Goal: Answer question/provide support: Share knowledge or assist other users

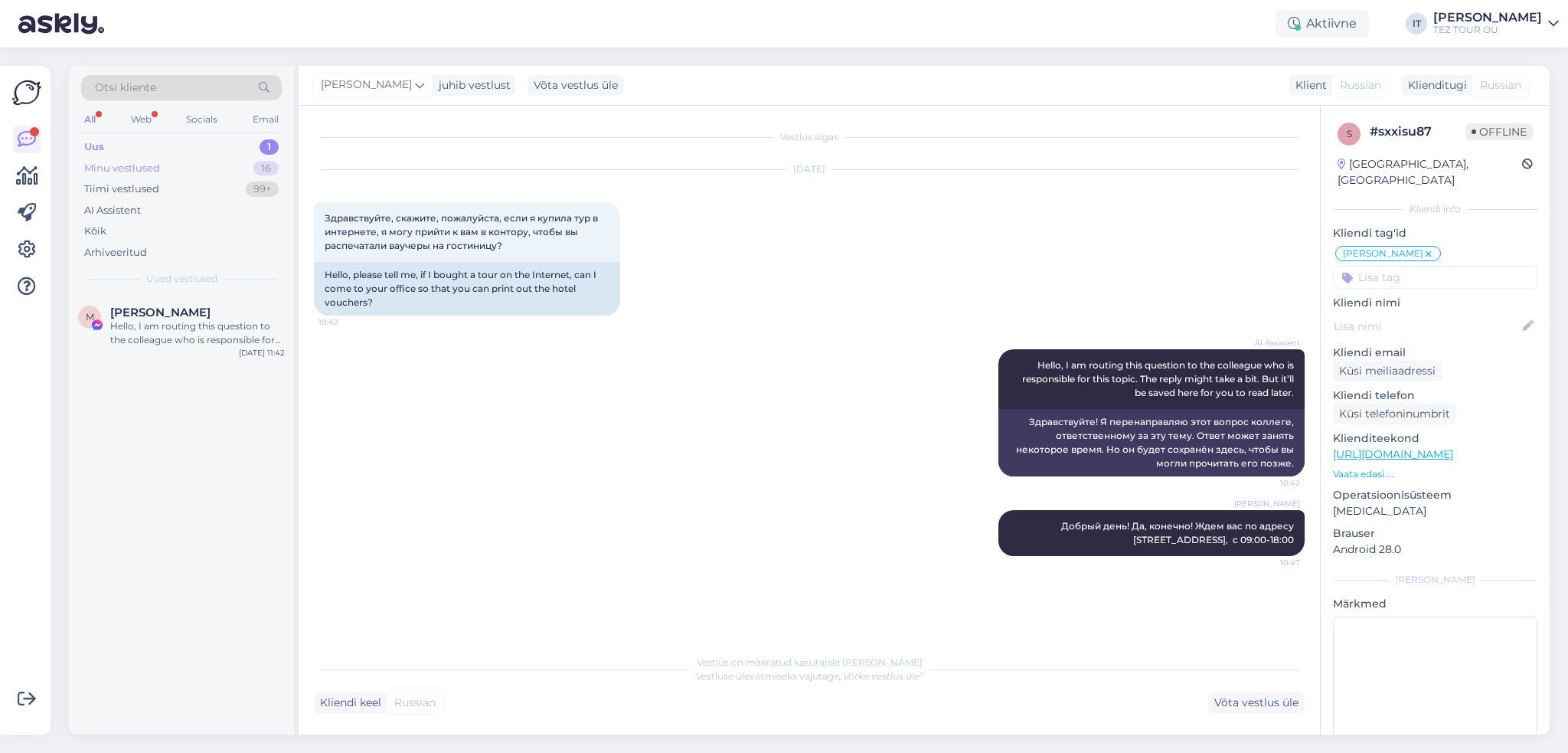
click at [155, 161] on div "Minu vestlused" at bounding box center [122, 168] width 76 height 15
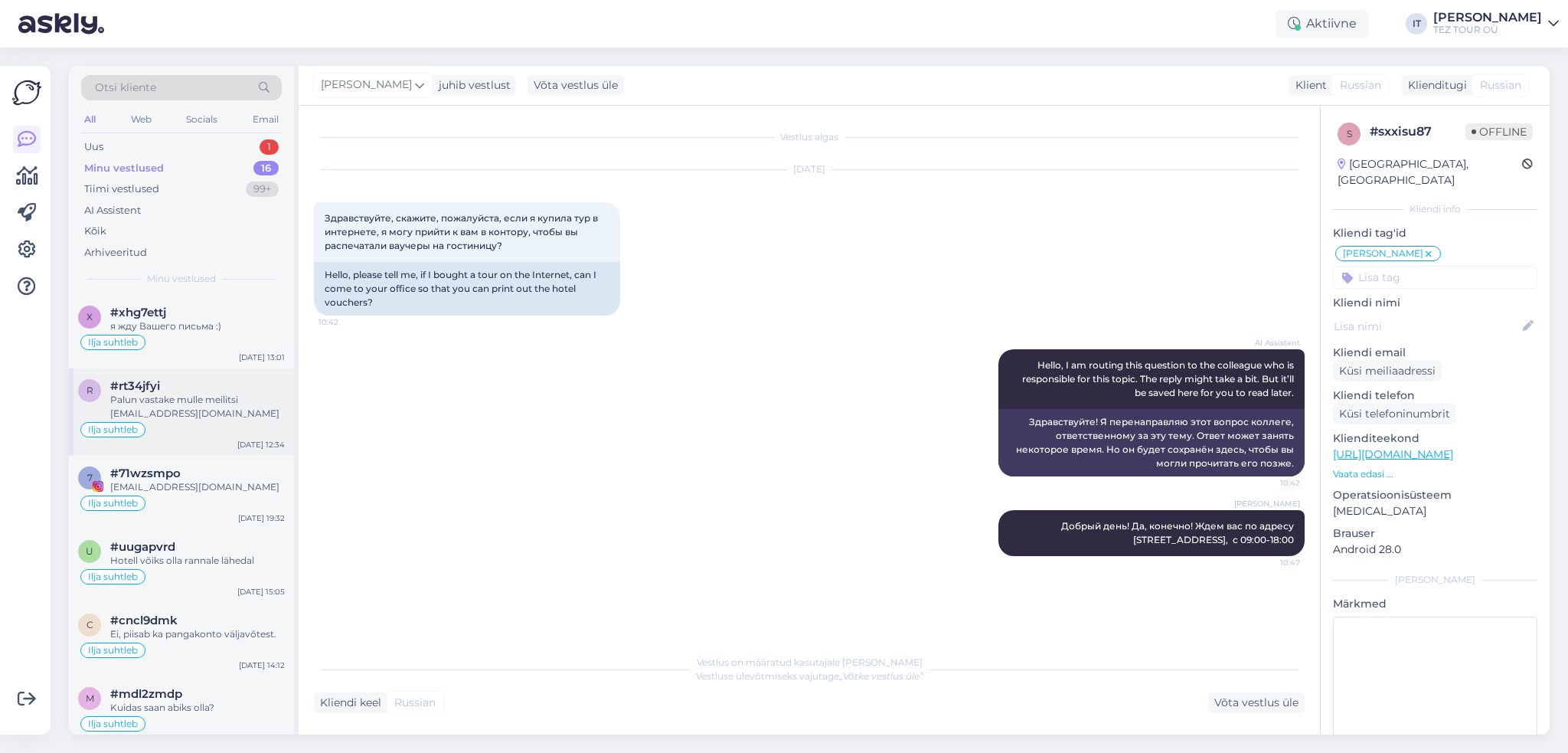
click at [256, 418] on div "Palun vastake mulle meilitsi [EMAIL_ADDRESS][DOMAIN_NAME]" at bounding box center [197, 407] width 175 height 28
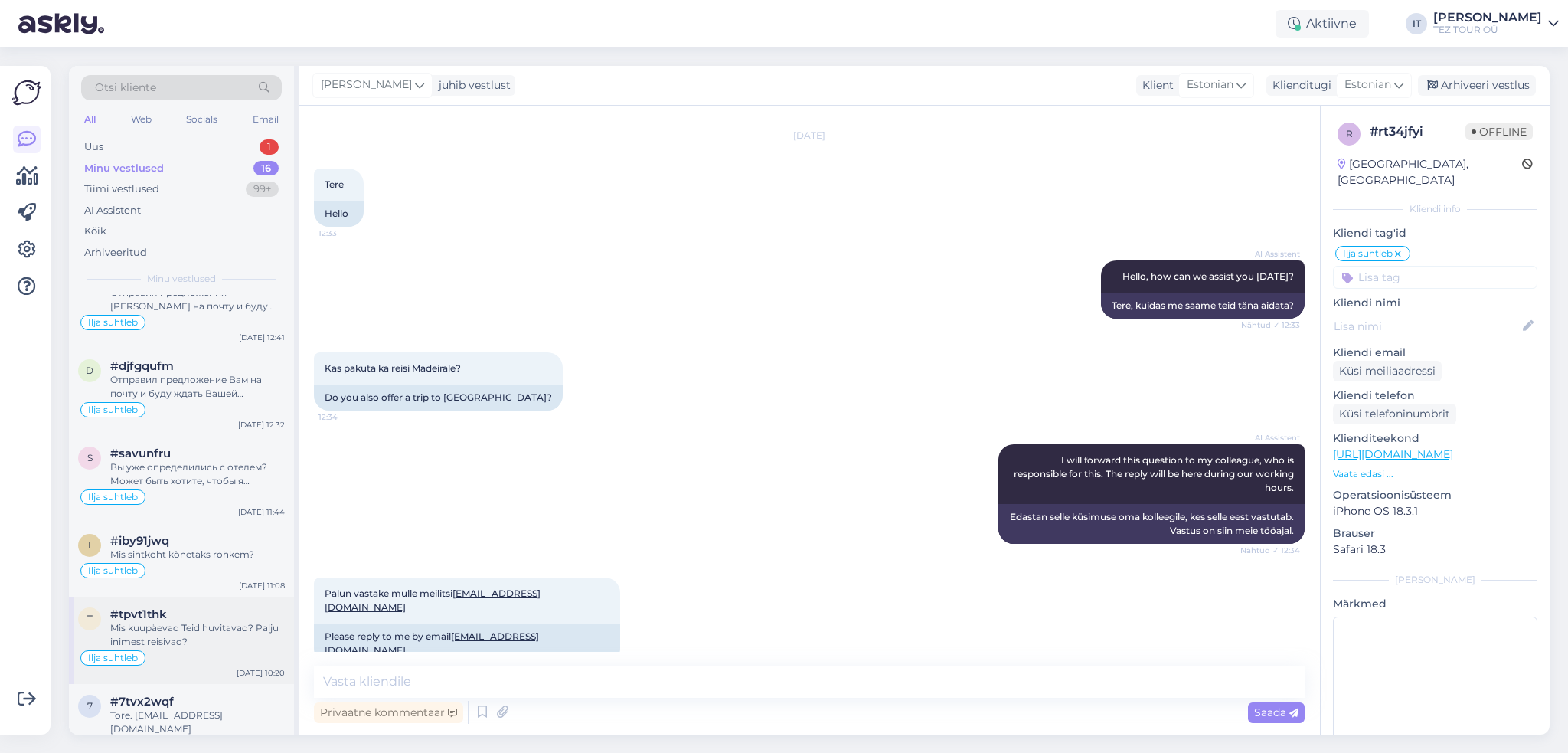
scroll to position [813, 0]
click at [239, 558] on div "Ilja suhtleb" at bounding box center [181, 567] width 206 height 18
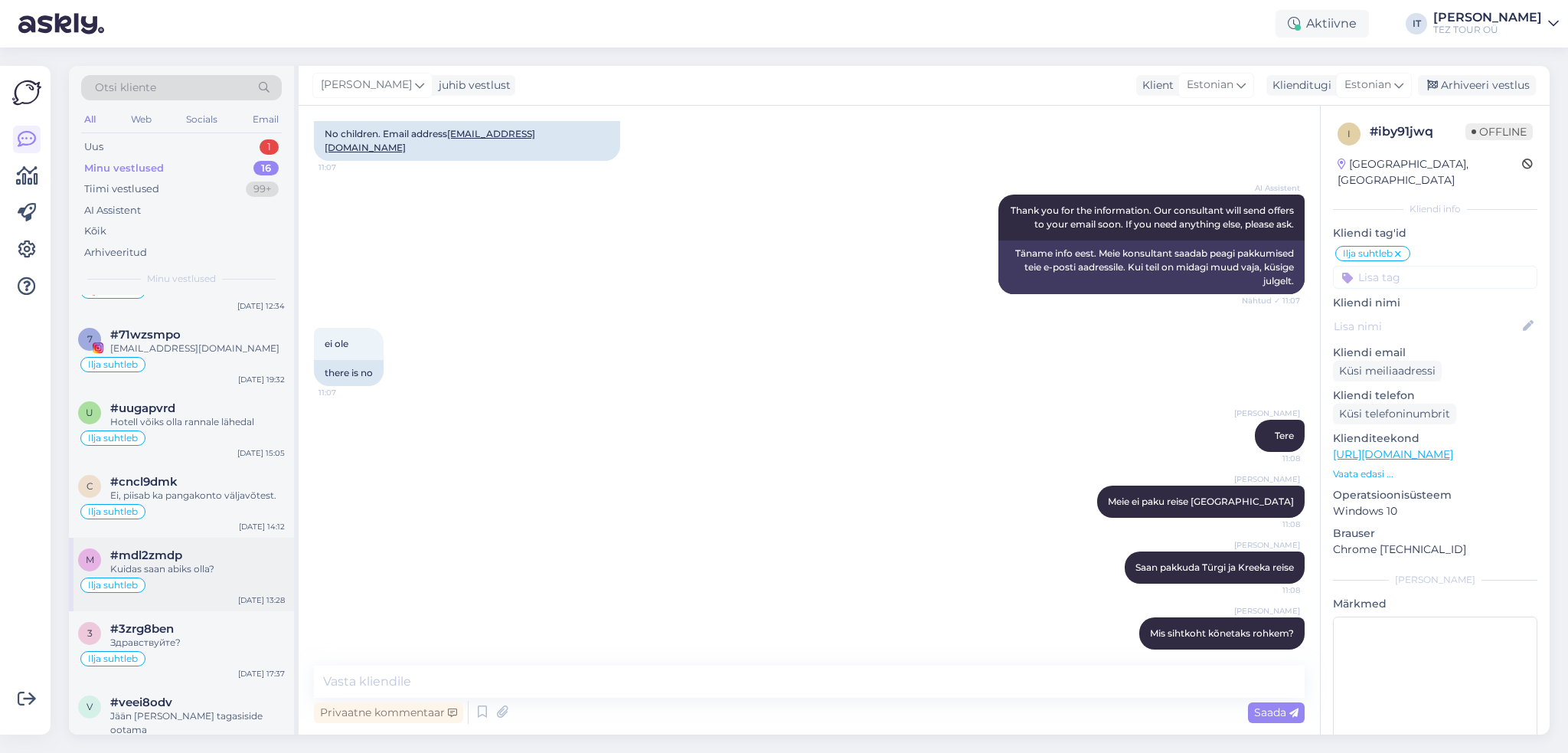
scroll to position [124, 0]
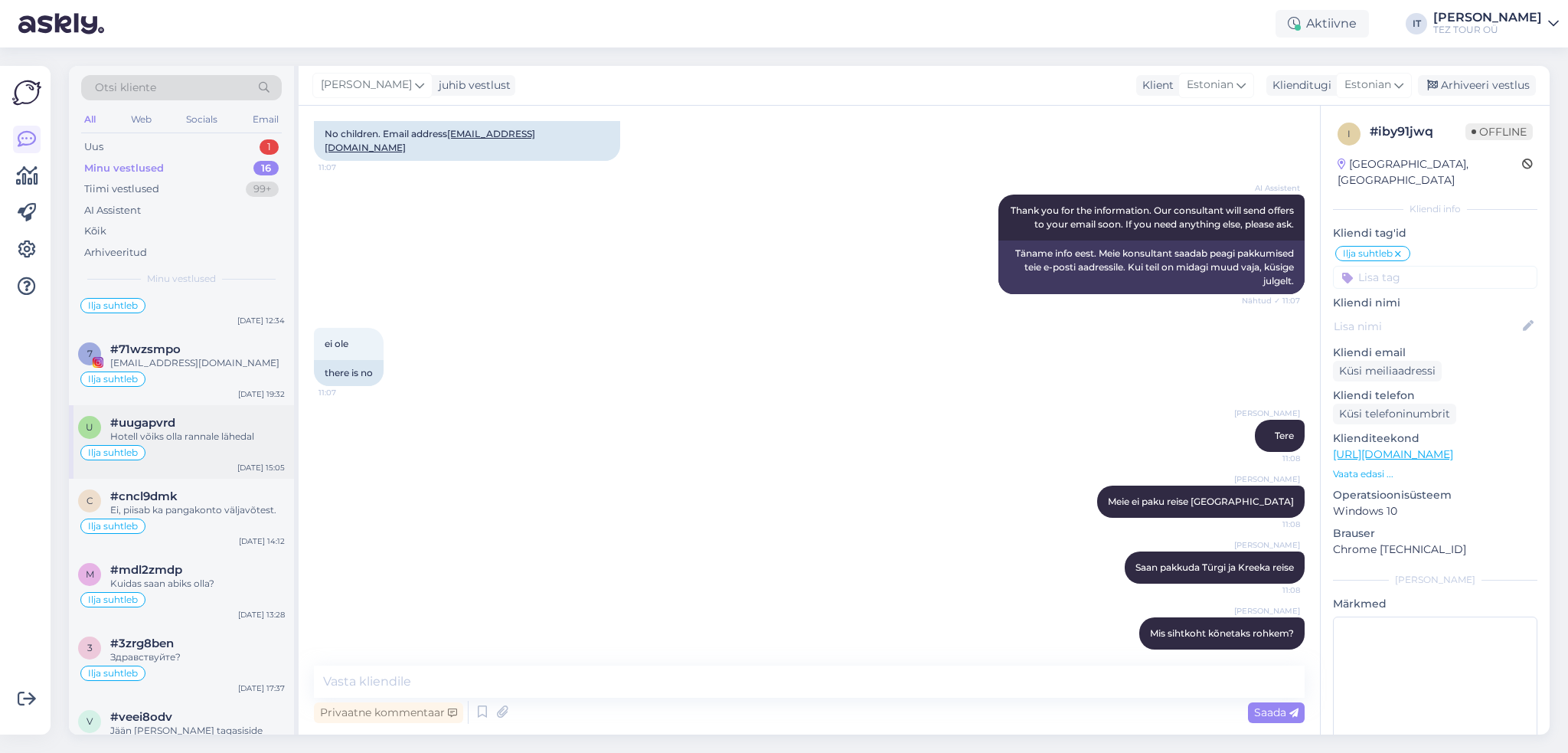
drag, startPoint x: 245, startPoint y: 455, endPoint x: 246, endPoint y: 470, distance: 15.0
click at [245, 456] on div "Ilja suhtleb" at bounding box center [181, 453] width 206 height 18
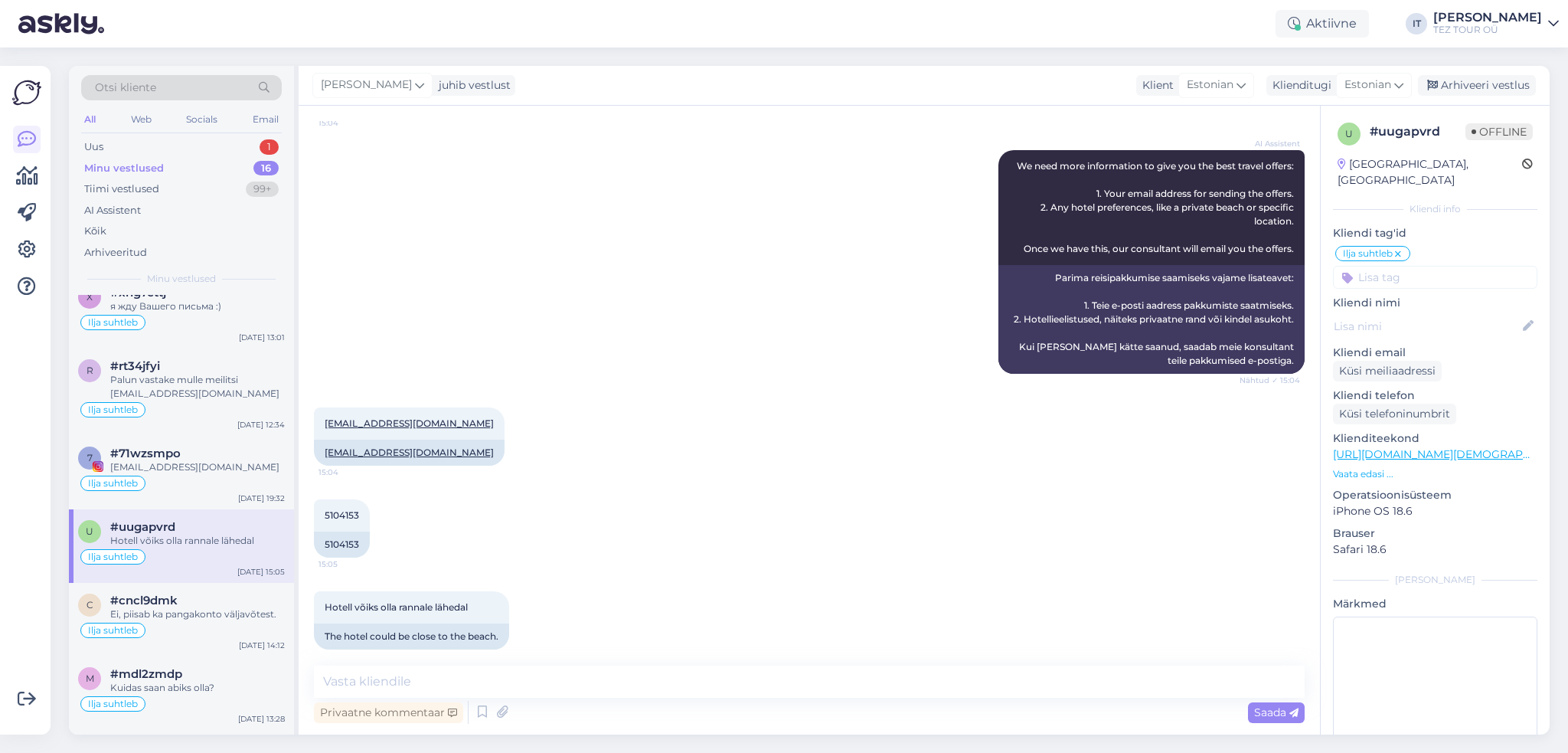
scroll to position [0, 0]
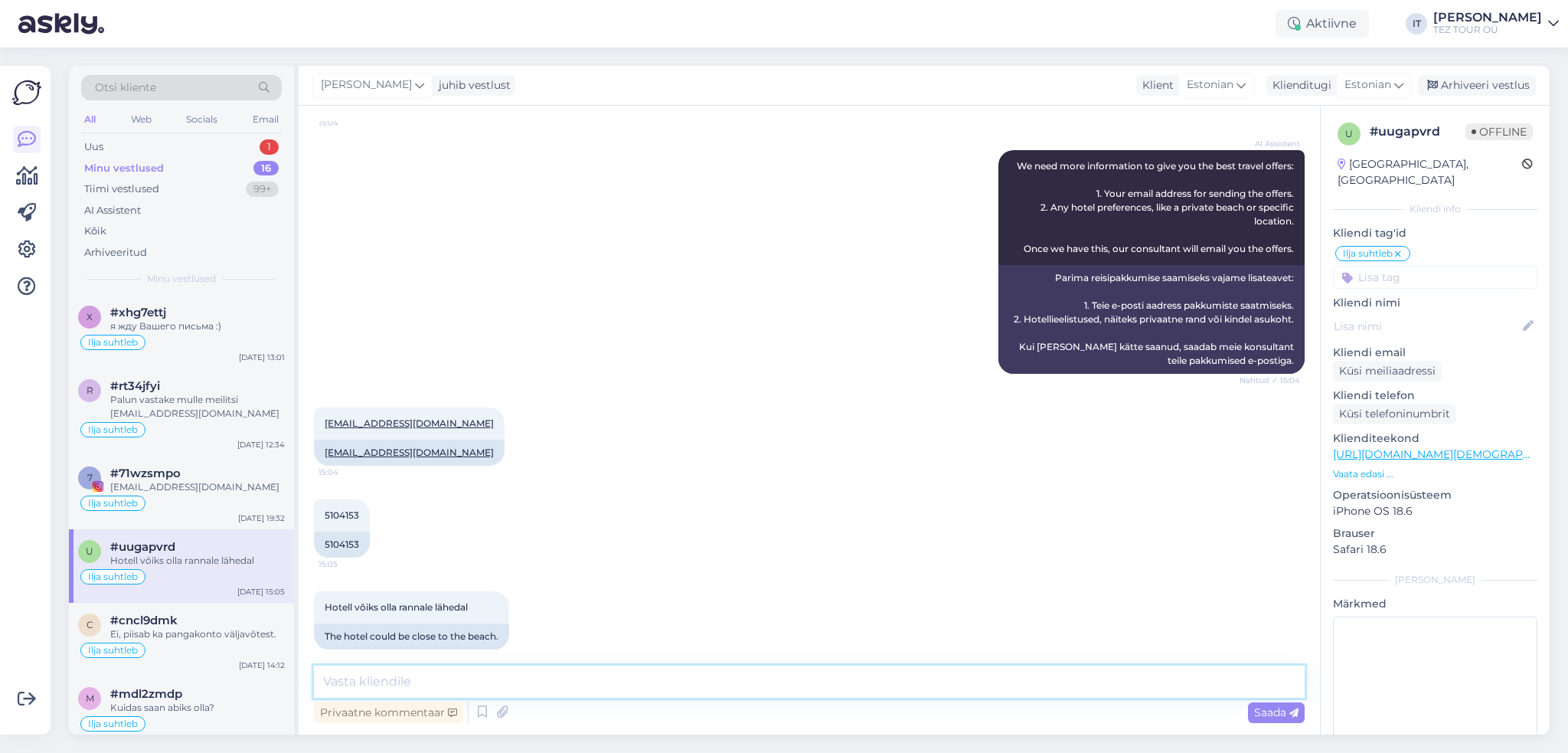
click at [698, 687] on textarea at bounding box center [809, 682] width 991 height 32
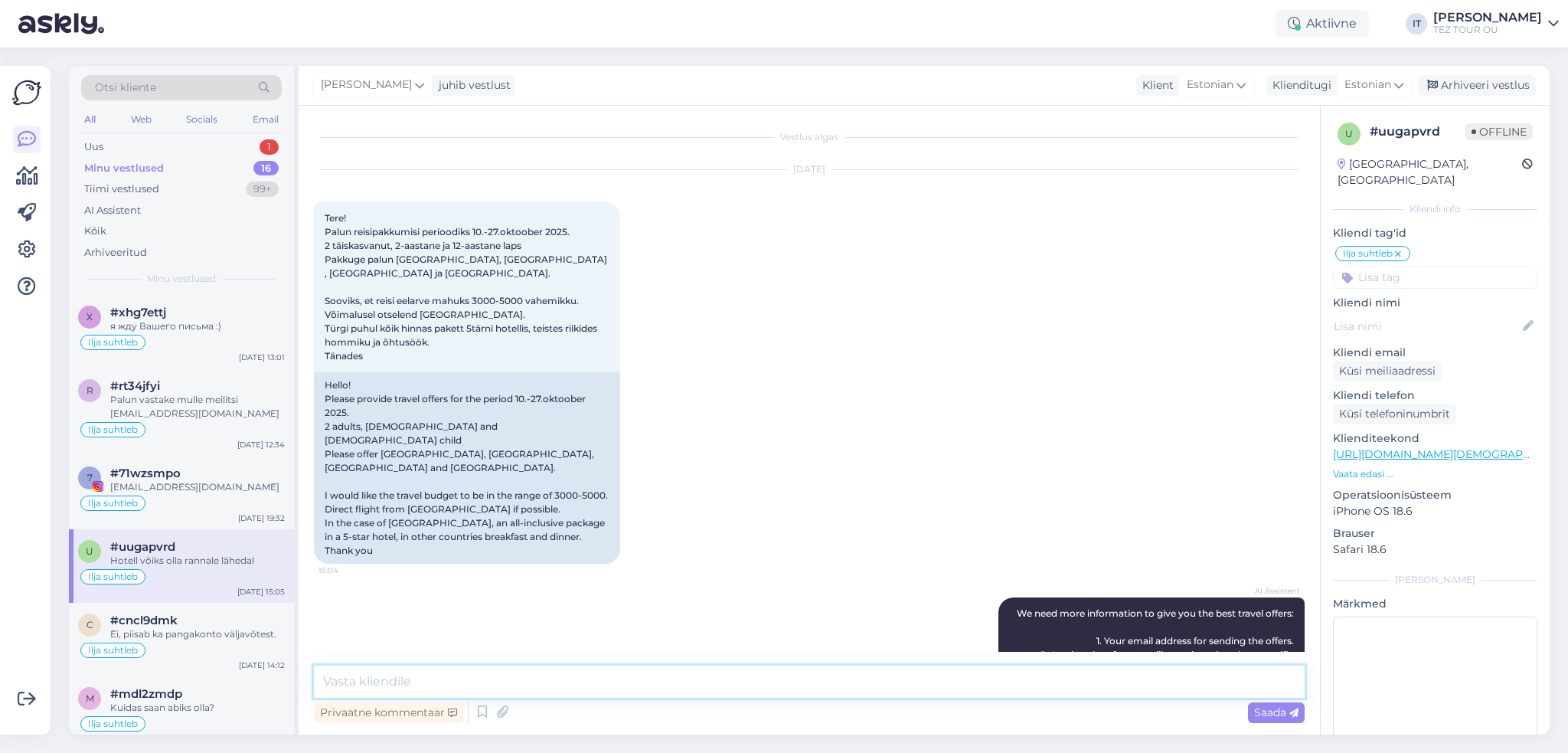
scroll to position [447, 0]
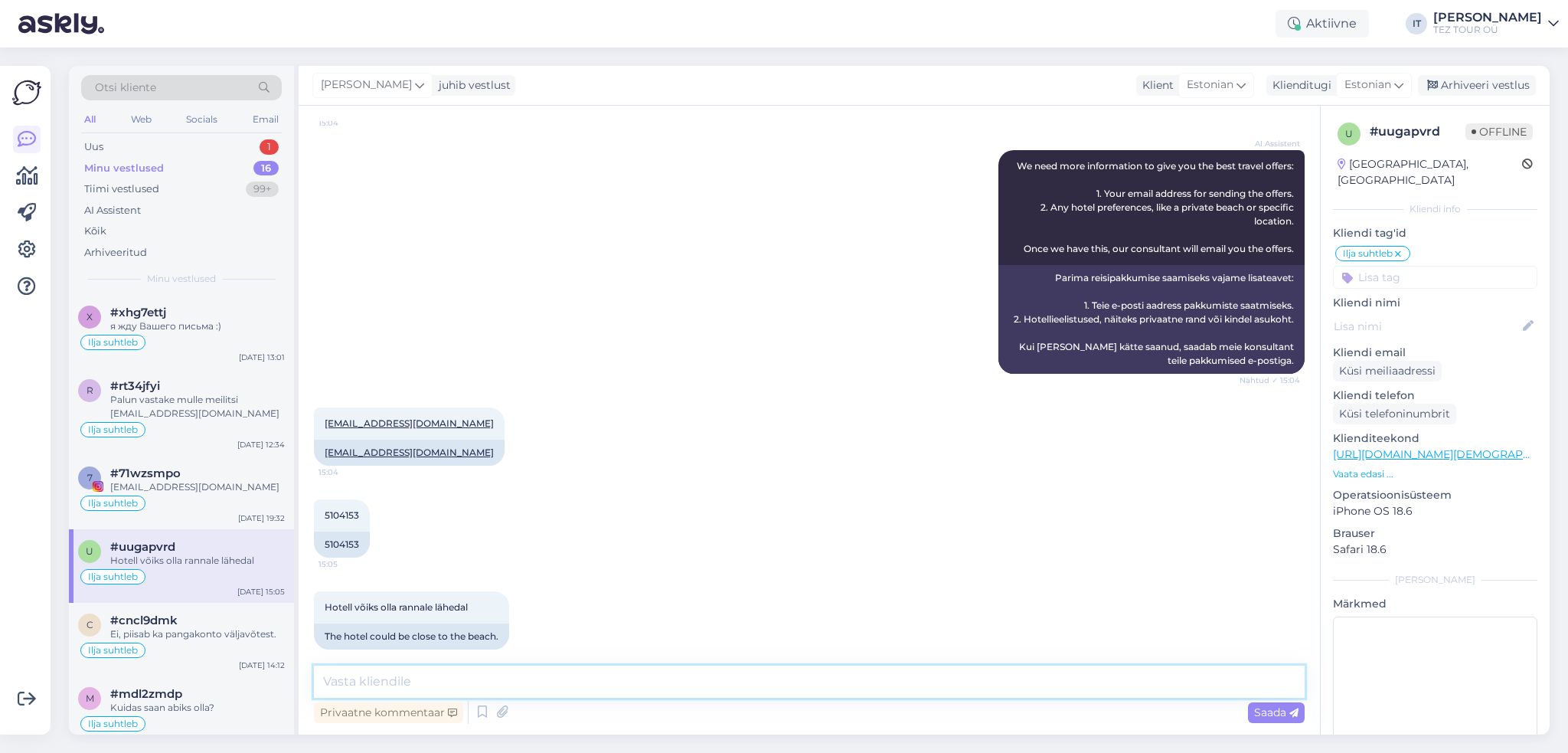
click at [621, 677] on textarea at bounding box center [809, 682] width 991 height 32
click at [222, 498] on div "Ilja suhtleb" at bounding box center [181, 503] width 206 height 18
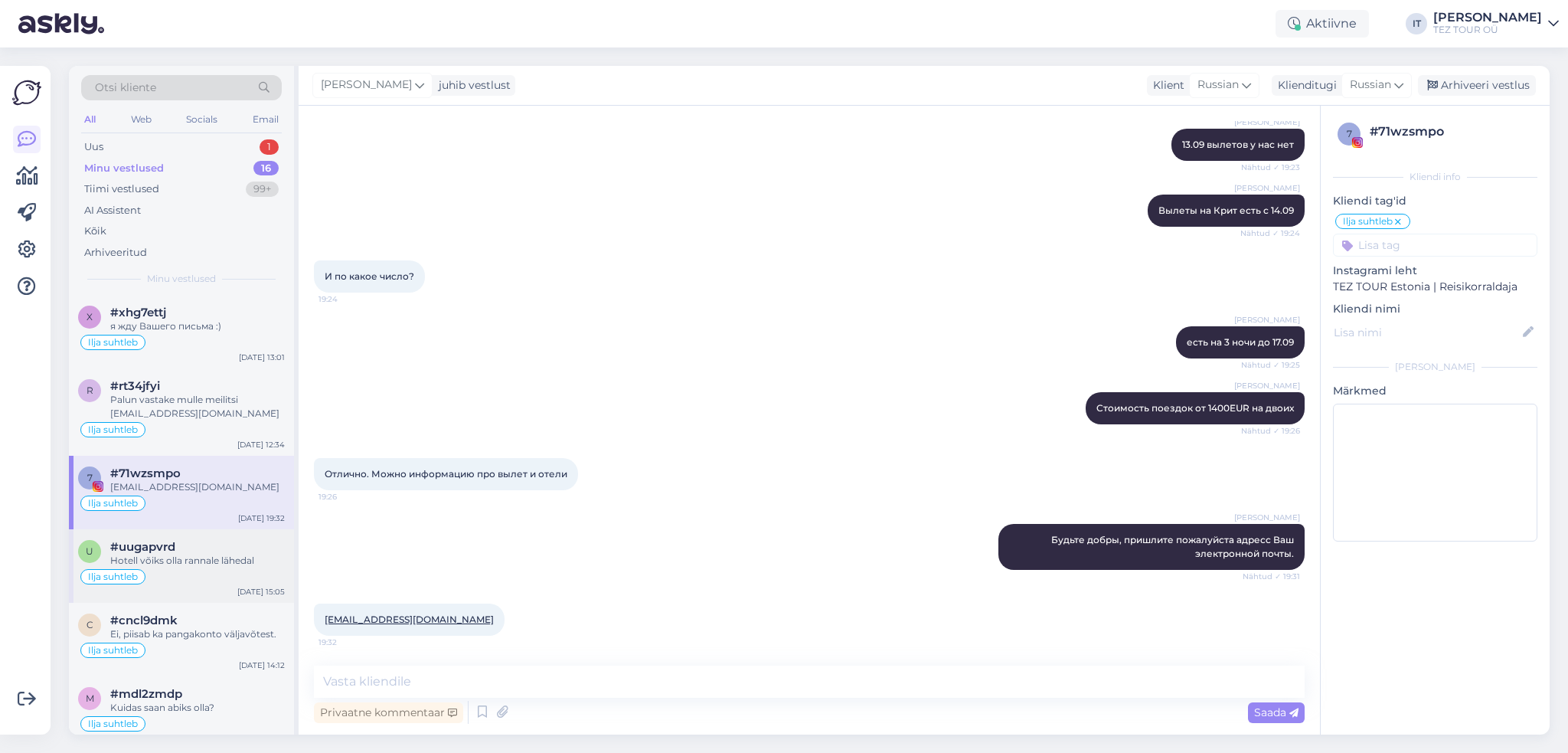
click at [232, 572] on div "Ilja suhtleb" at bounding box center [181, 576] width 206 height 18
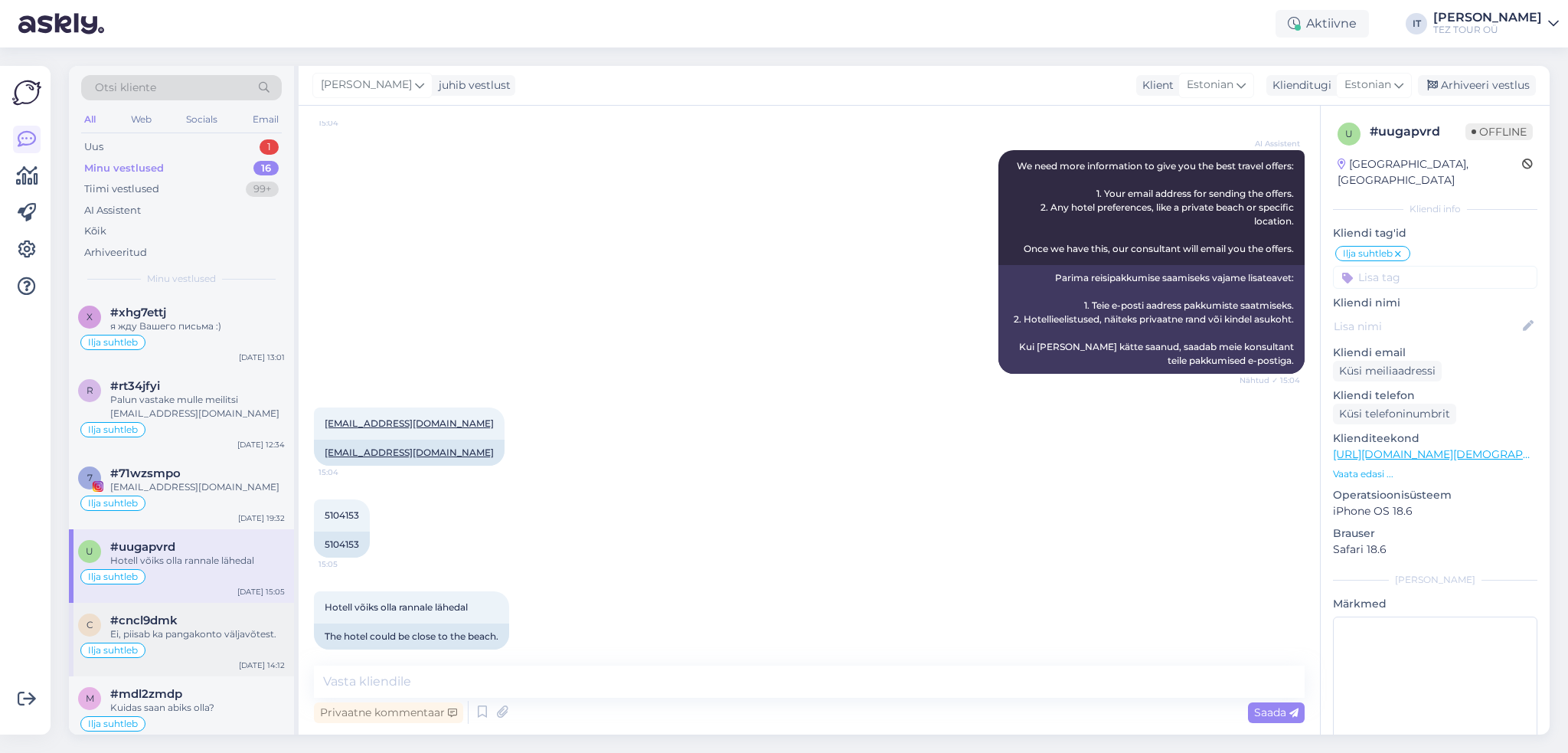
click at [197, 627] on div "Ei, piisab ka pangakonto väljavõtest." at bounding box center [197, 633] width 175 height 14
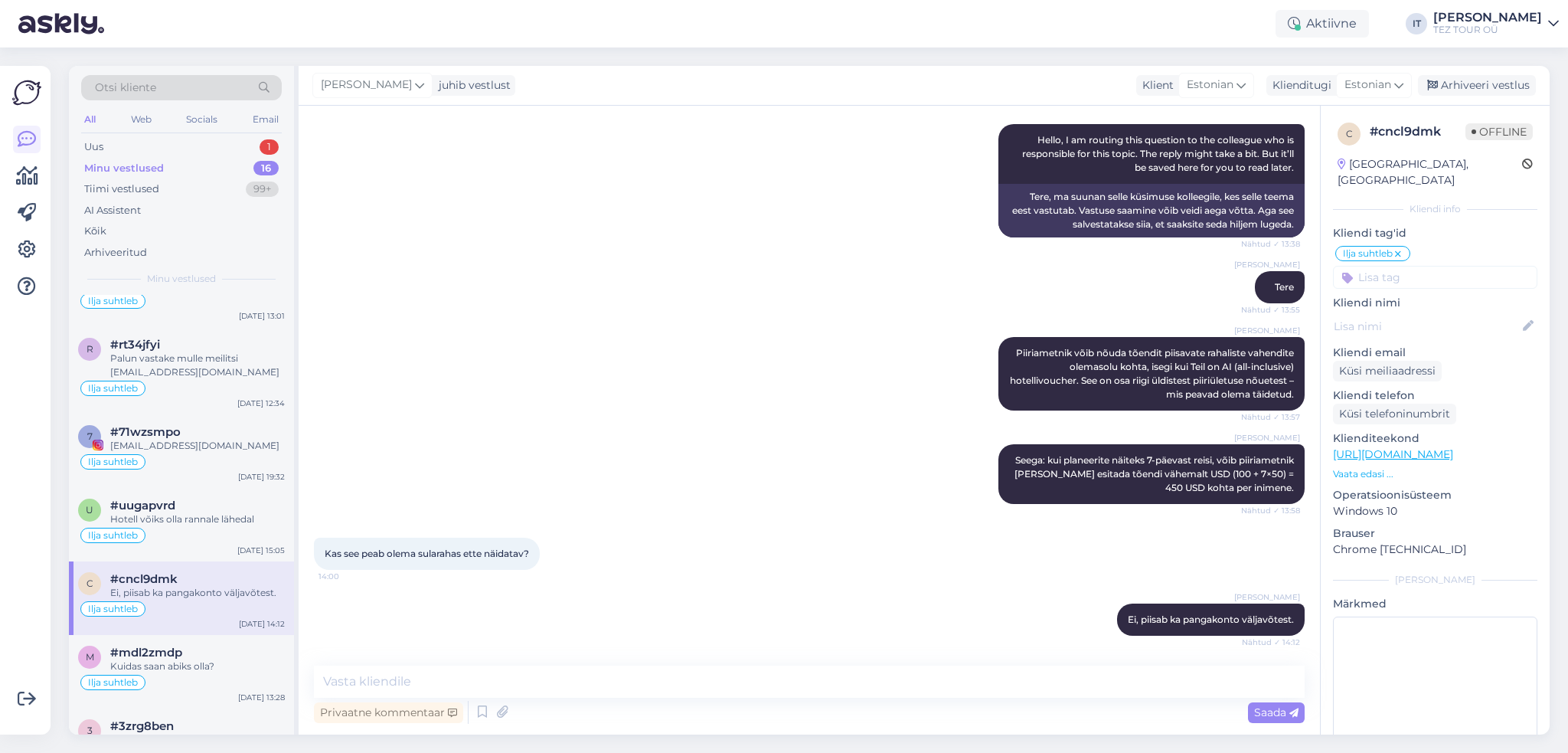
scroll to position [153, 0]
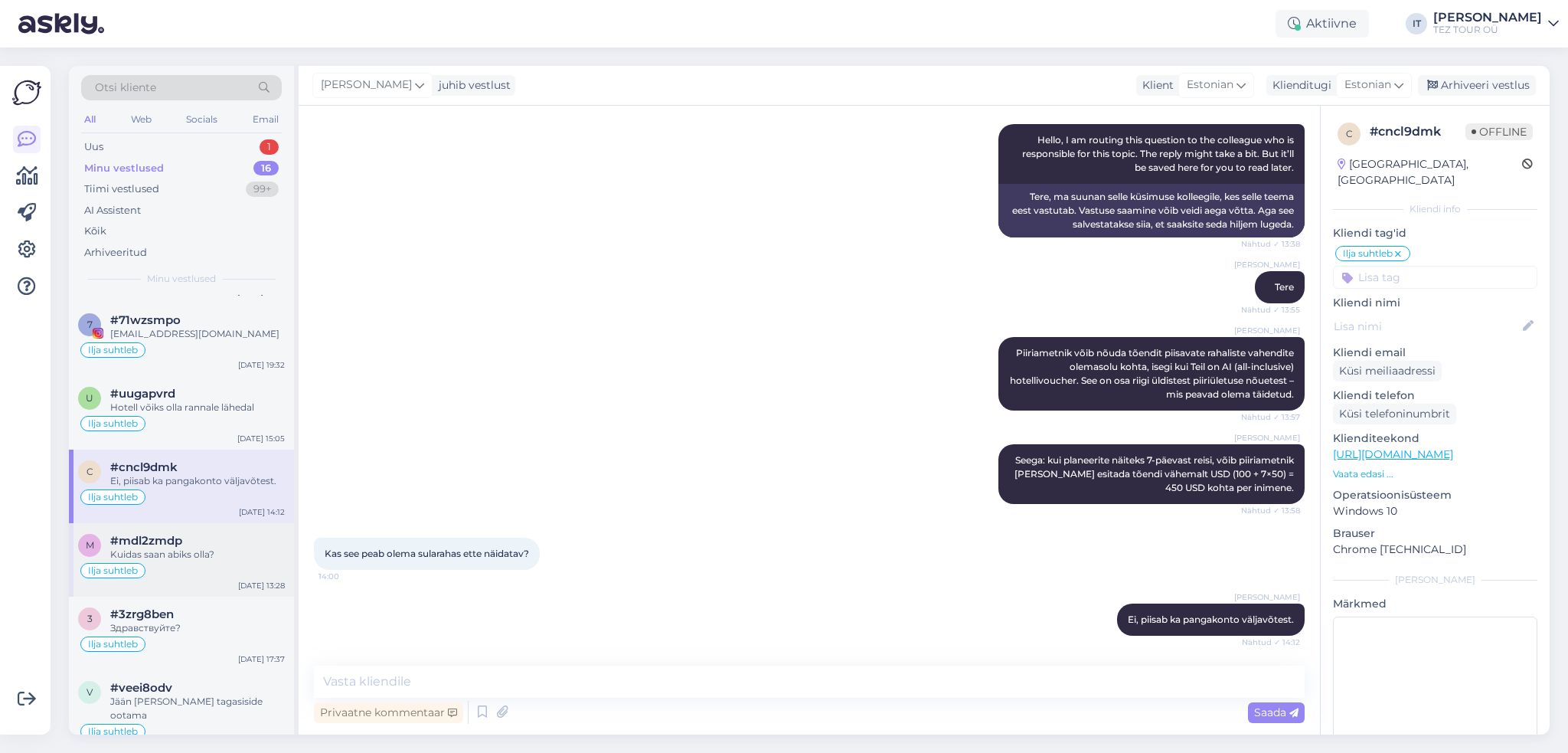
click at [218, 559] on div "Kuidas saan abiks olla?" at bounding box center [197, 554] width 175 height 14
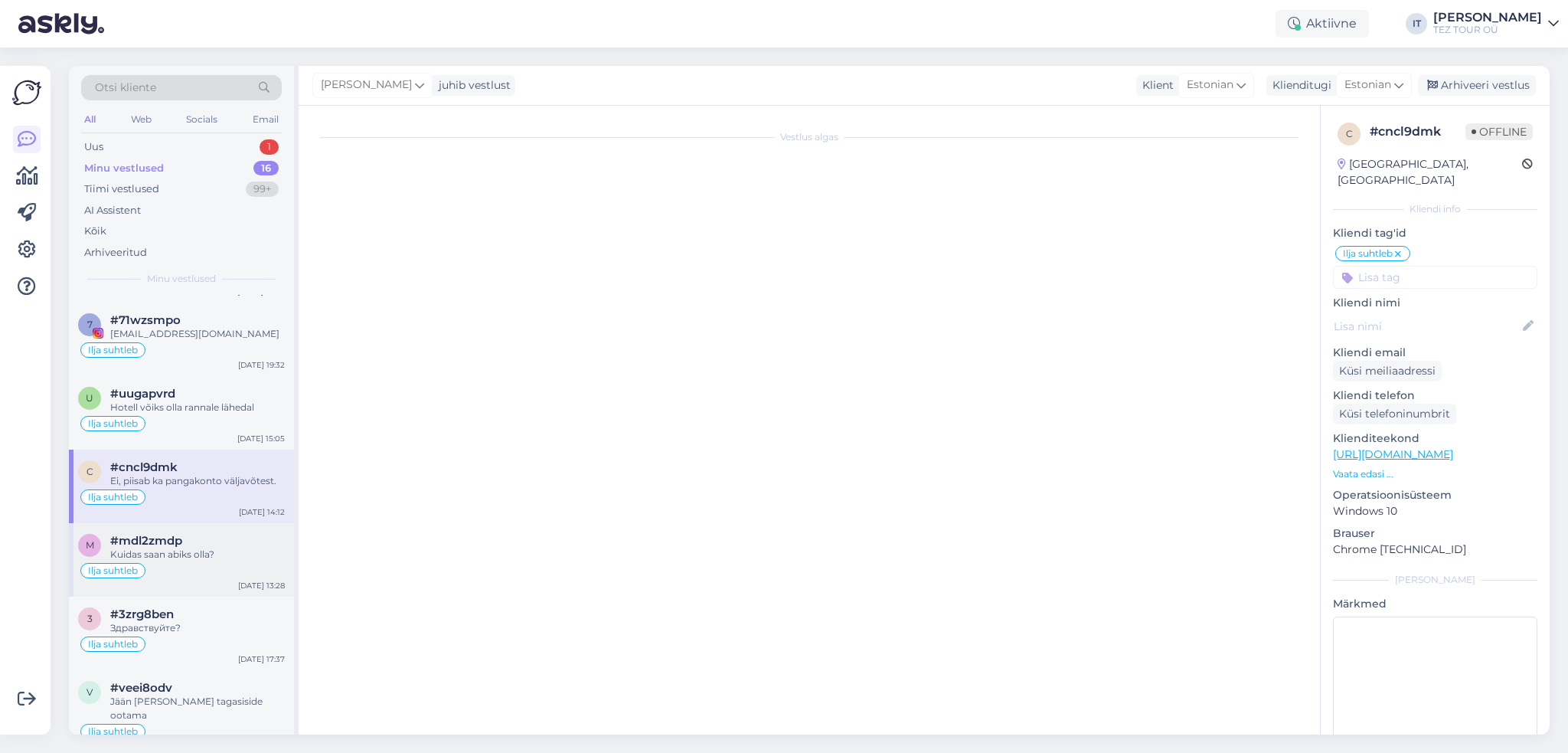
scroll to position [0, 0]
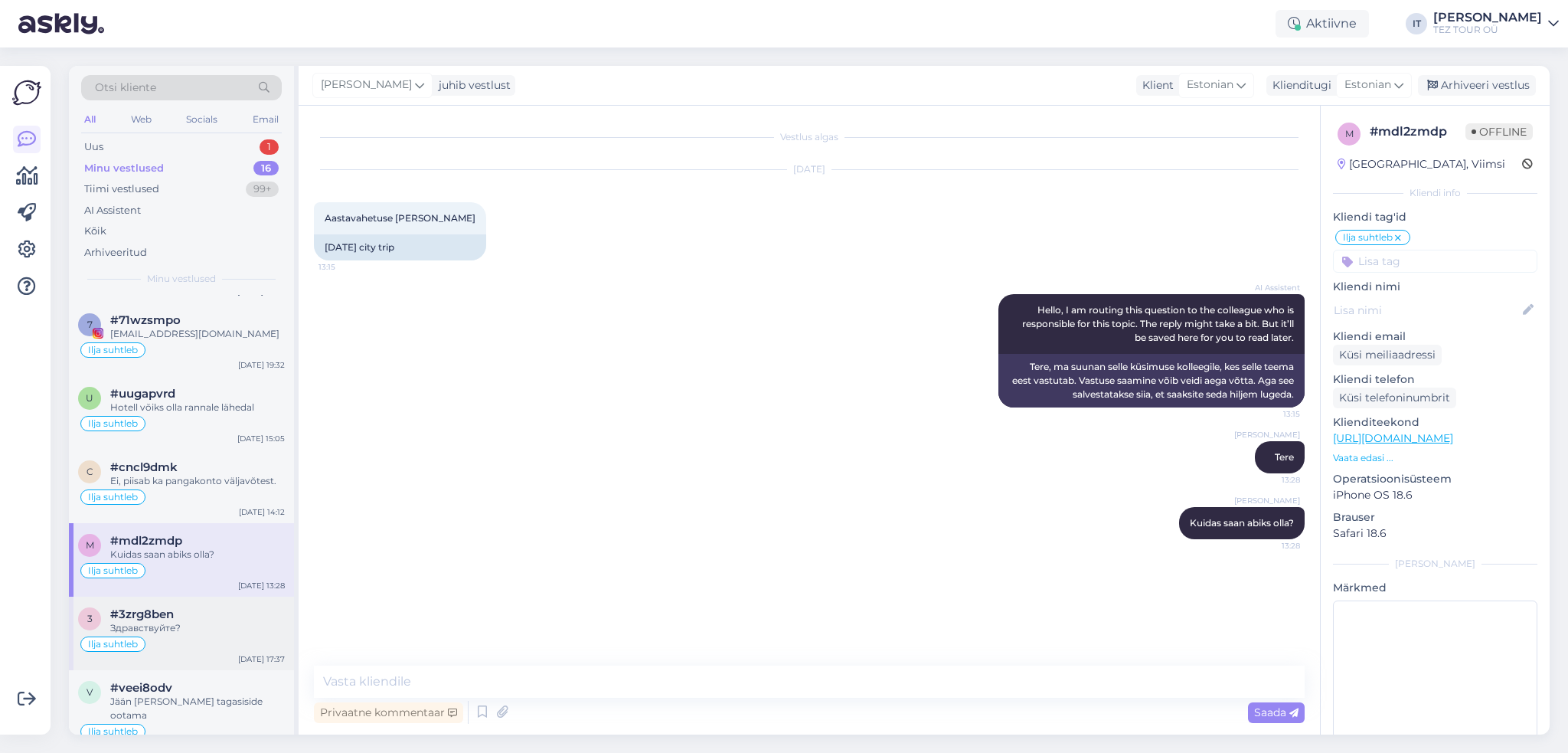
click at [231, 636] on div "Ilja suhtleb" at bounding box center [181, 644] width 206 height 18
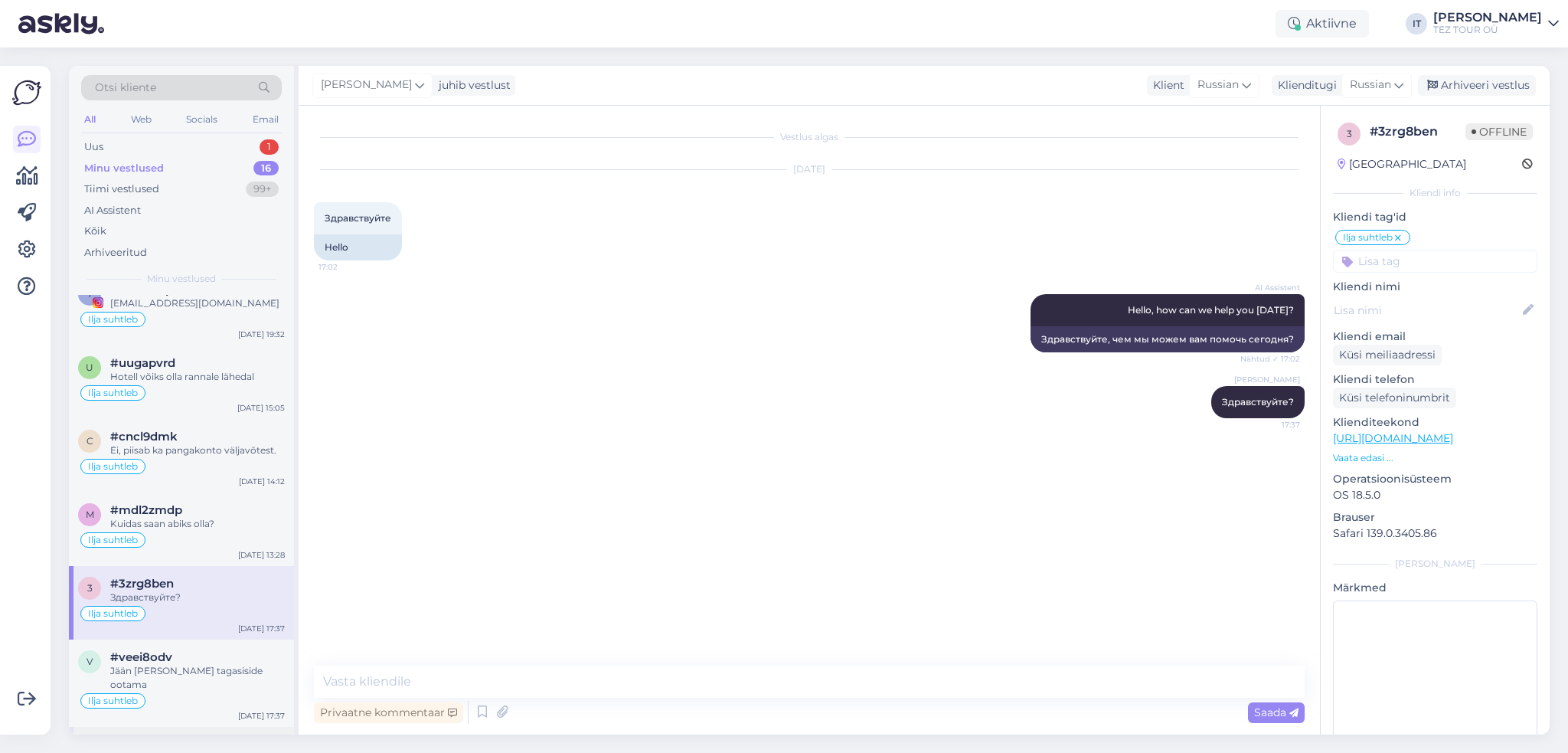
scroll to position [383, 0]
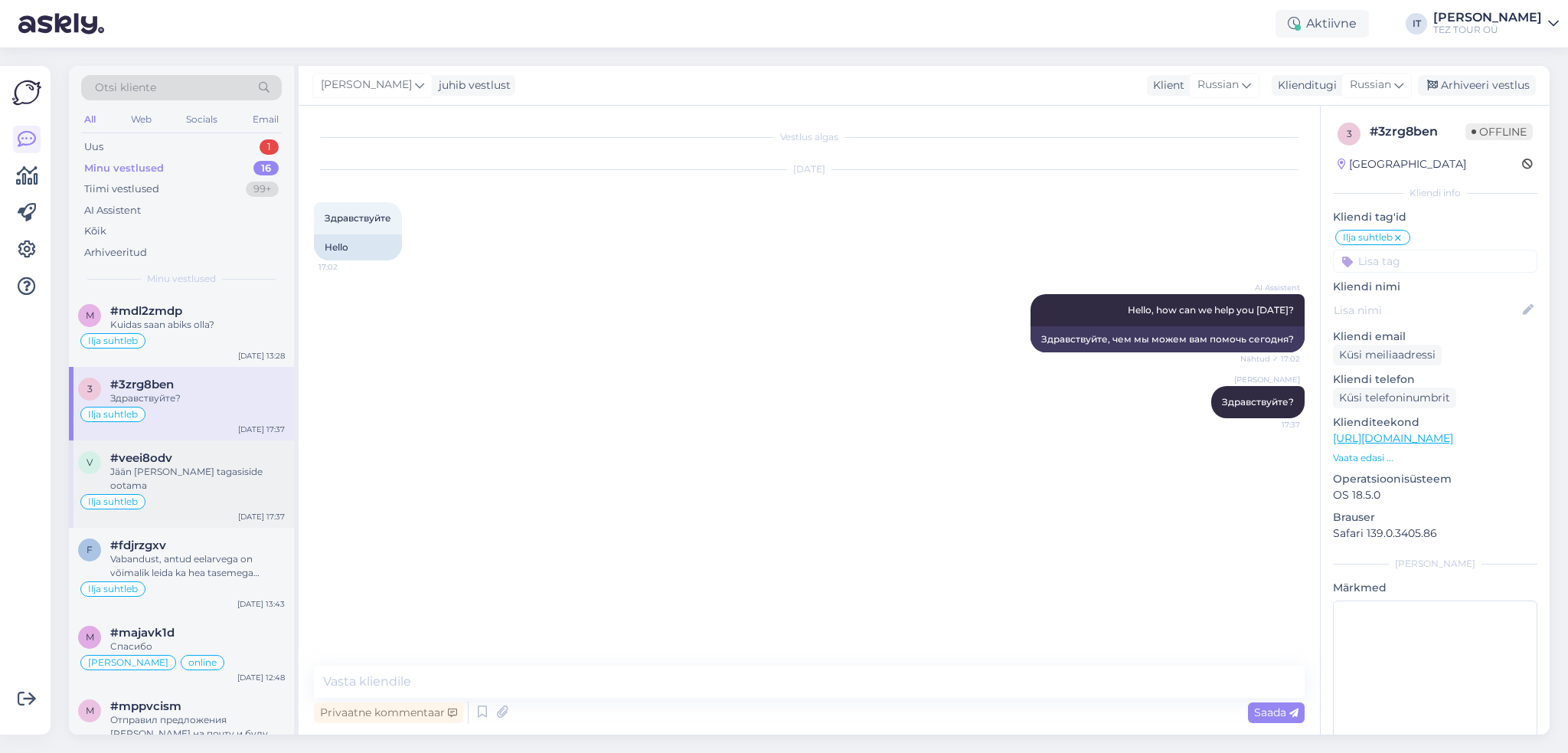
click at [226, 473] on div "Jään [PERSON_NAME] tagasiside ootama" at bounding box center [197, 478] width 175 height 28
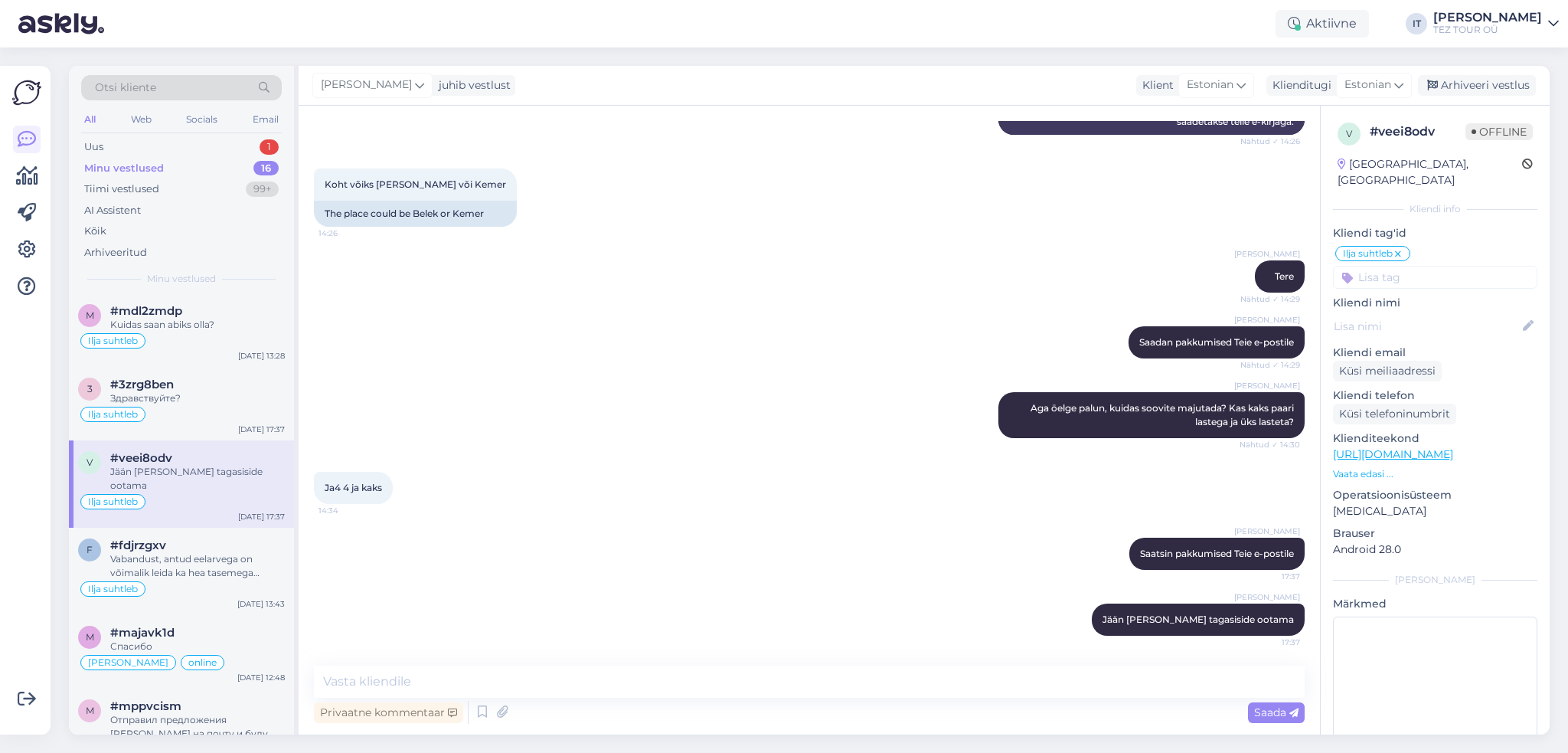
click at [230, 170] on div "Minu vestlused 16" at bounding box center [181, 169] width 200 height 22
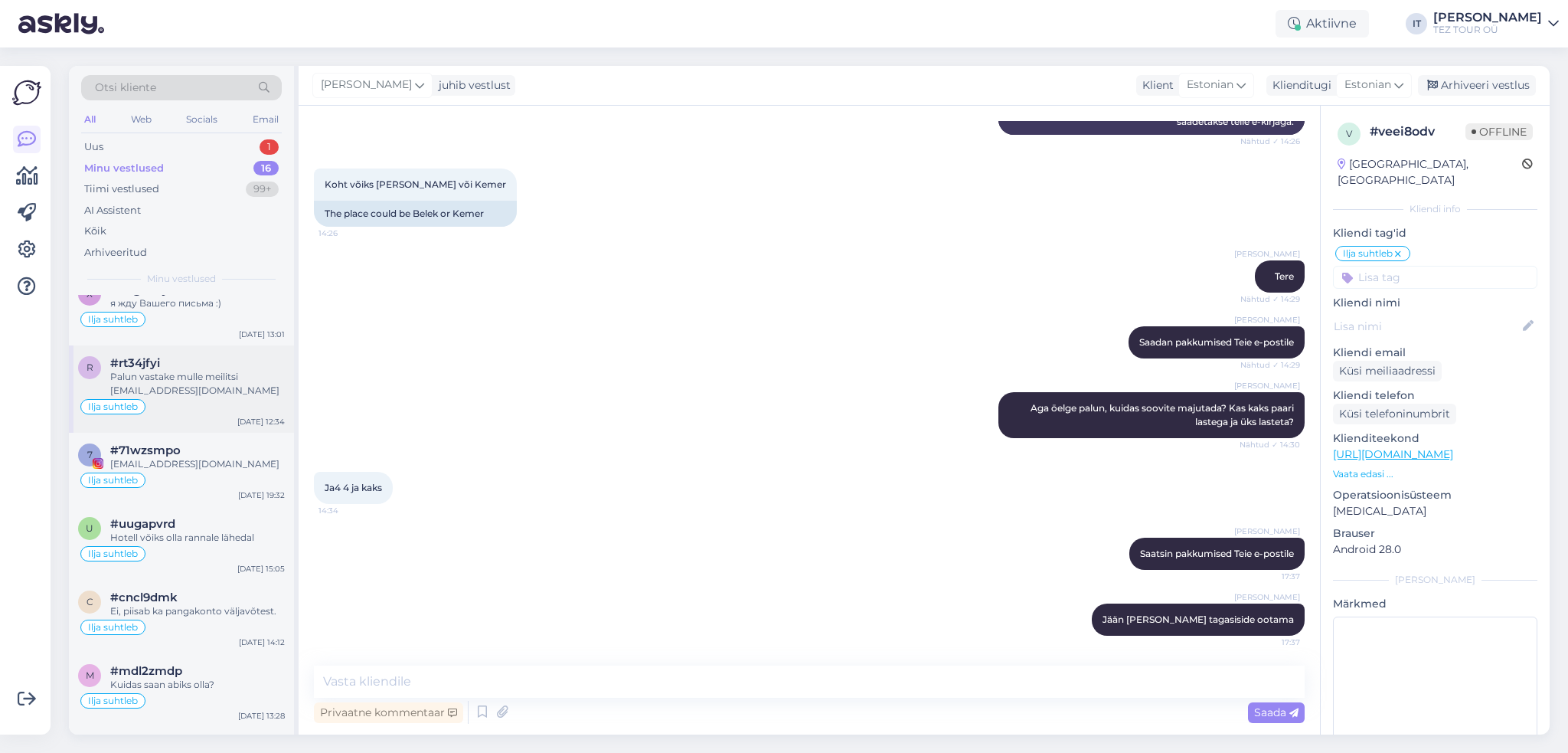
scroll to position [0, 0]
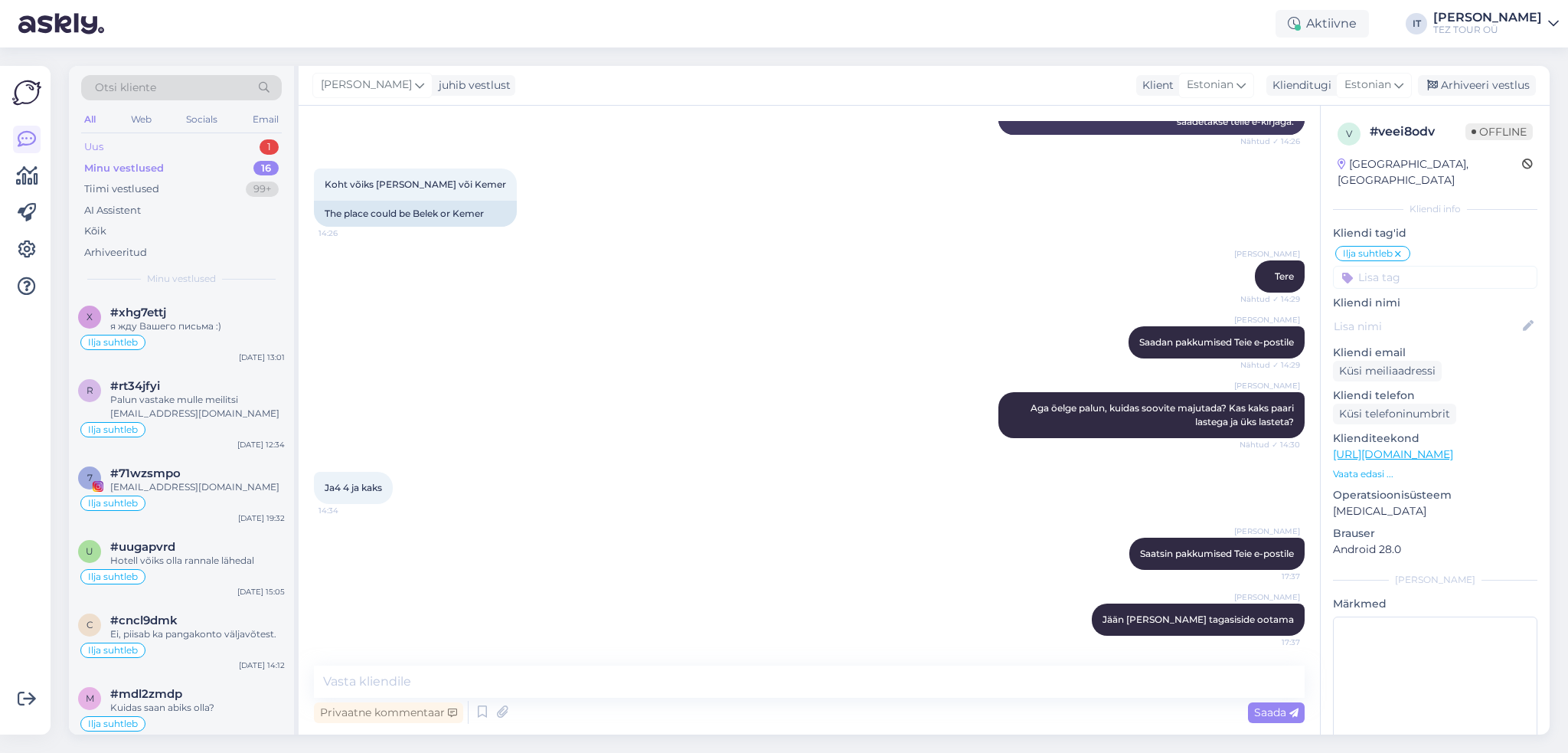
click at [234, 139] on div "Uus 1" at bounding box center [181, 147] width 200 height 22
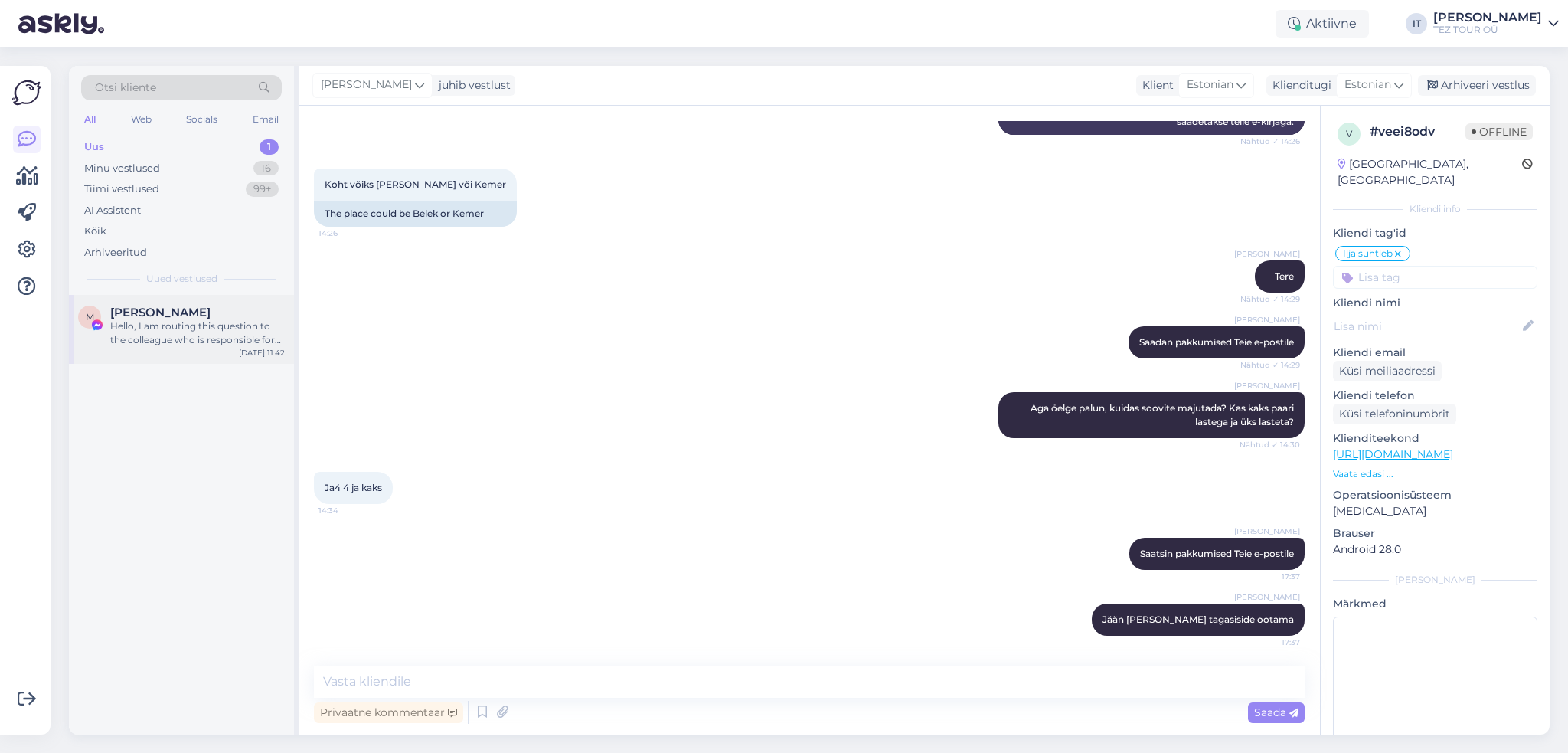
click at [221, 356] on div "M [PERSON_NAME] Hello, I am routing this question to the colleague who is respo…" at bounding box center [181, 329] width 225 height 69
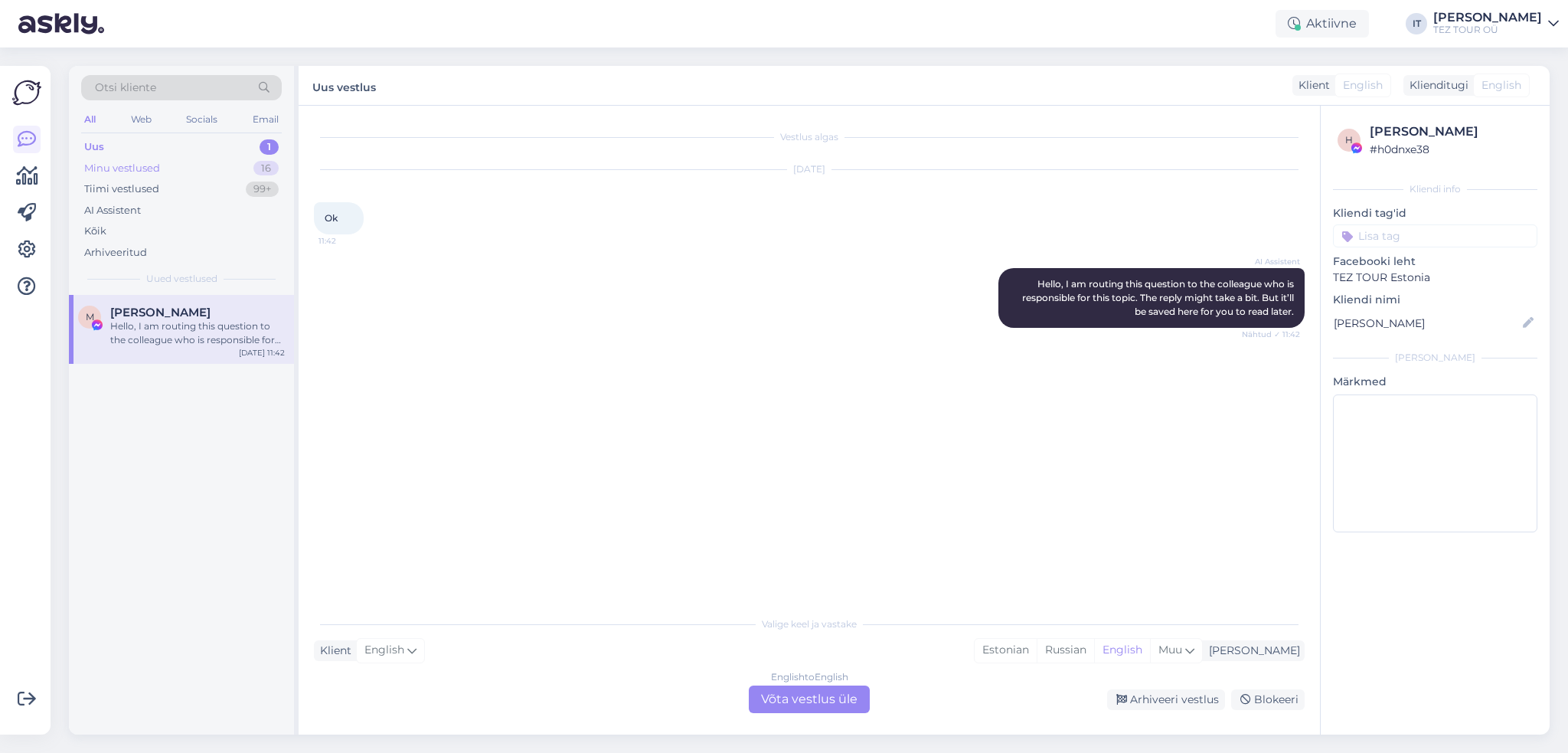
click at [180, 168] on div "Minu vestlused 16" at bounding box center [181, 169] width 200 height 22
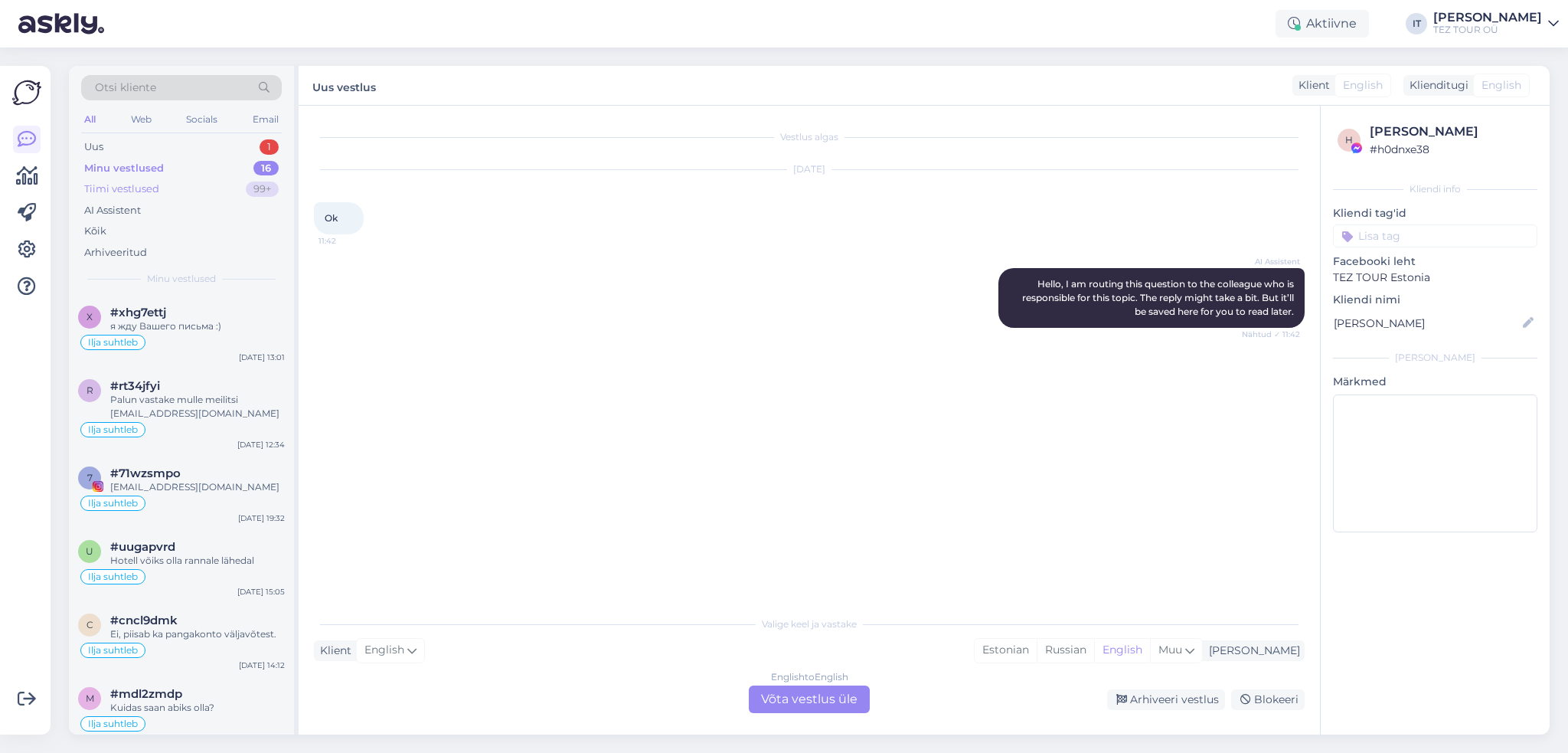
click at [186, 193] on div "Tiimi vestlused 99+" at bounding box center [181, 189] width 200 height 22
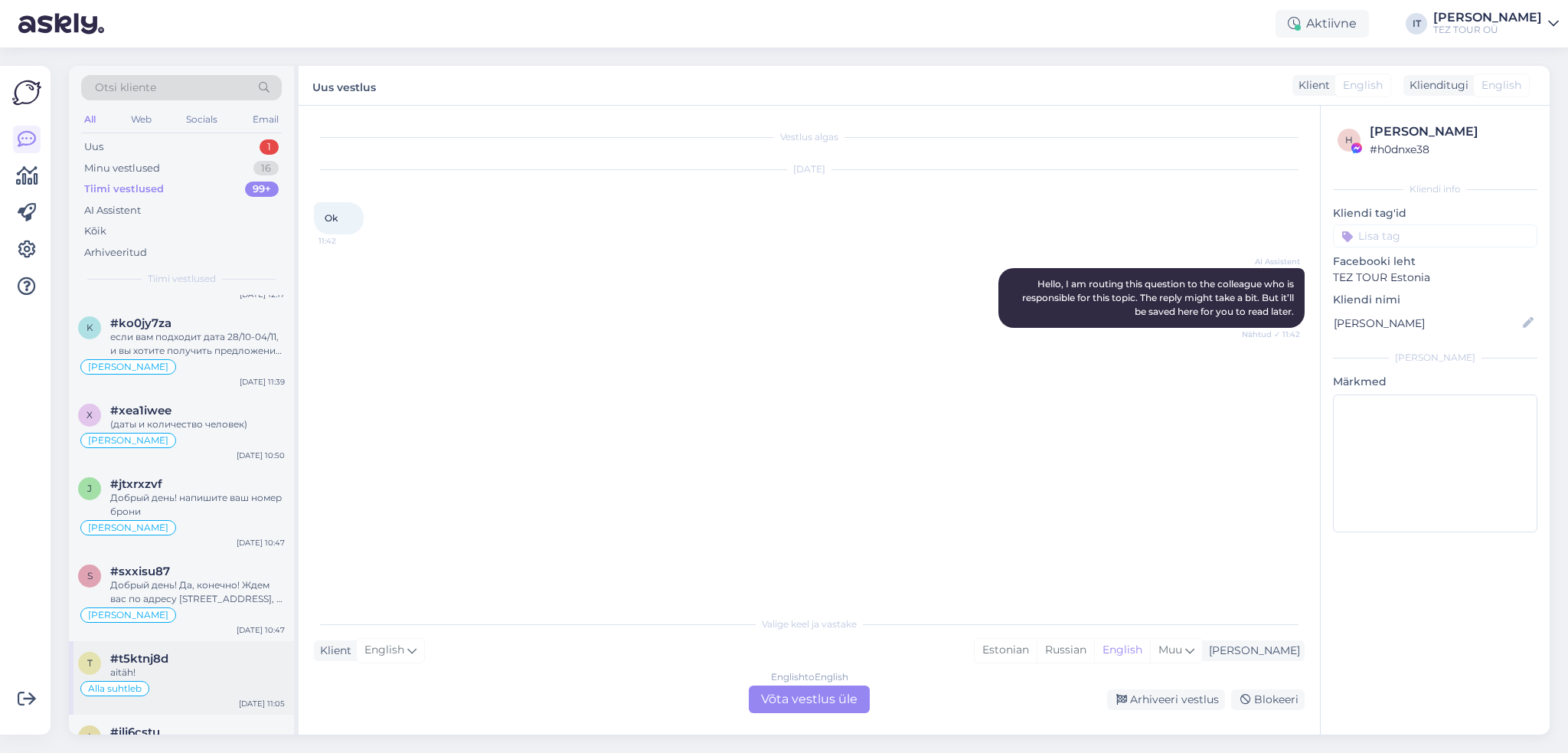
scroll to position [153, 0]
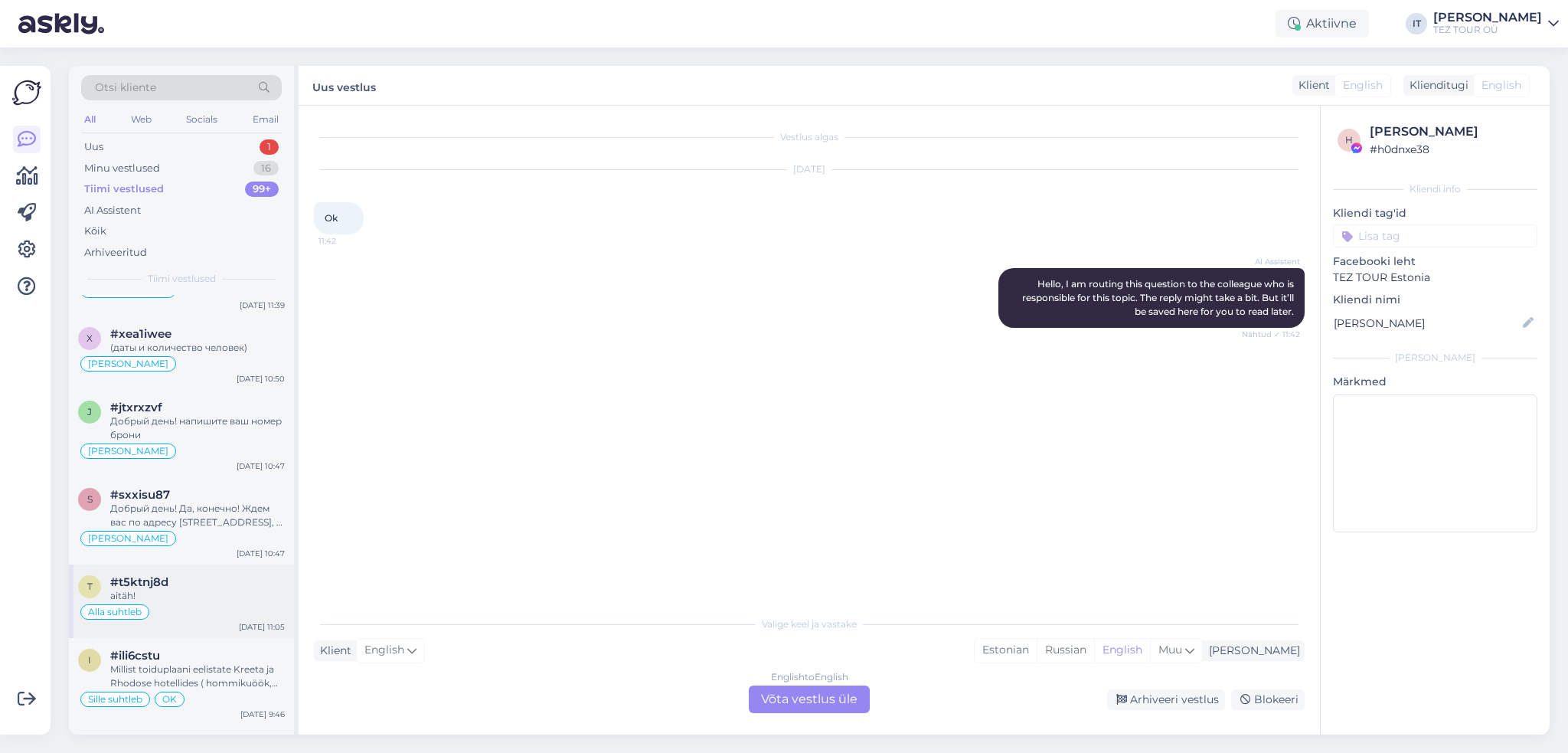
click at [221, 589] on div "aitäh!" at bounding box center [197, 595] width 175 height 14
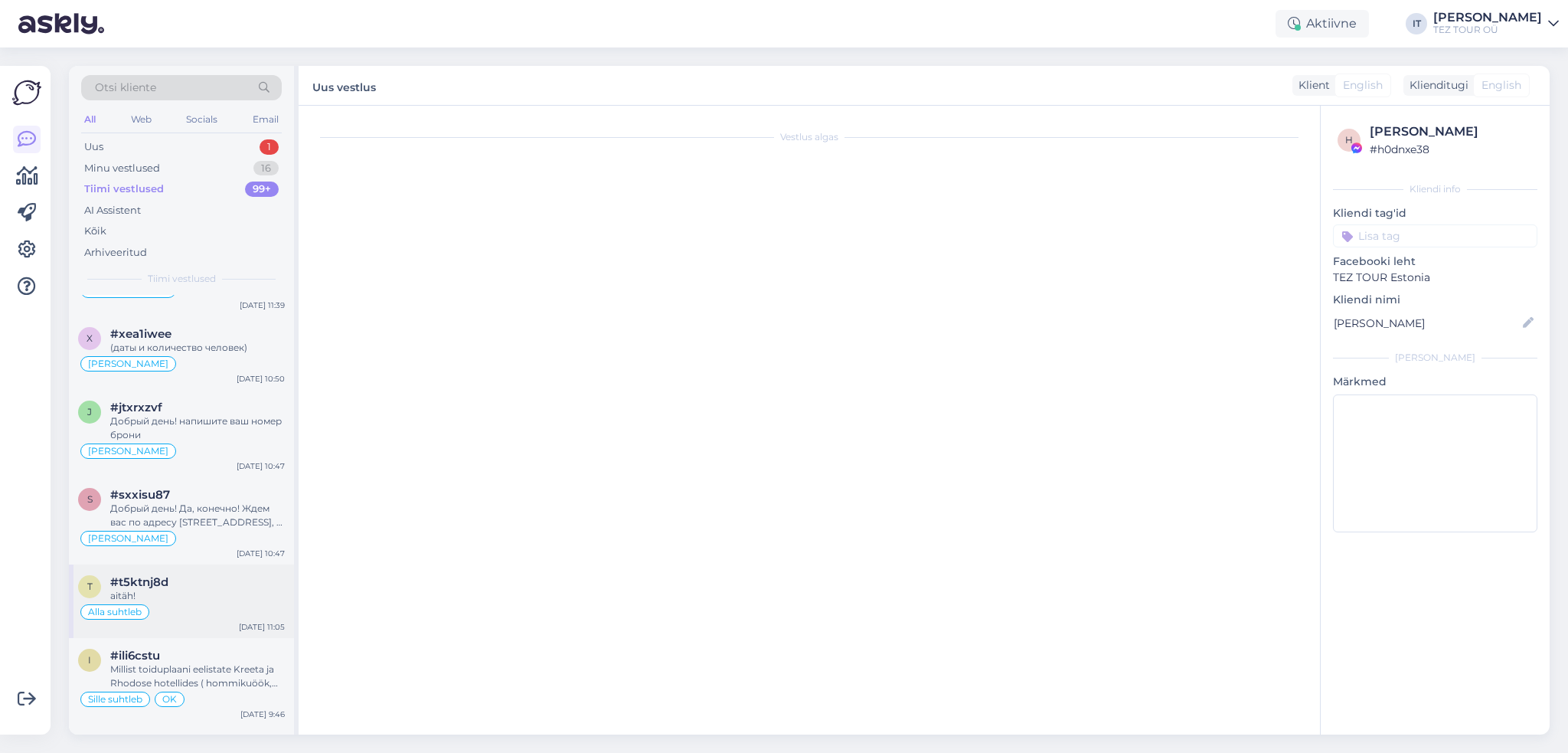
scroll to position [585, 0]
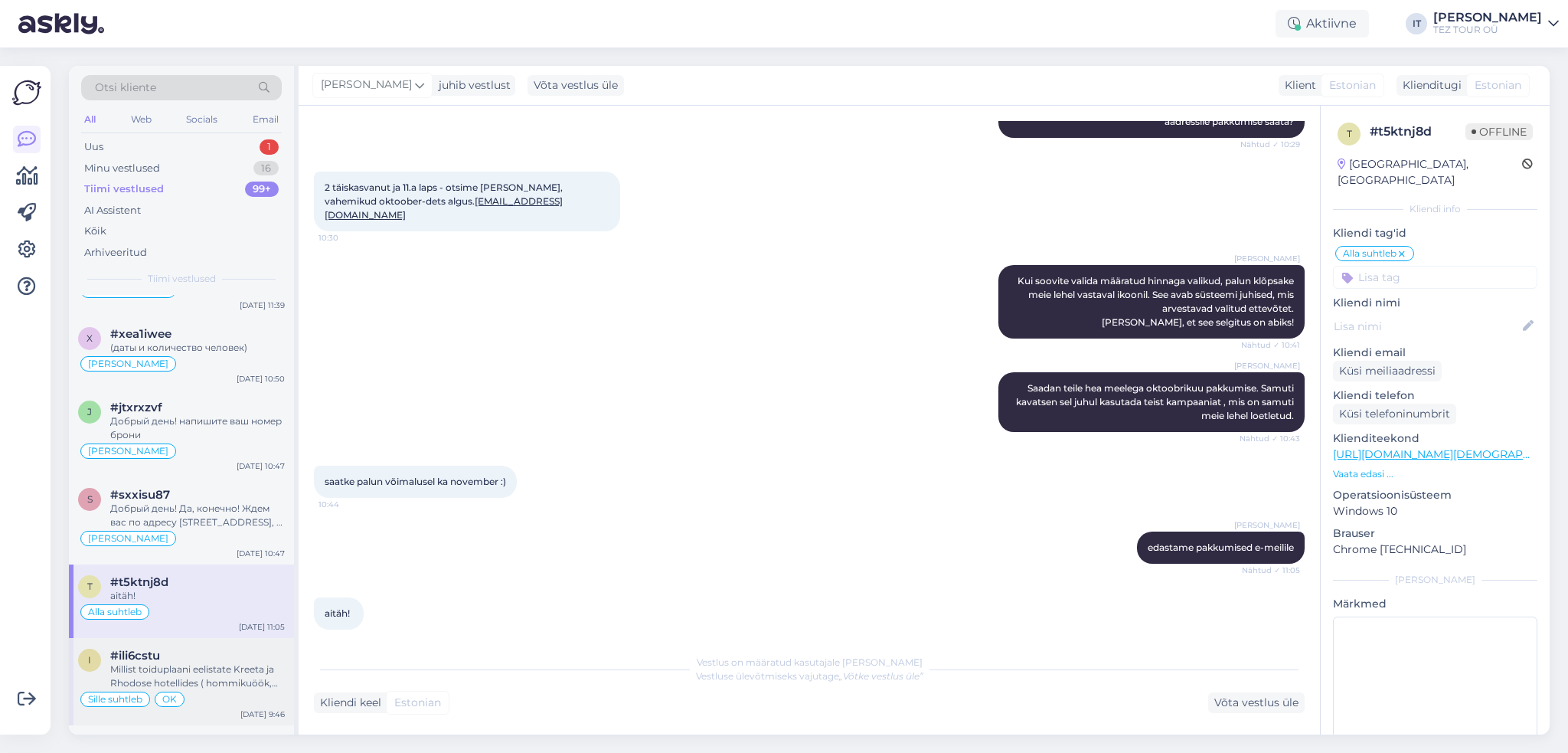
click at [221, 677] on div "Millist toiduplaani eelistate Kreeta ja Rhodose hotellides ( hommikuöök, hommik…" at bounding box center [197, 675] width 175 height 28
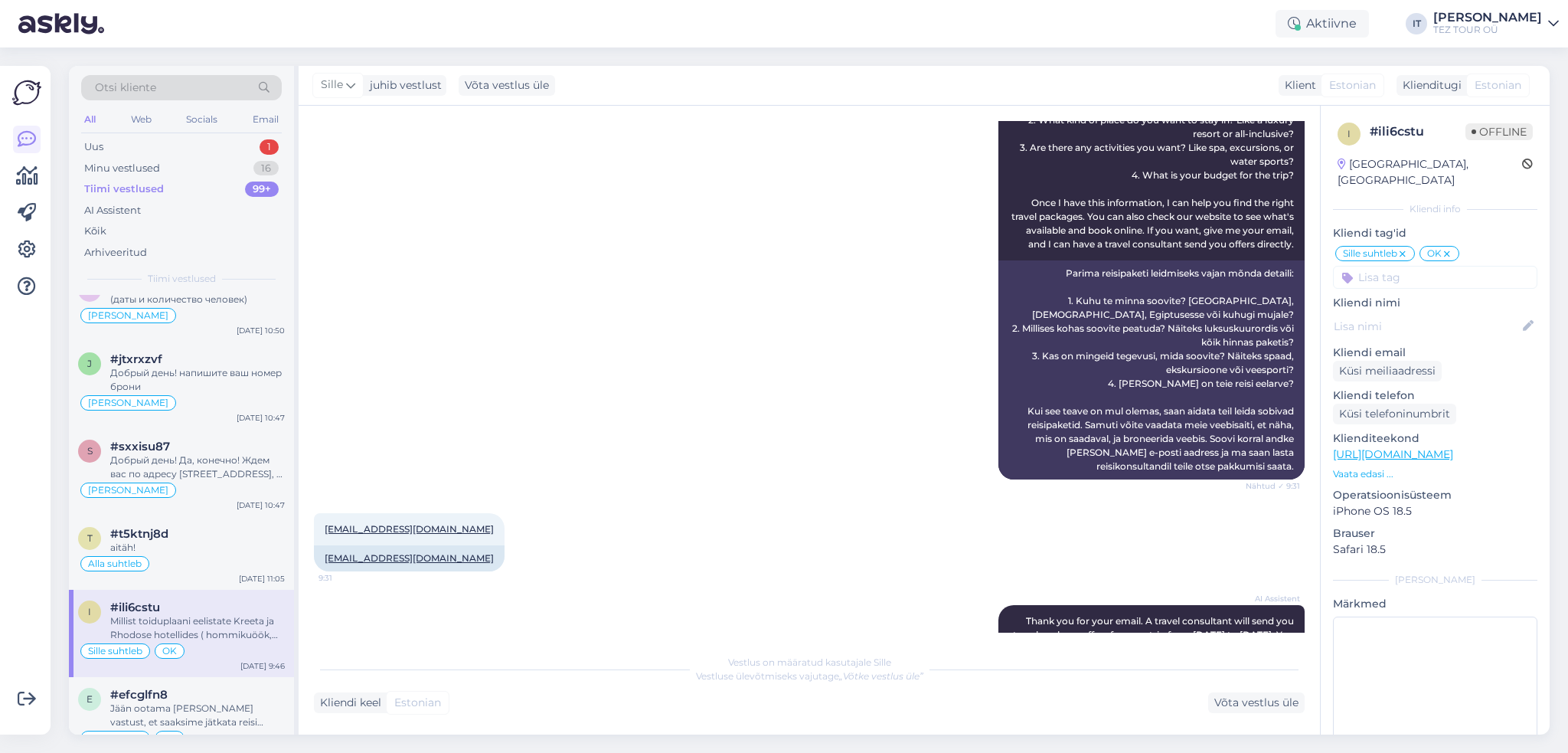
scroll to position [536, 0]
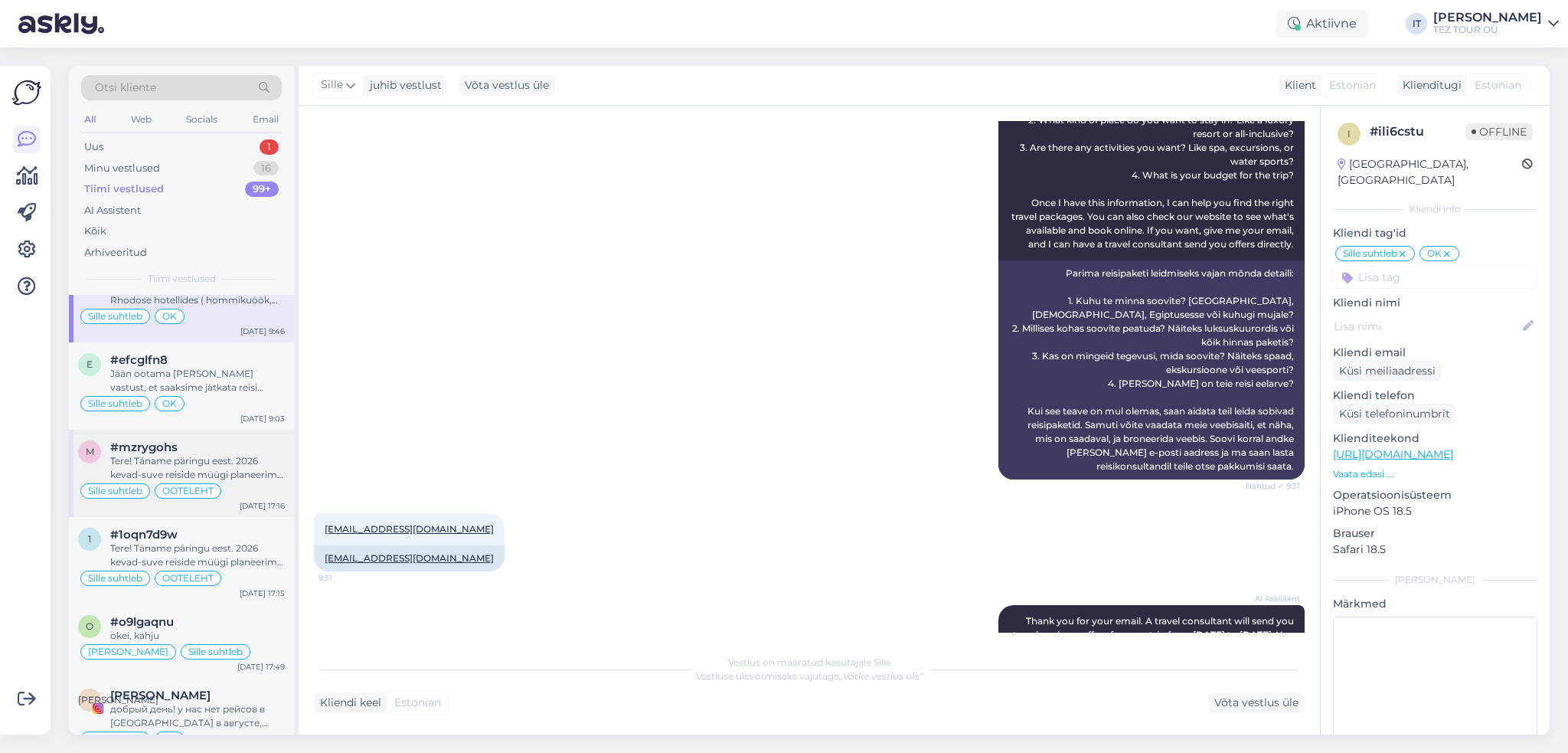
click at [243, 473] on div "Tere! Täname päringu eest. 2026 kevad-suve reiside müügi planeerime avada oktoo…" at bounding box center [197, 467] width 175 height 28
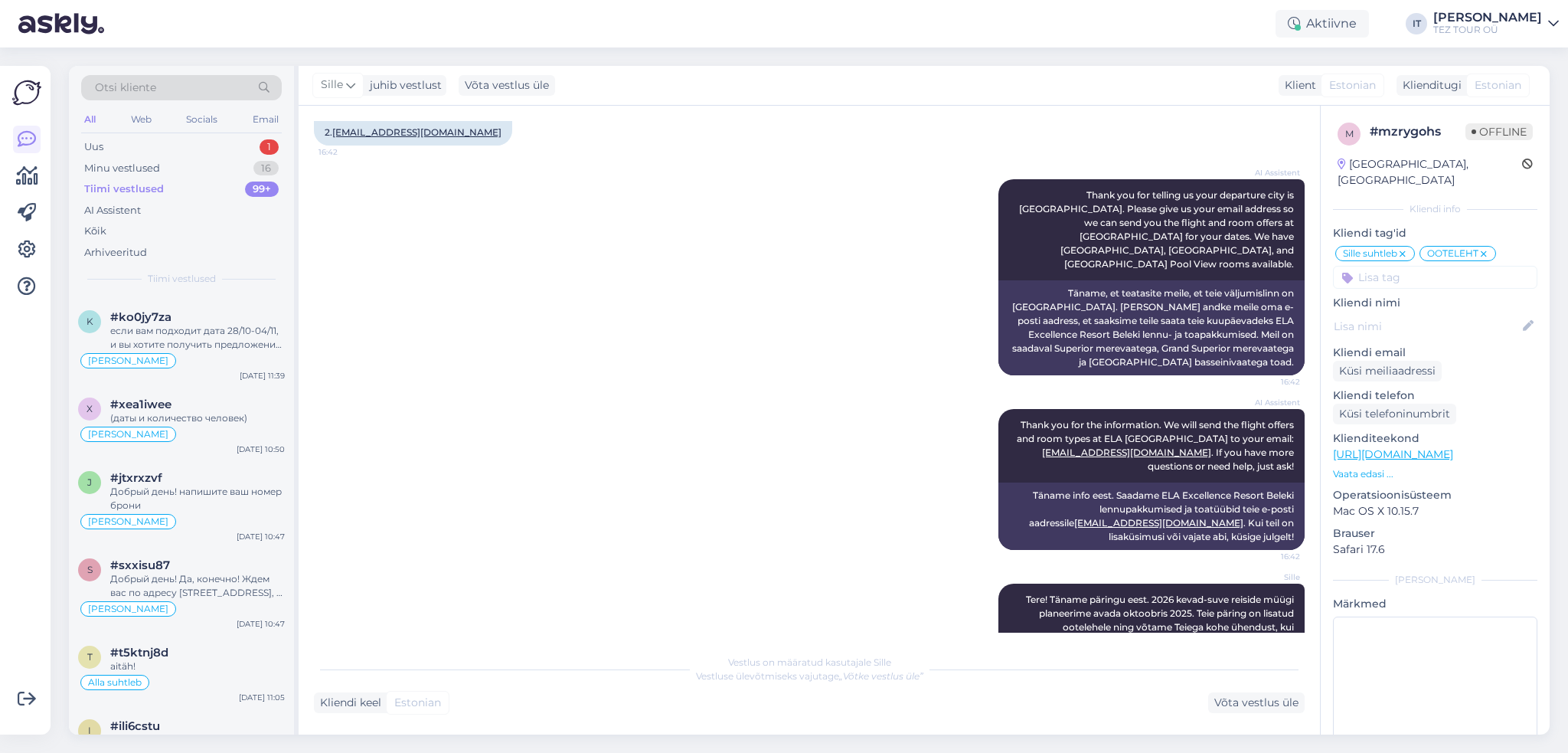
scroll to position [0, 0]
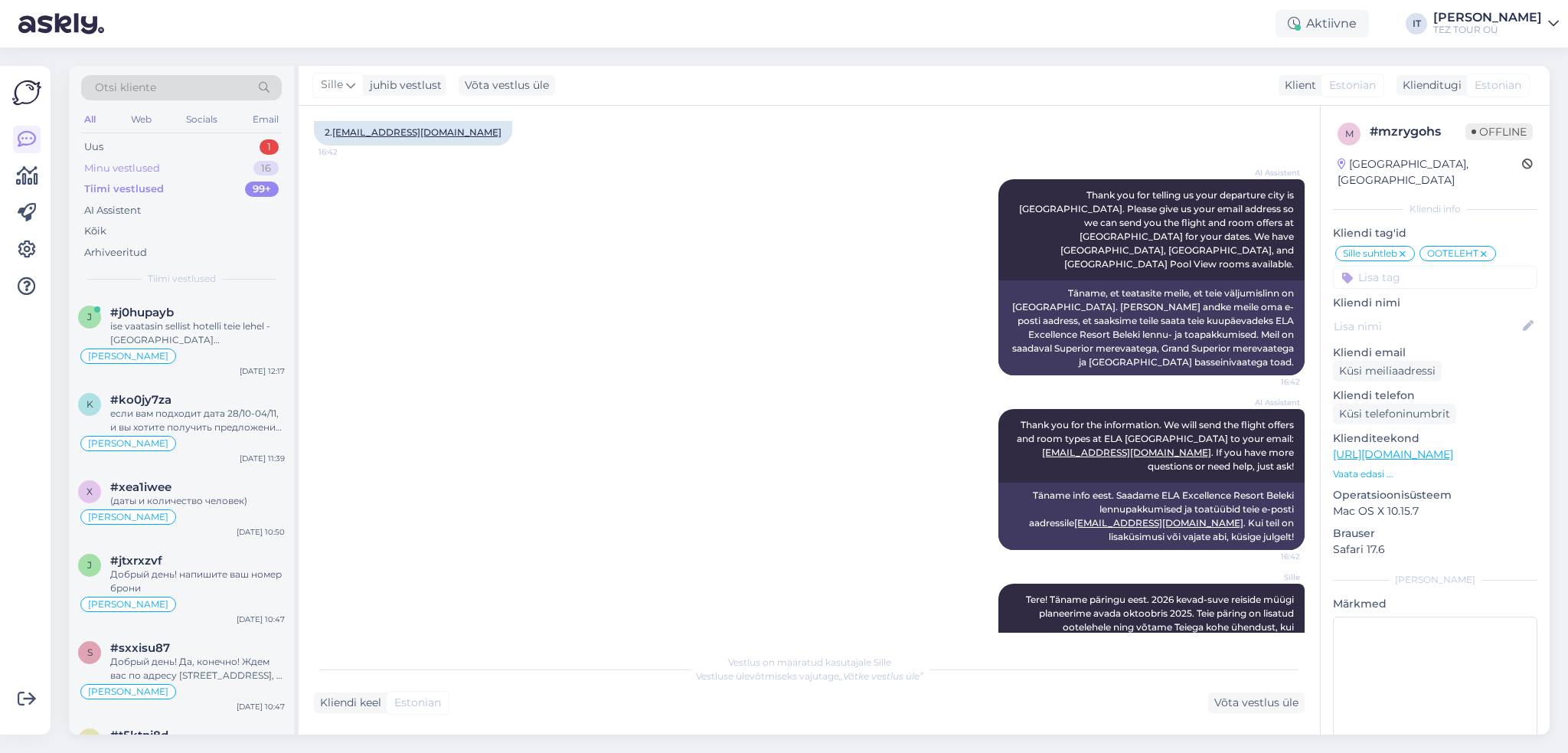
click at [236, 161] on div "Minu vestlused 16" at bounding box center [181, 169] width 200 height 22
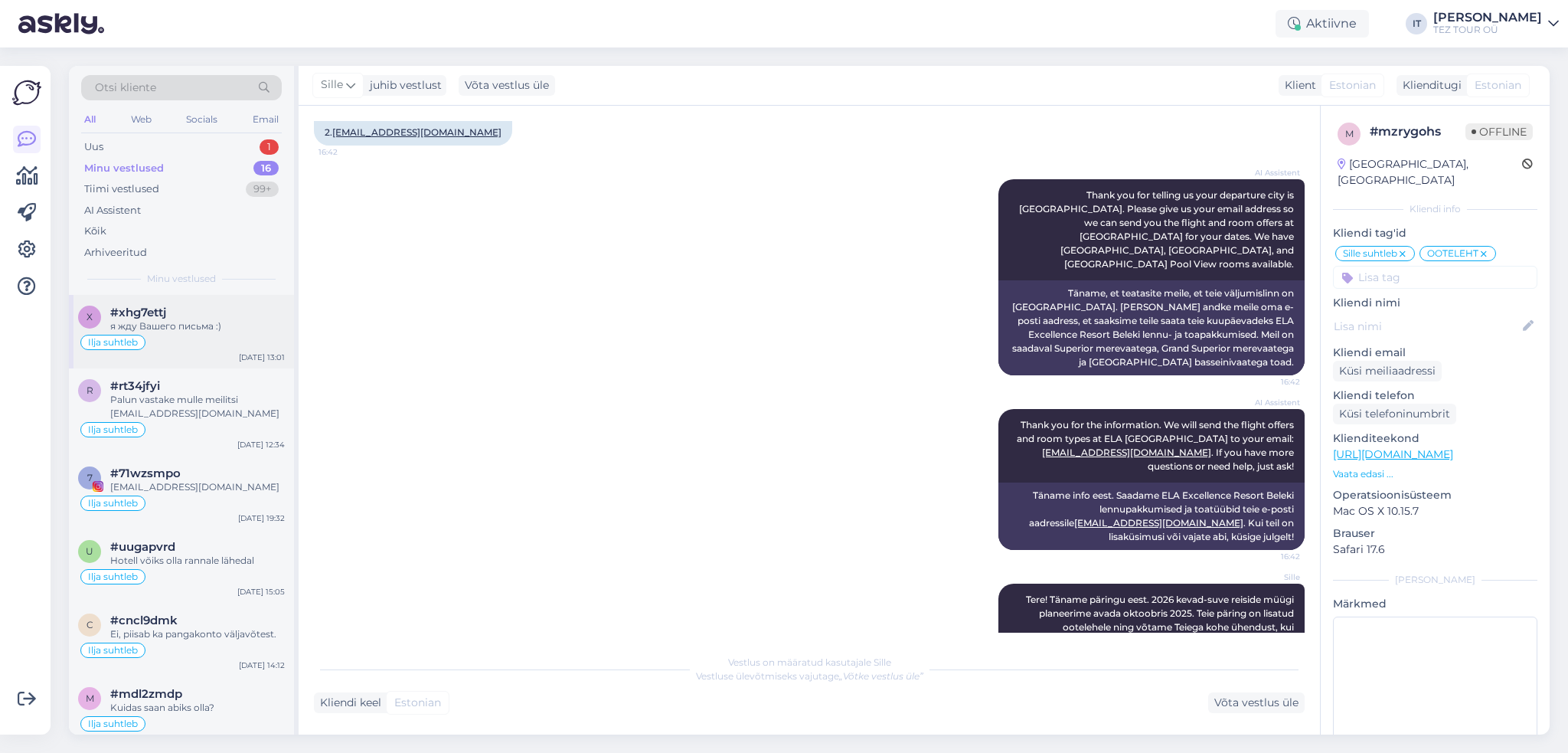
click at [234, 343] on div "Ilja suhtleb" at bounding box center [181, 342] width 206 height 18
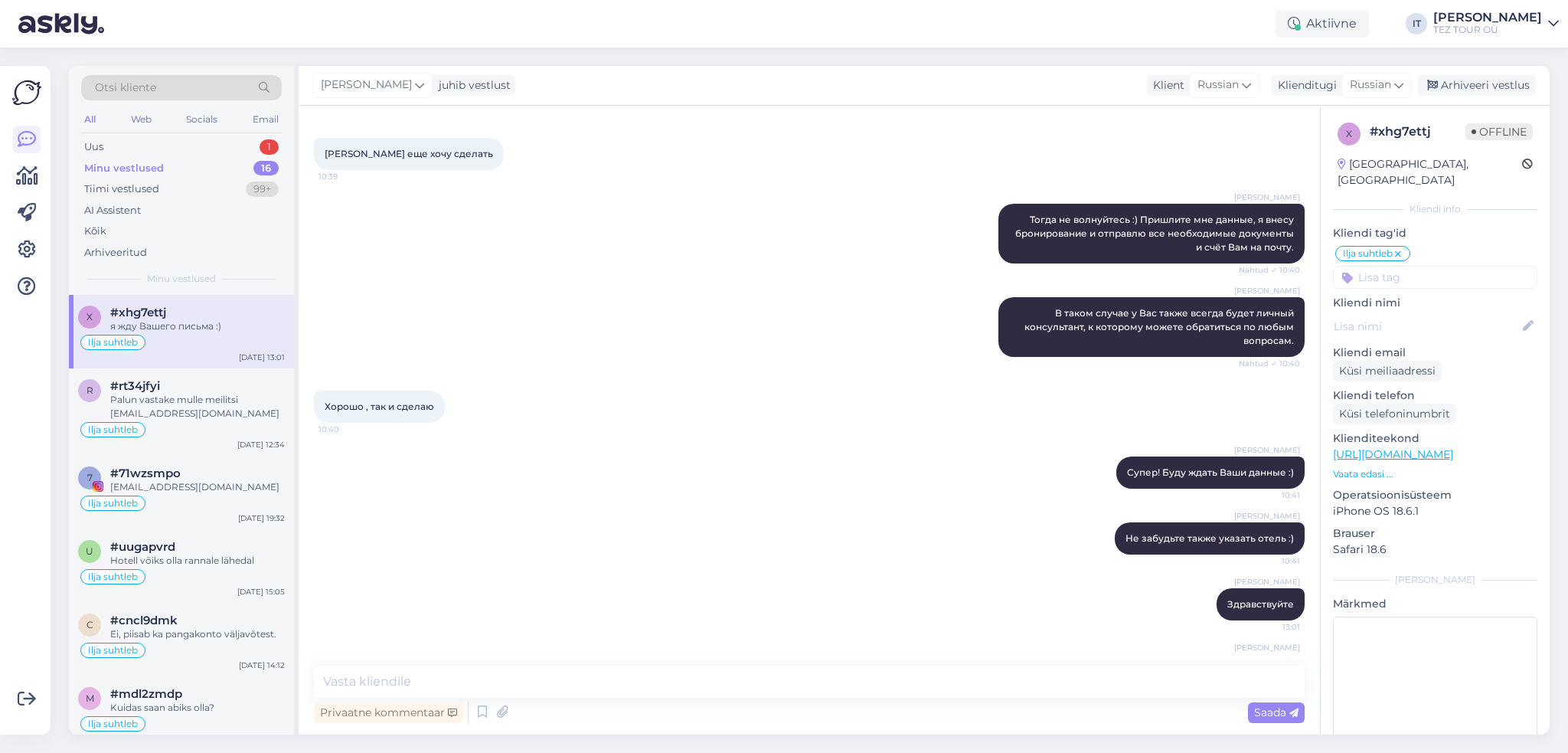
scroll to position [1119, 0]
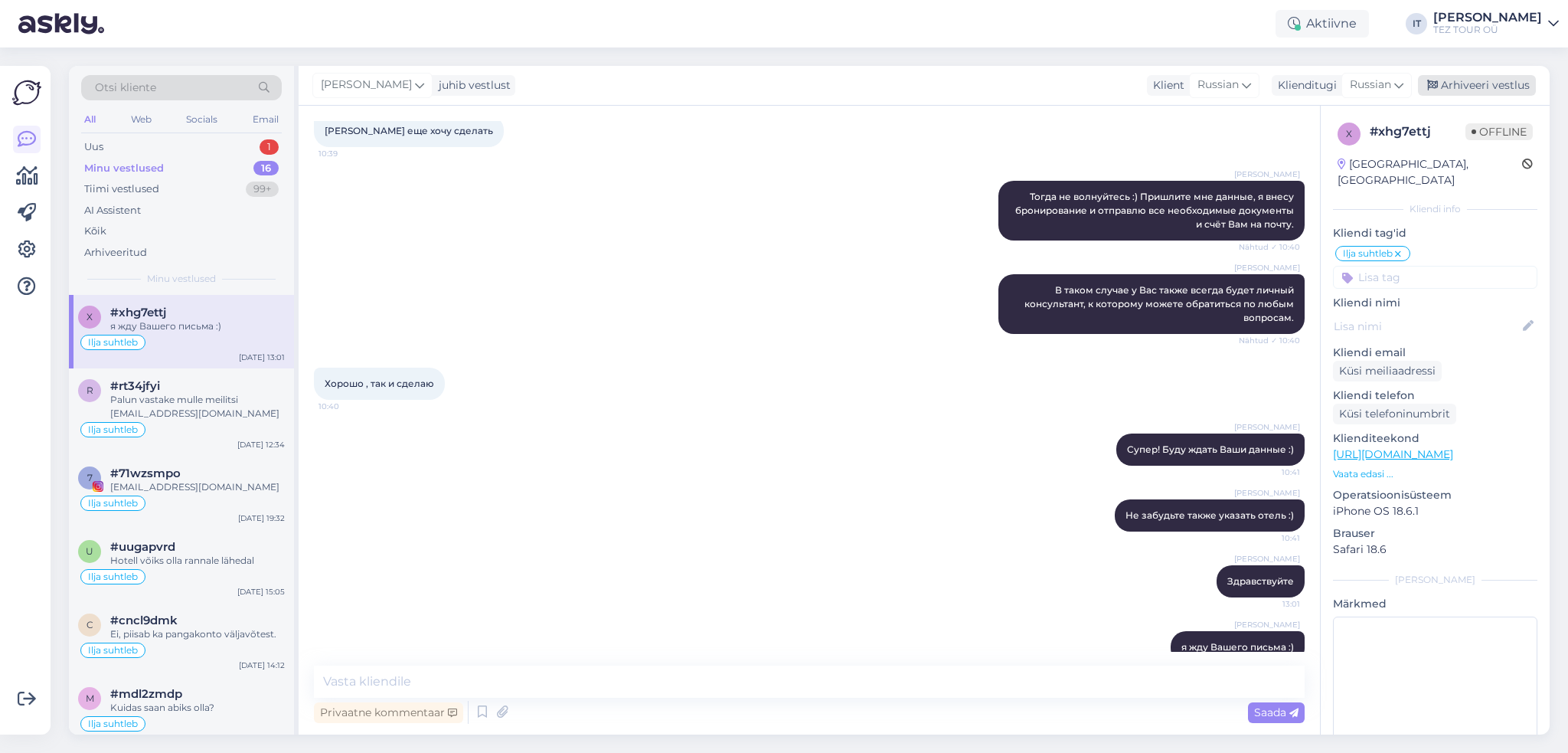
click at [1490, 85] on div "Arhiveeri vestlus" at bounding box center [1476, 85] width 118 height 21
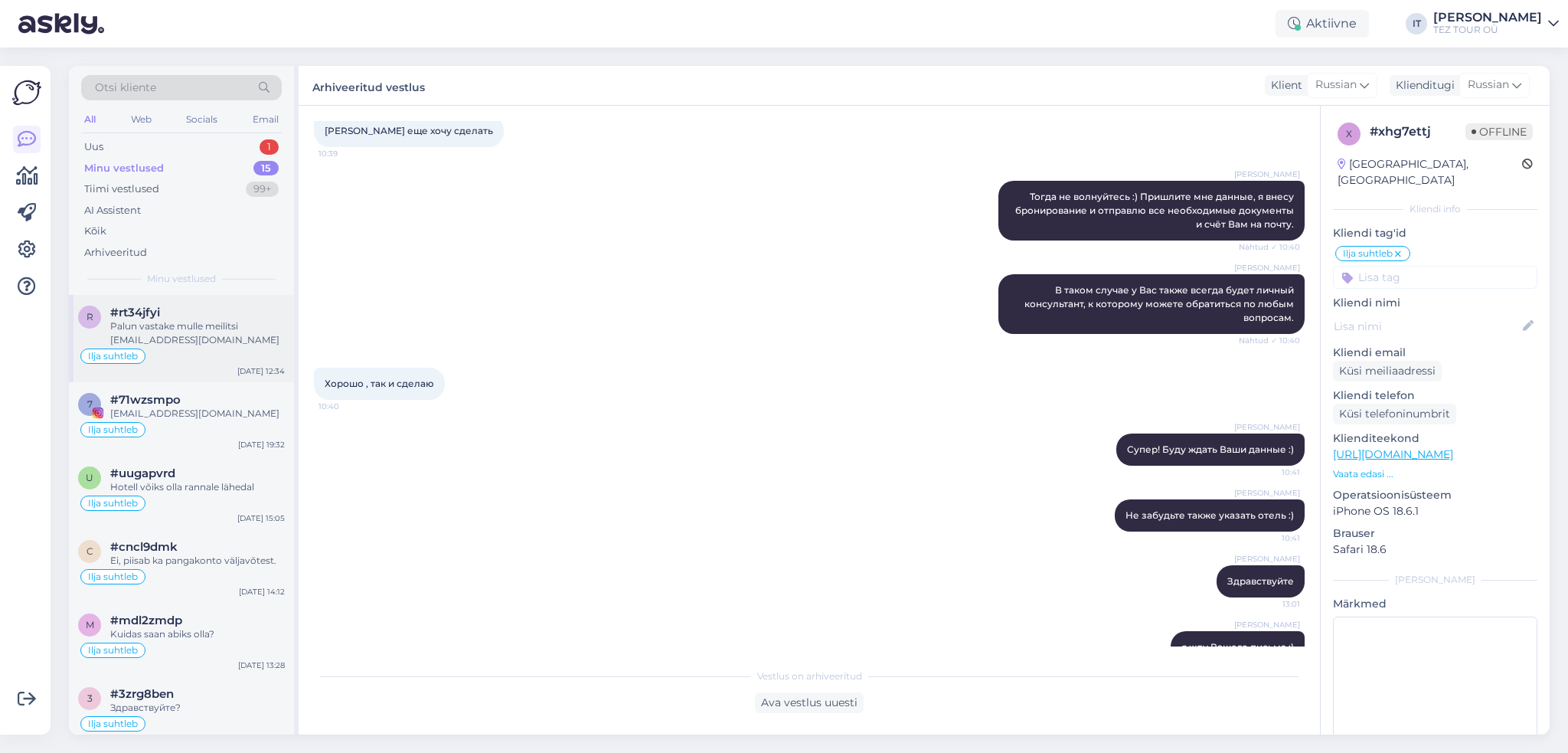
click at [248, 321] on div "Palun vastake mulle meilitsi [EMAIL_ADDRESS][DOMAIN_NAME]" at bounding box center [197, 333] width 175 height 28
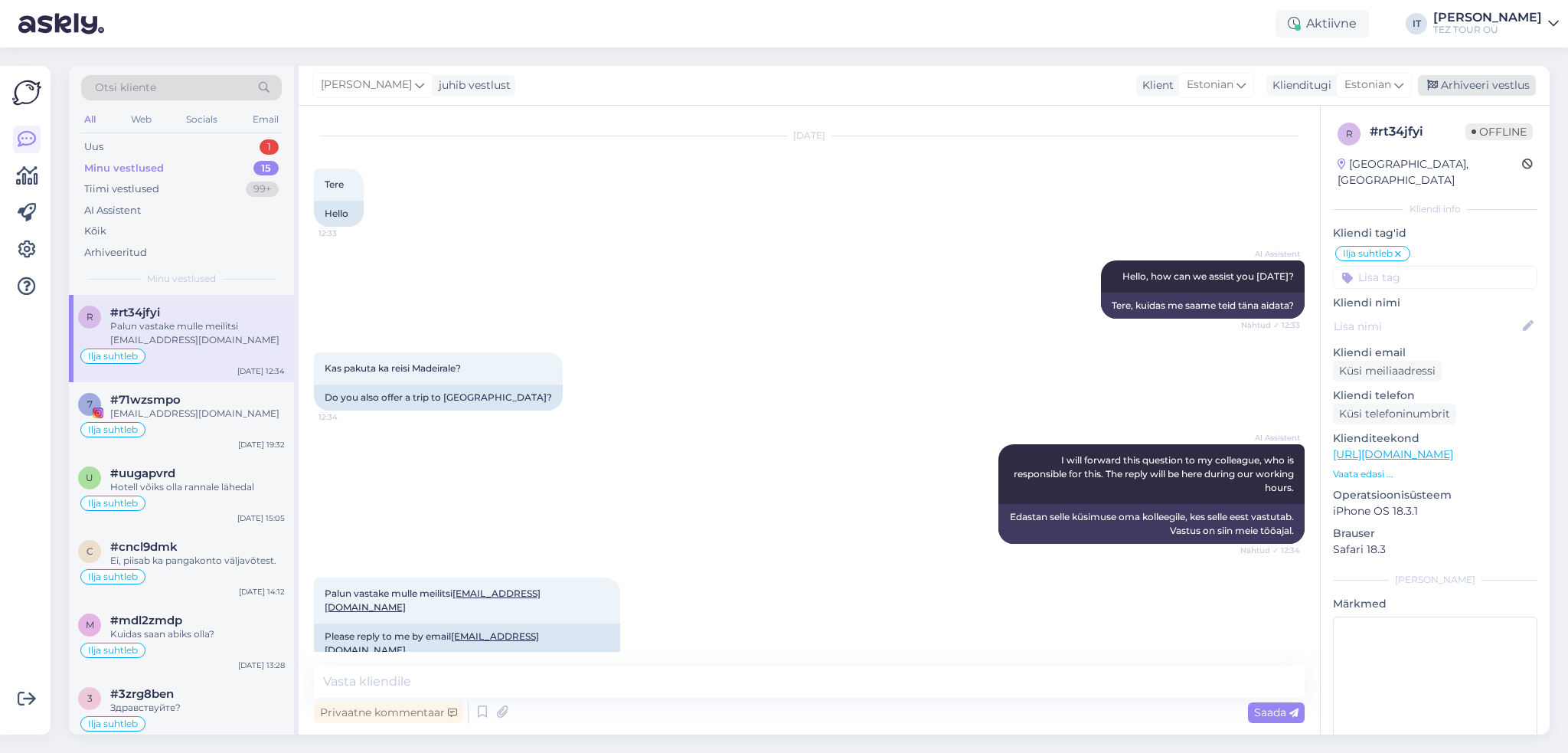
click at [1500, 76] on div "Arhiveeri vestlus" at bounding box center [1476, 85] width 118 height 21
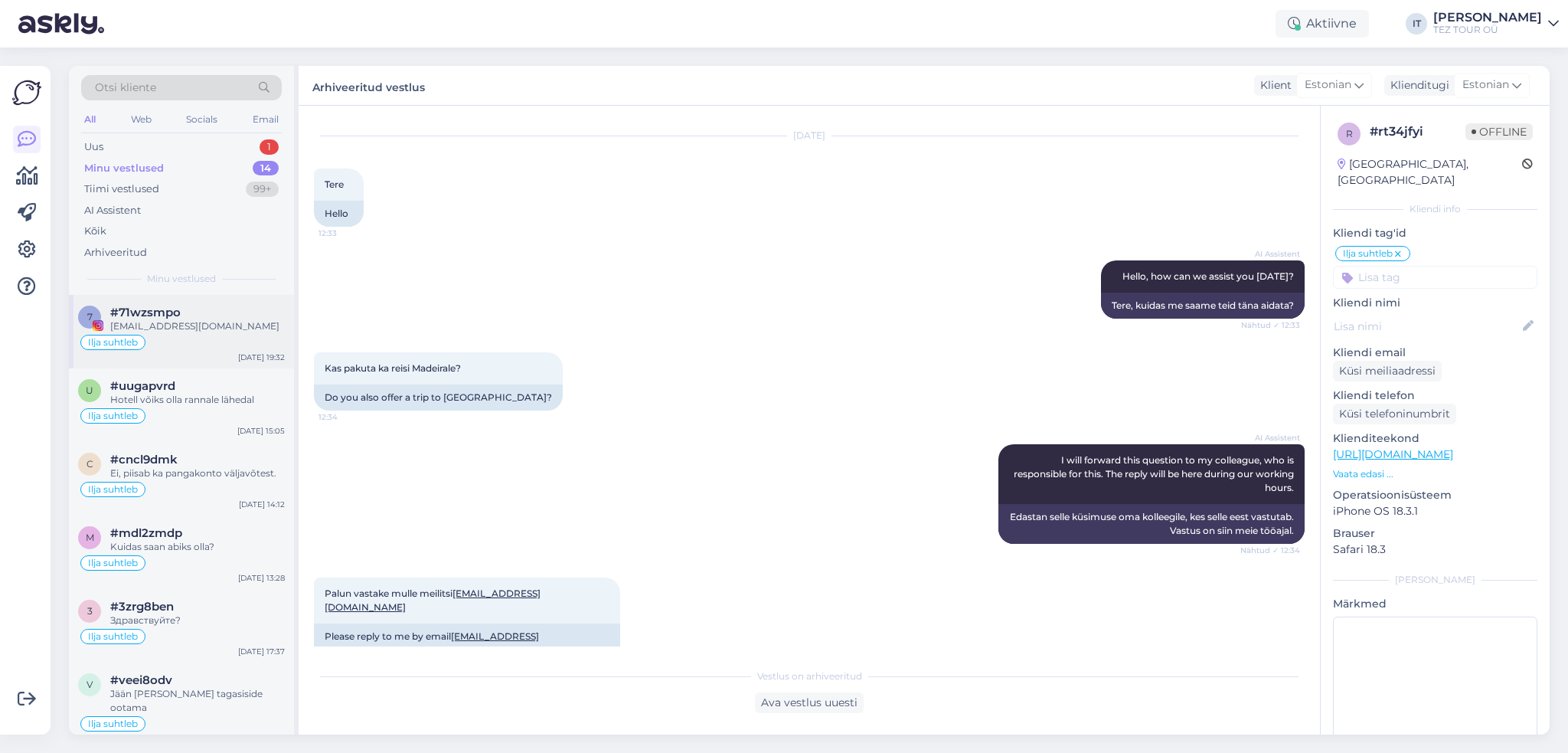
click at [211, 323] on div "[EMAIL_ADDRESS][DOMAIN_NAME]" at bounding box center [197, 326] width 175 height 14
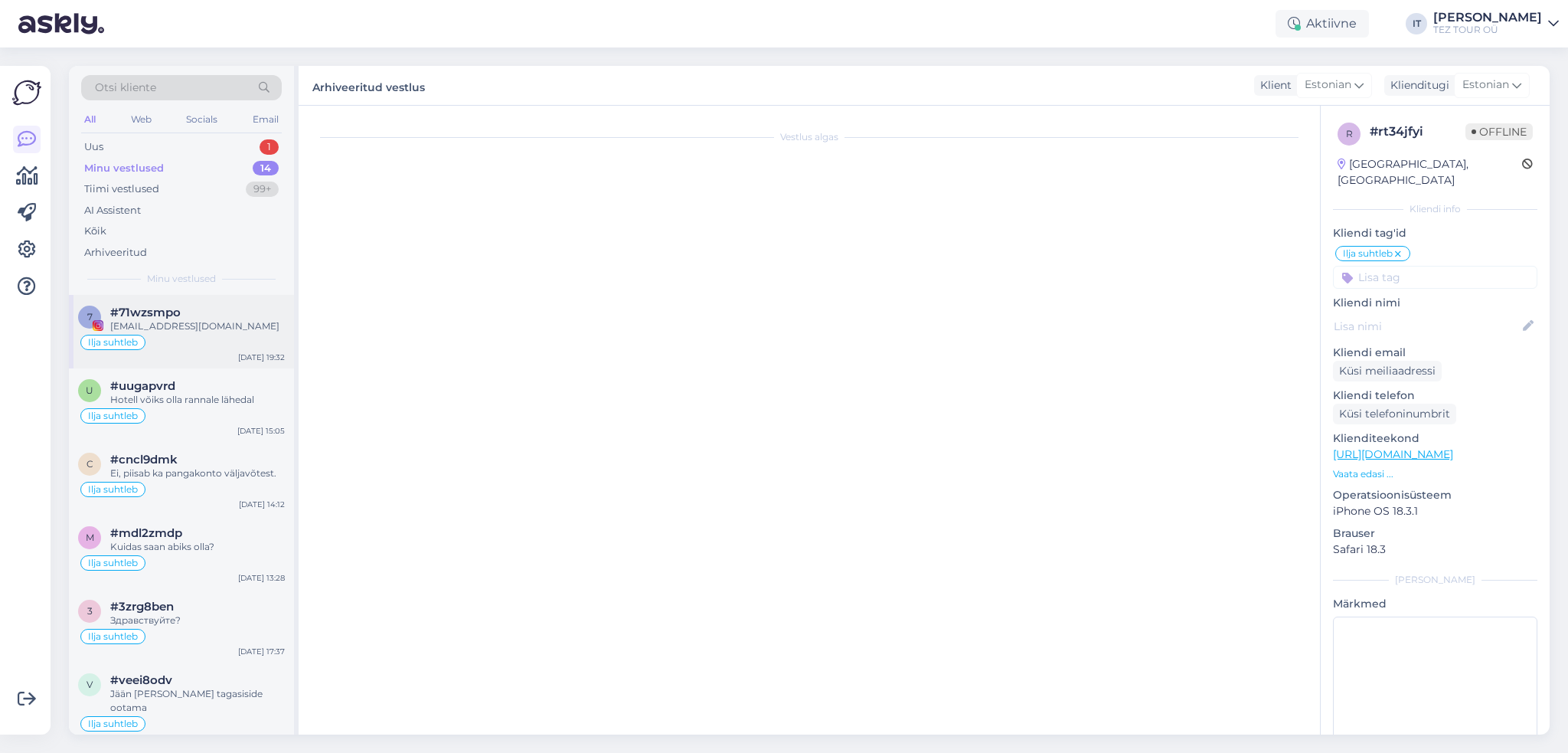
scroll to position [550, 0]
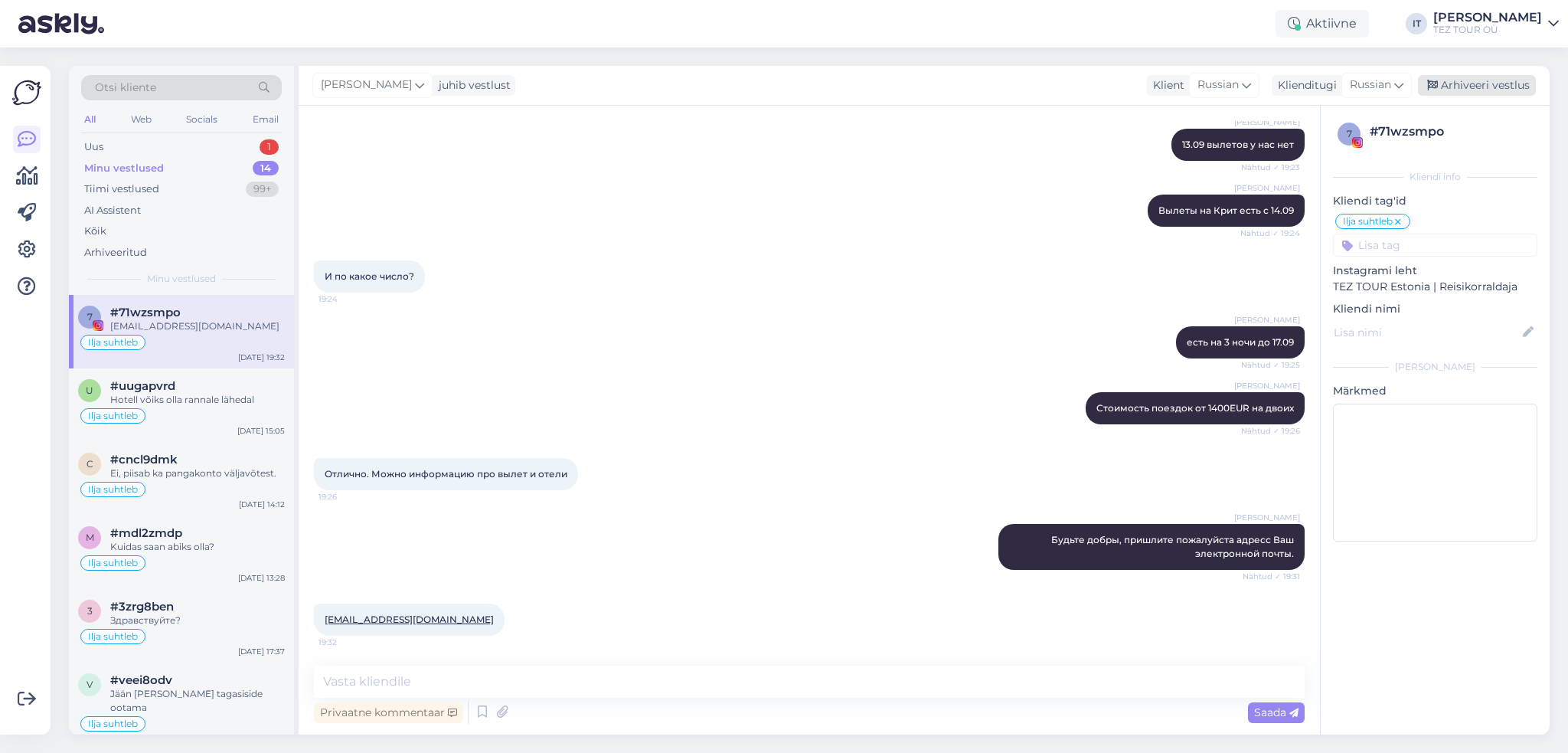
click at [1498, 89] on div "Arhiveeri vestlus" at bounding box center [1476, 85] width 118 height 21
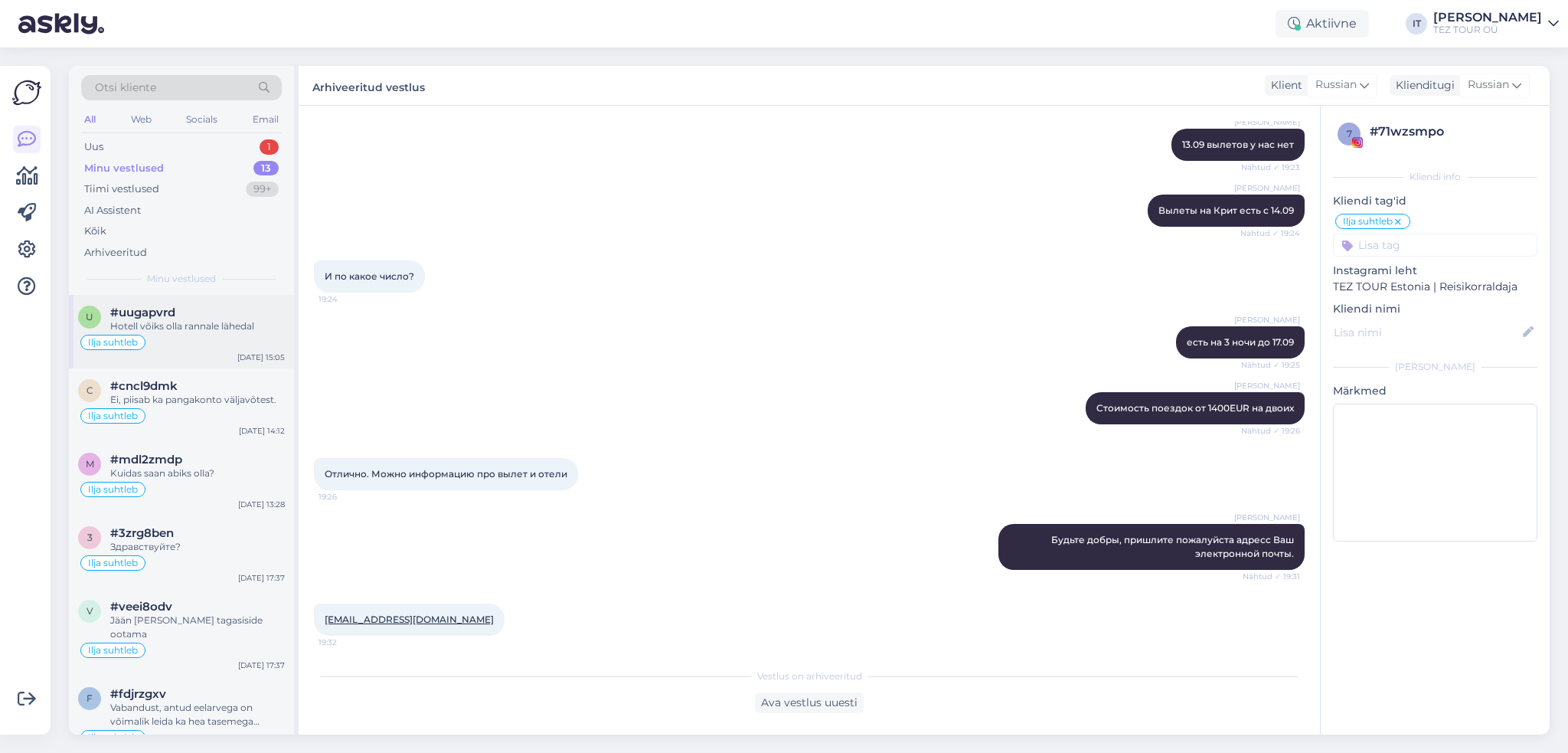
click at [237, 315] on div "#uugapvrd" at bounding box center [197, 312] width 175 height 14
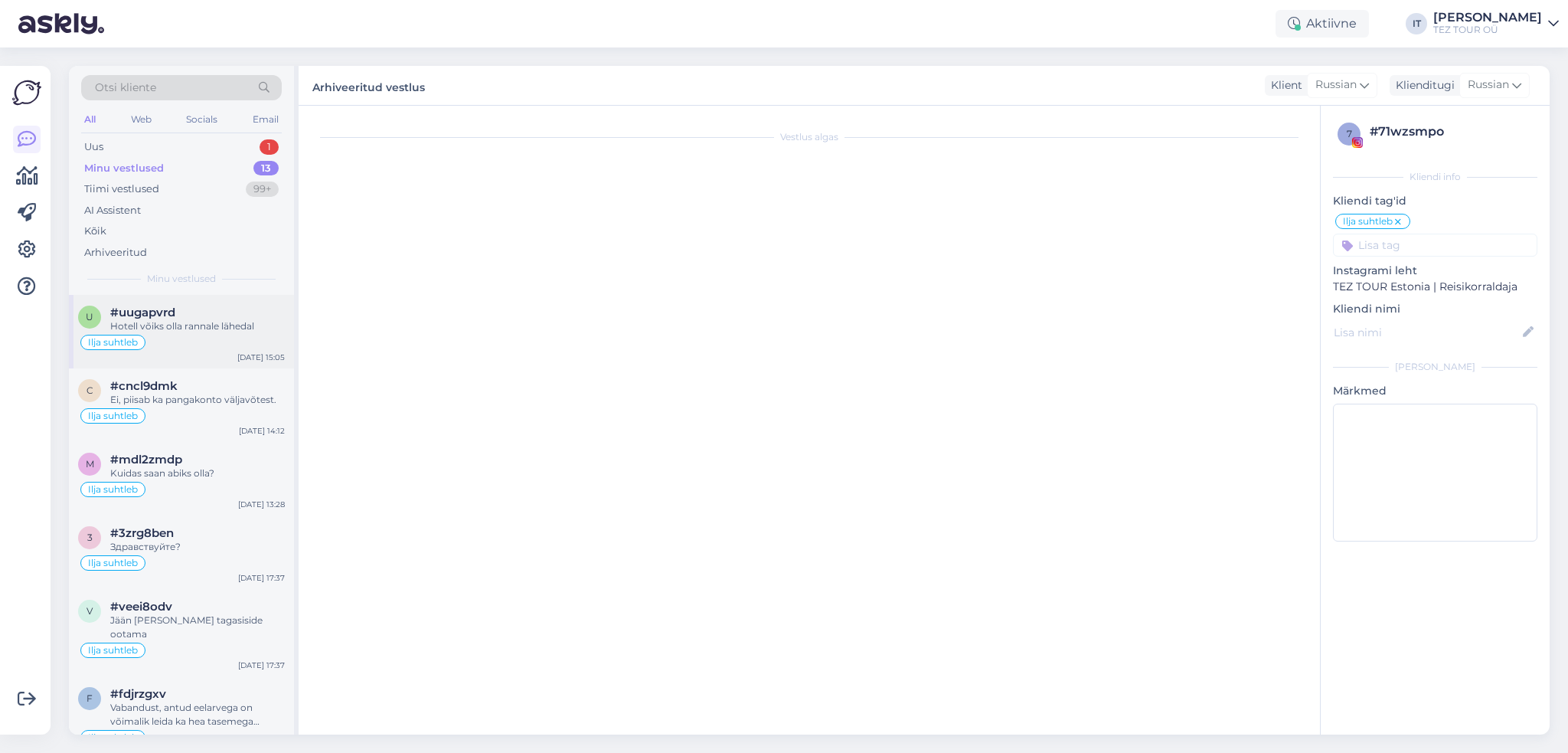
scroll to position [447, 0]
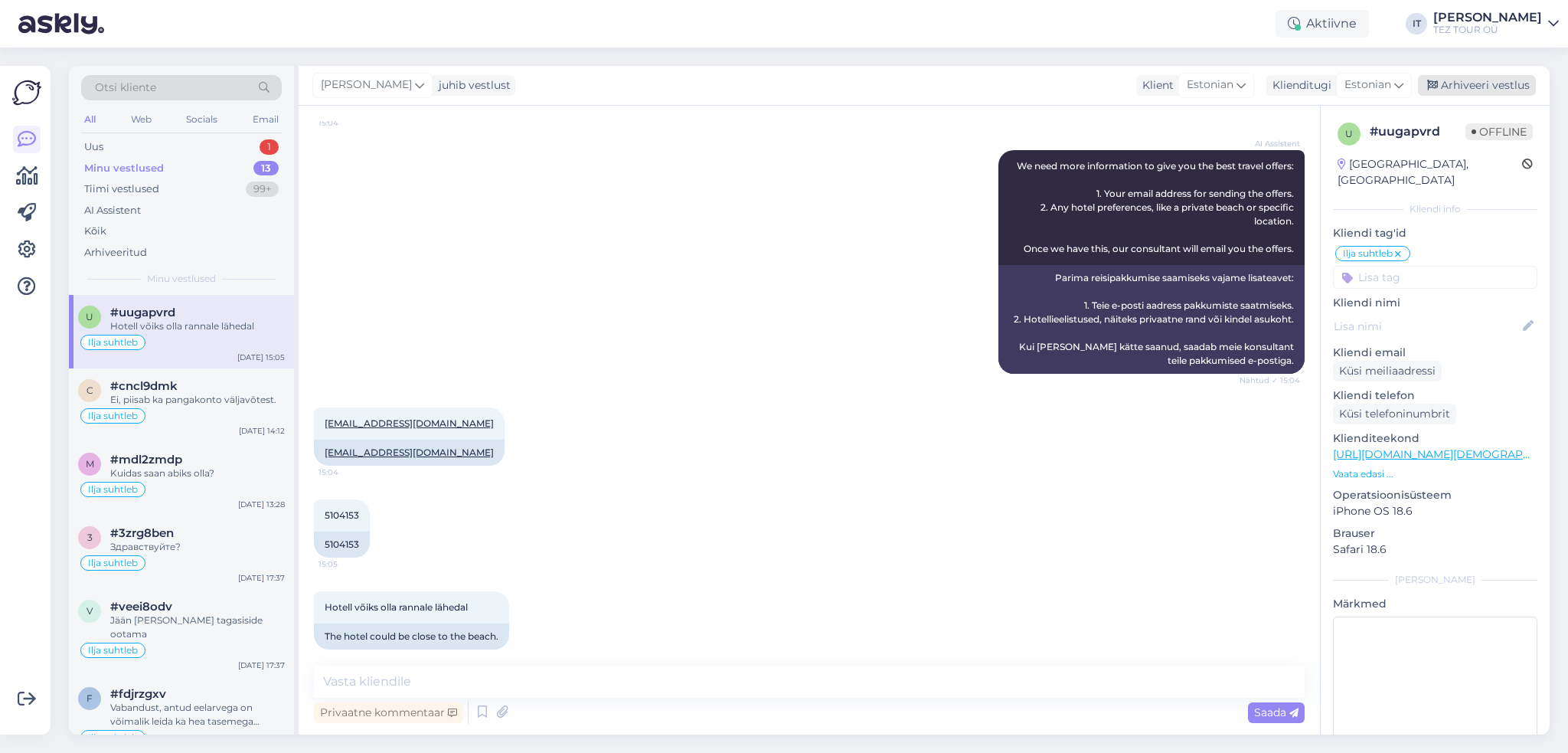
click at [1480, 87] on div "Arhiveeri vestlus" at bounding box center [1476, 85] width 118 height 21
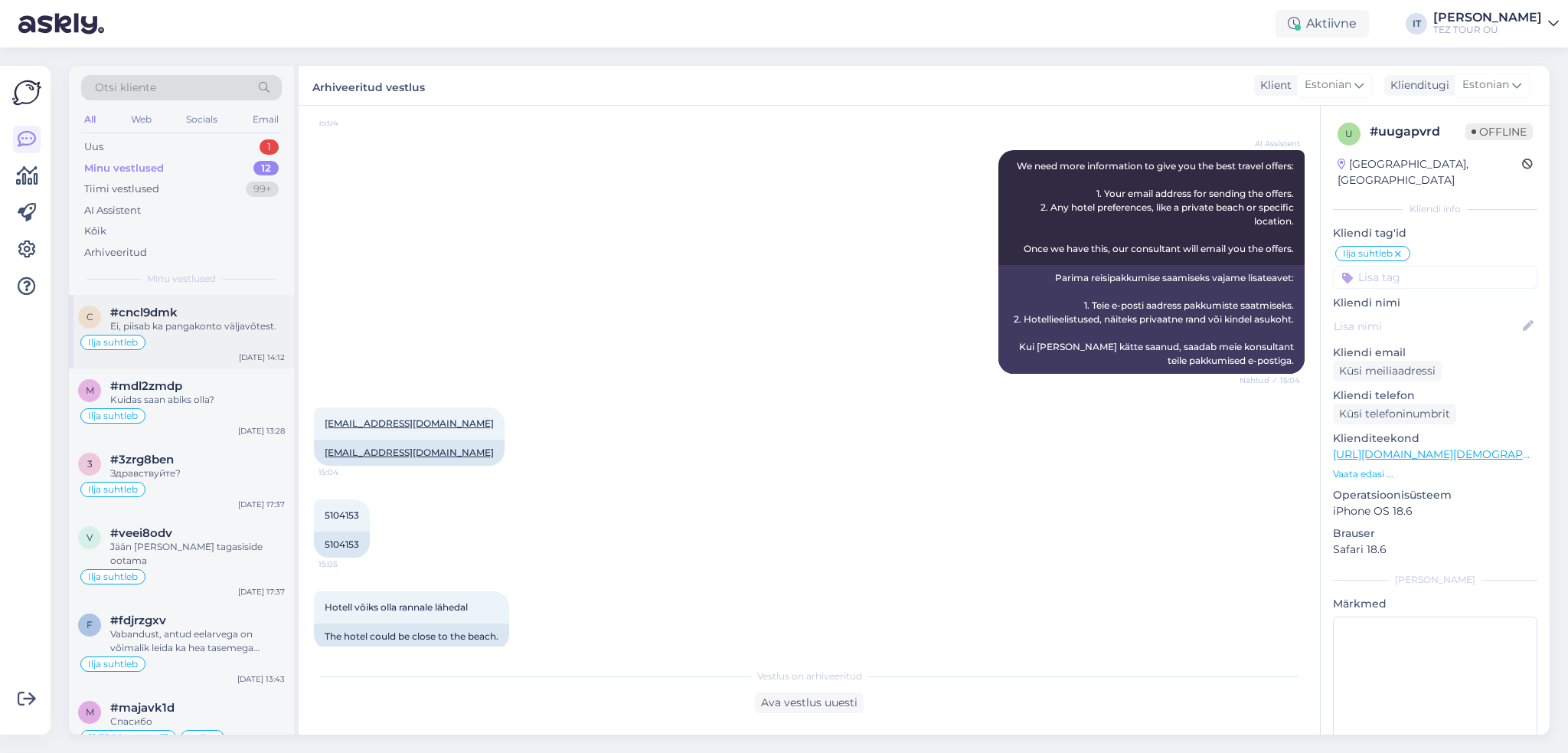
click at [225, 336] on div "Ilja suhtleb" at bounding box center [181, 342] width 206 height 18
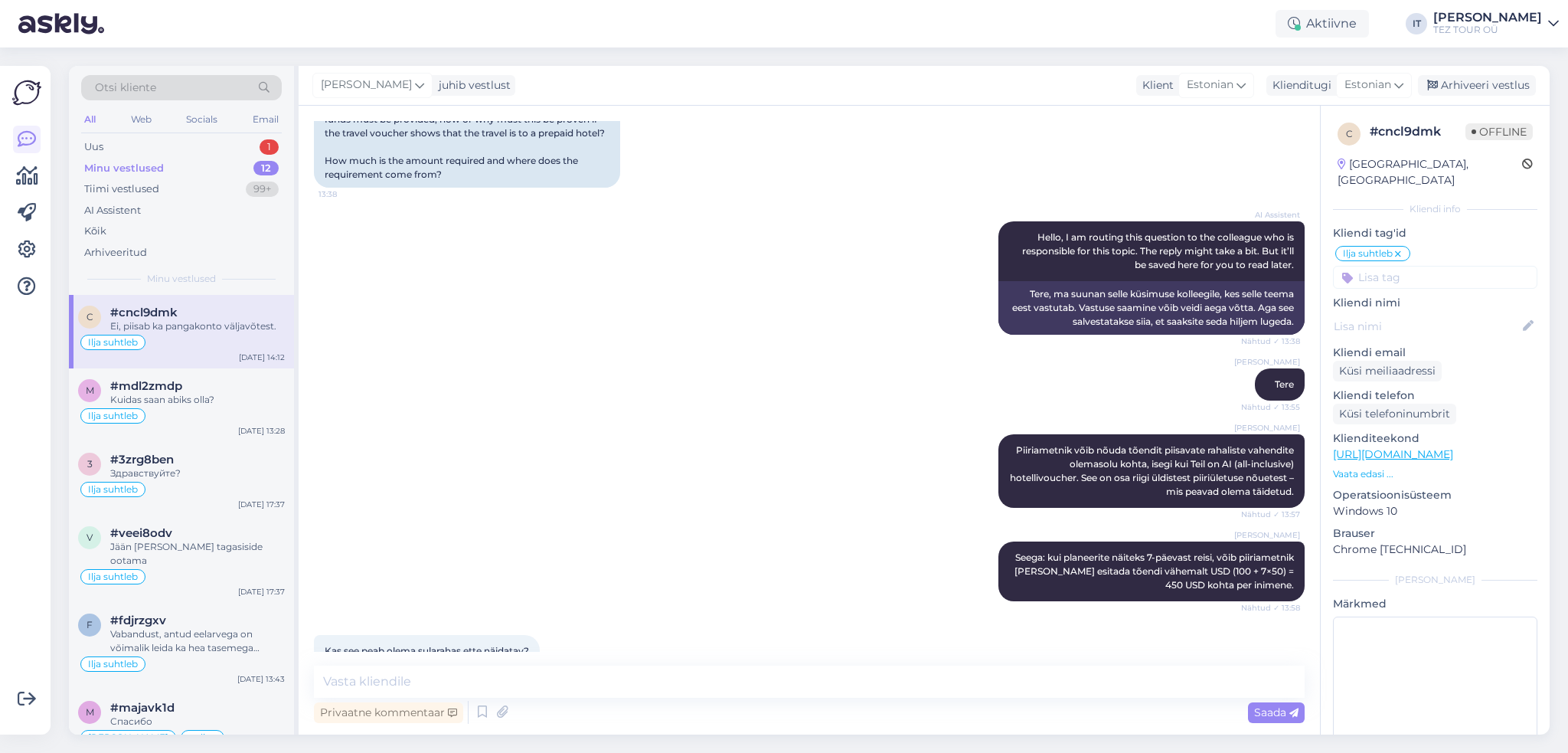
scroll to position [363, 0]
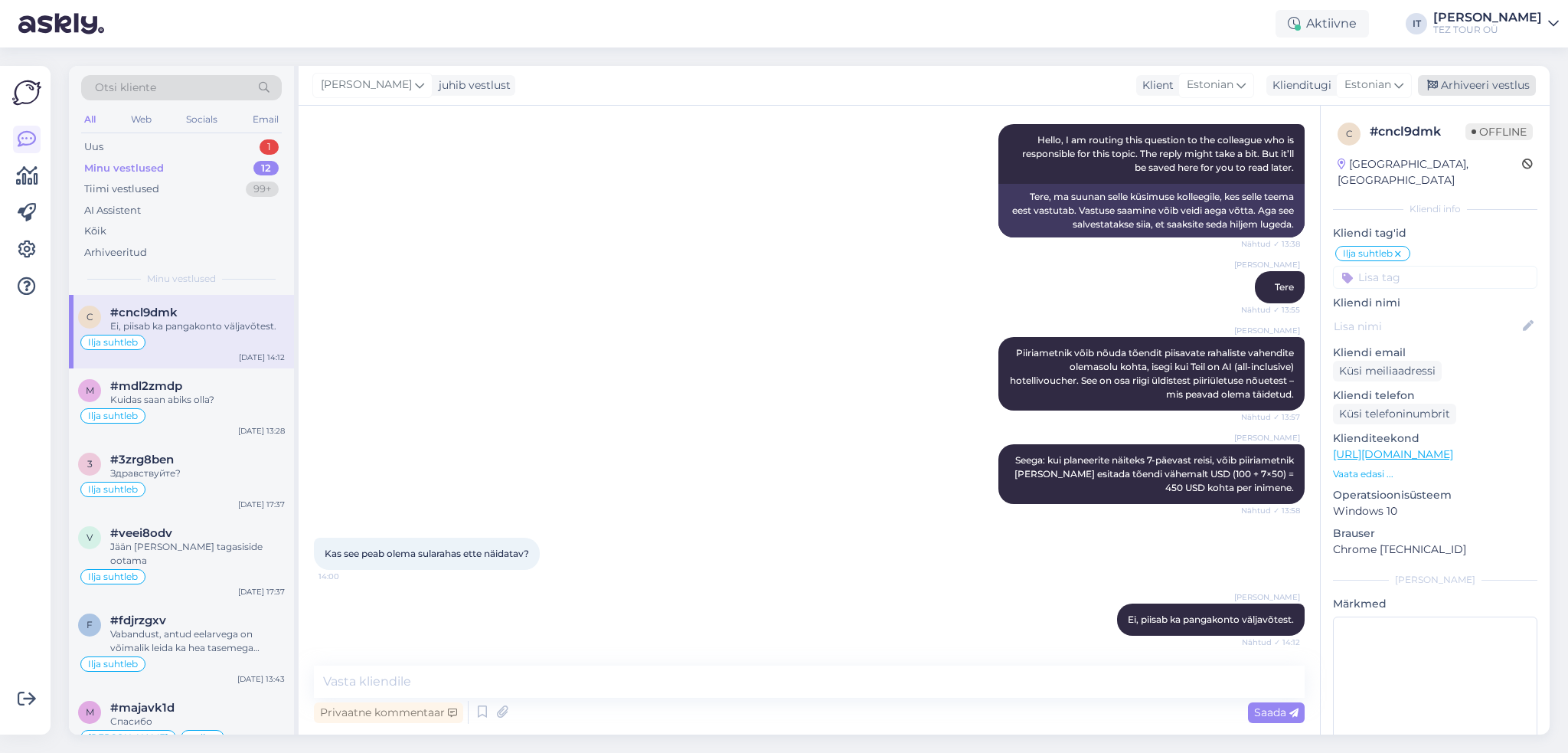
click at [1489, 85] on div "Arhiveeri vestlus" at bounding box center [1476, 85] width 118 height 21
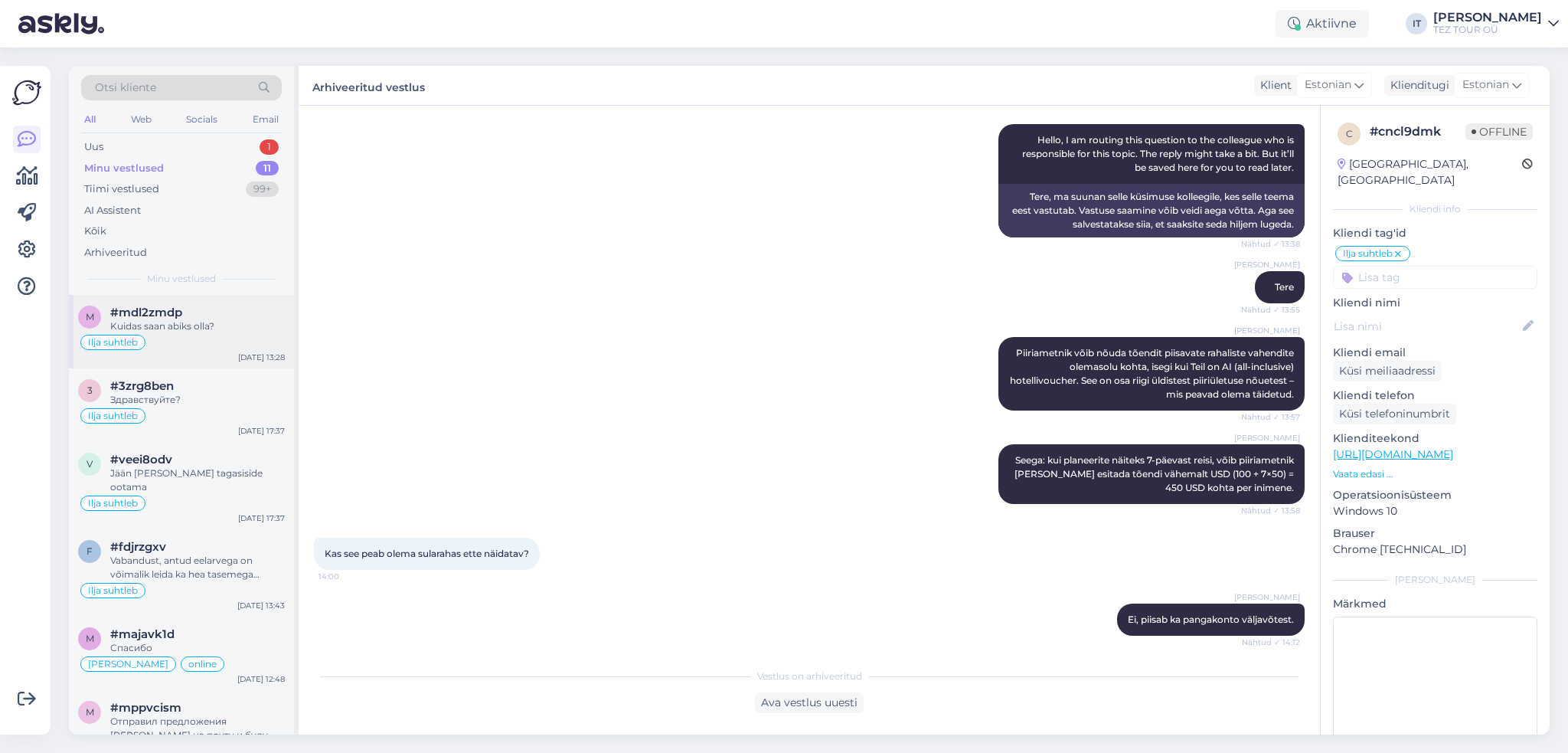
click at [271, 337] on div "Ilja suhtleb" at bounding box center [181, 342] width 206 height 18
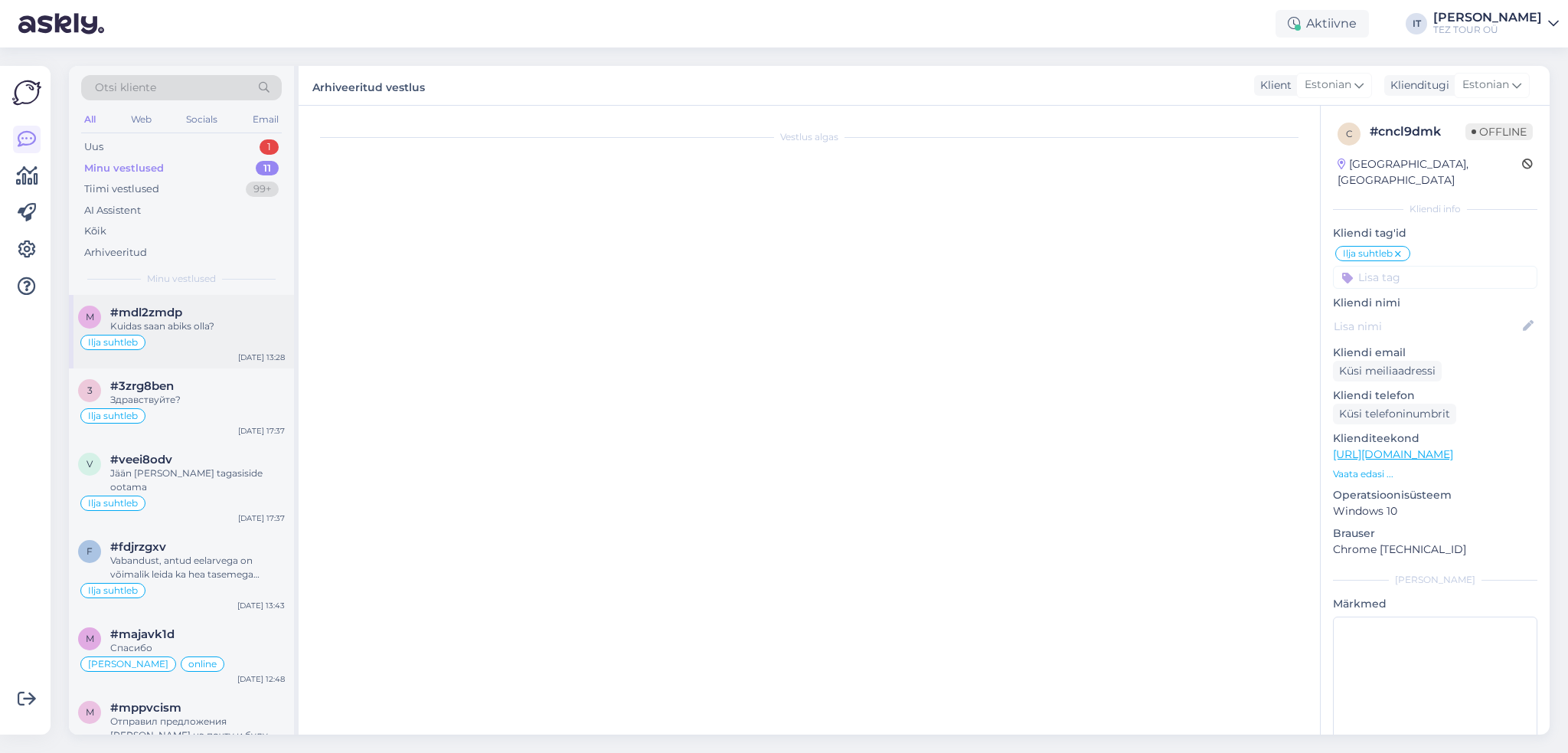
scroll to position [0, 0]
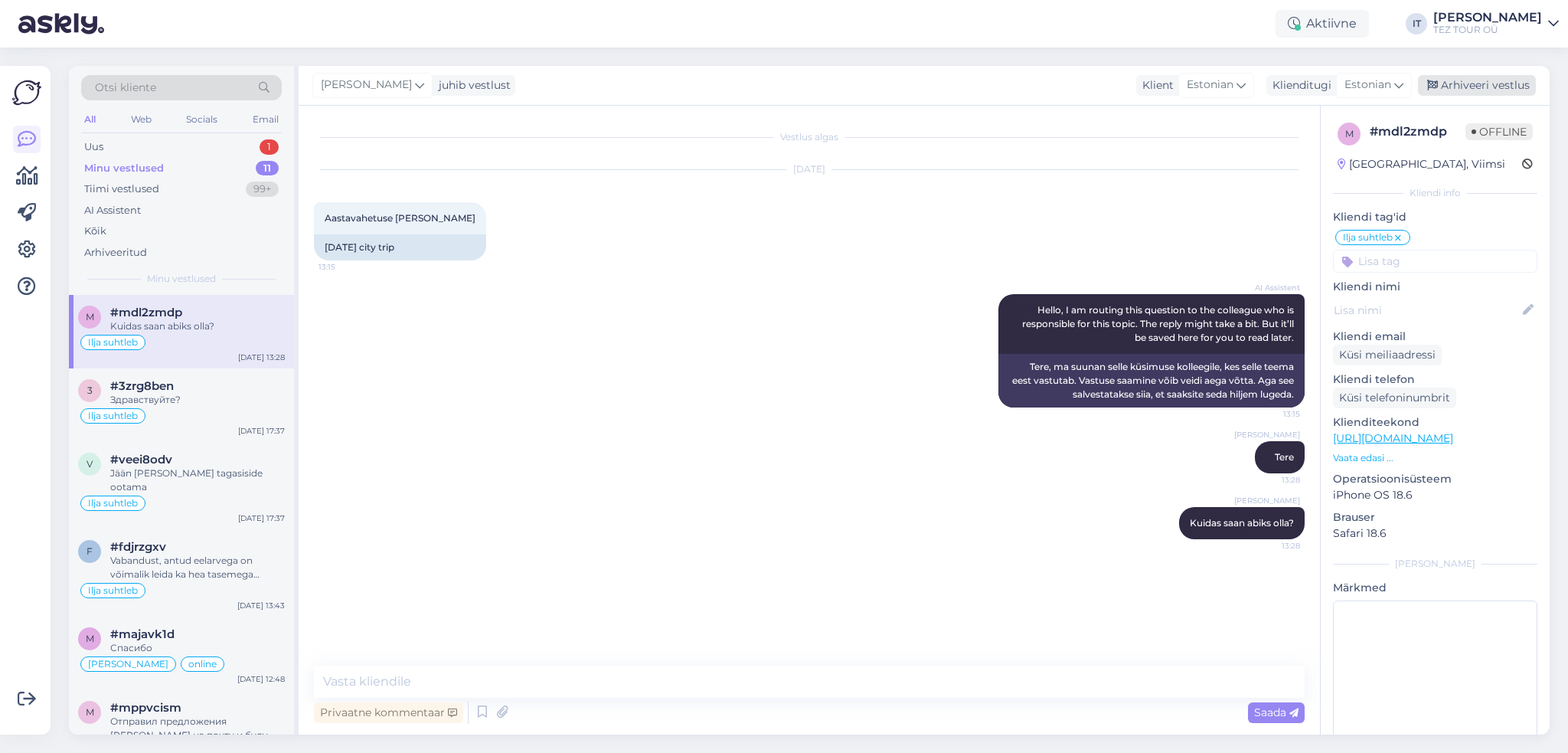
click at [1499, 94] on div "Arhiveeri vestlus" at bounding box center [1476, 85] width 118 height 21
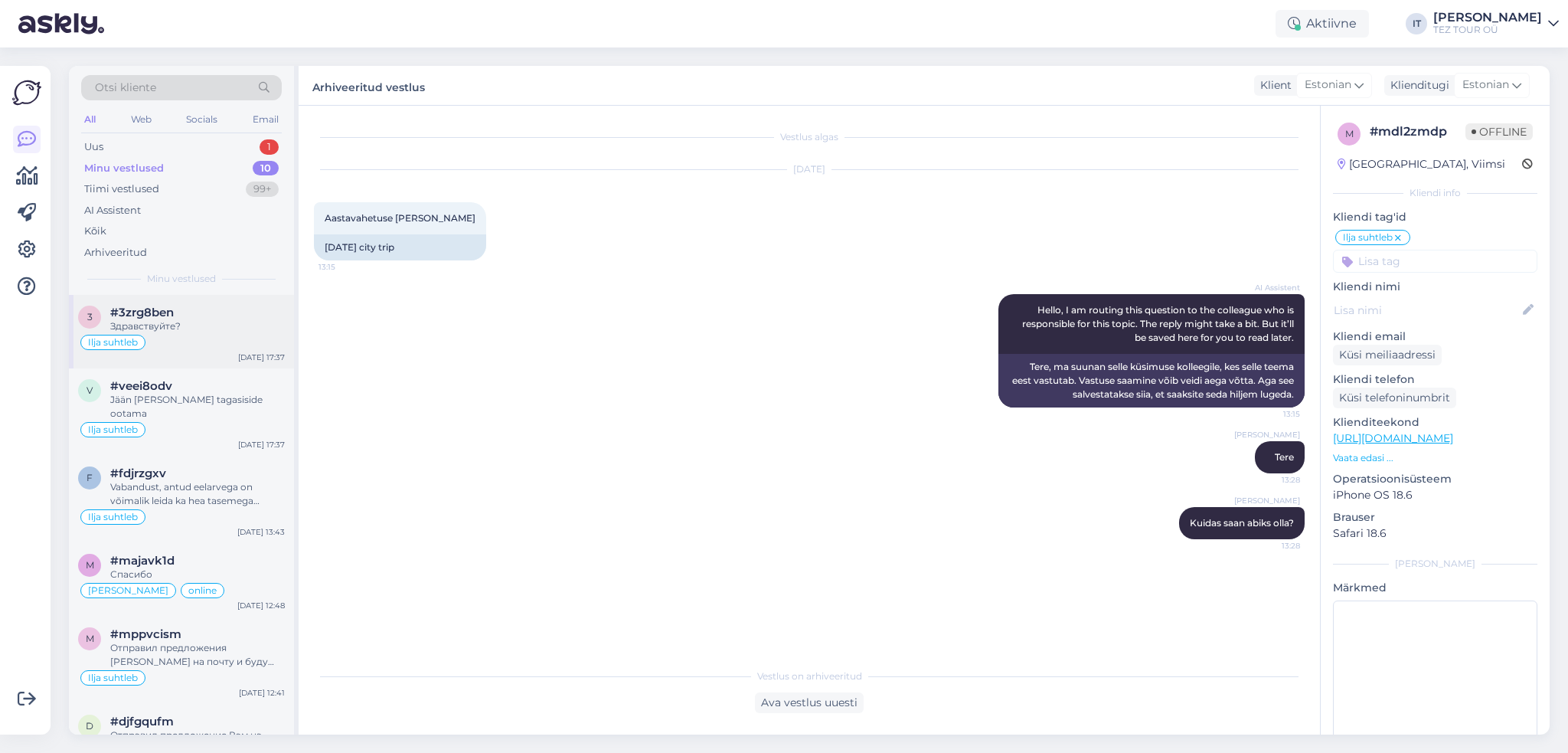
click at [175, 329] on div "Здравствуйте?" at bounding box center [197, 326] width 175 height 14
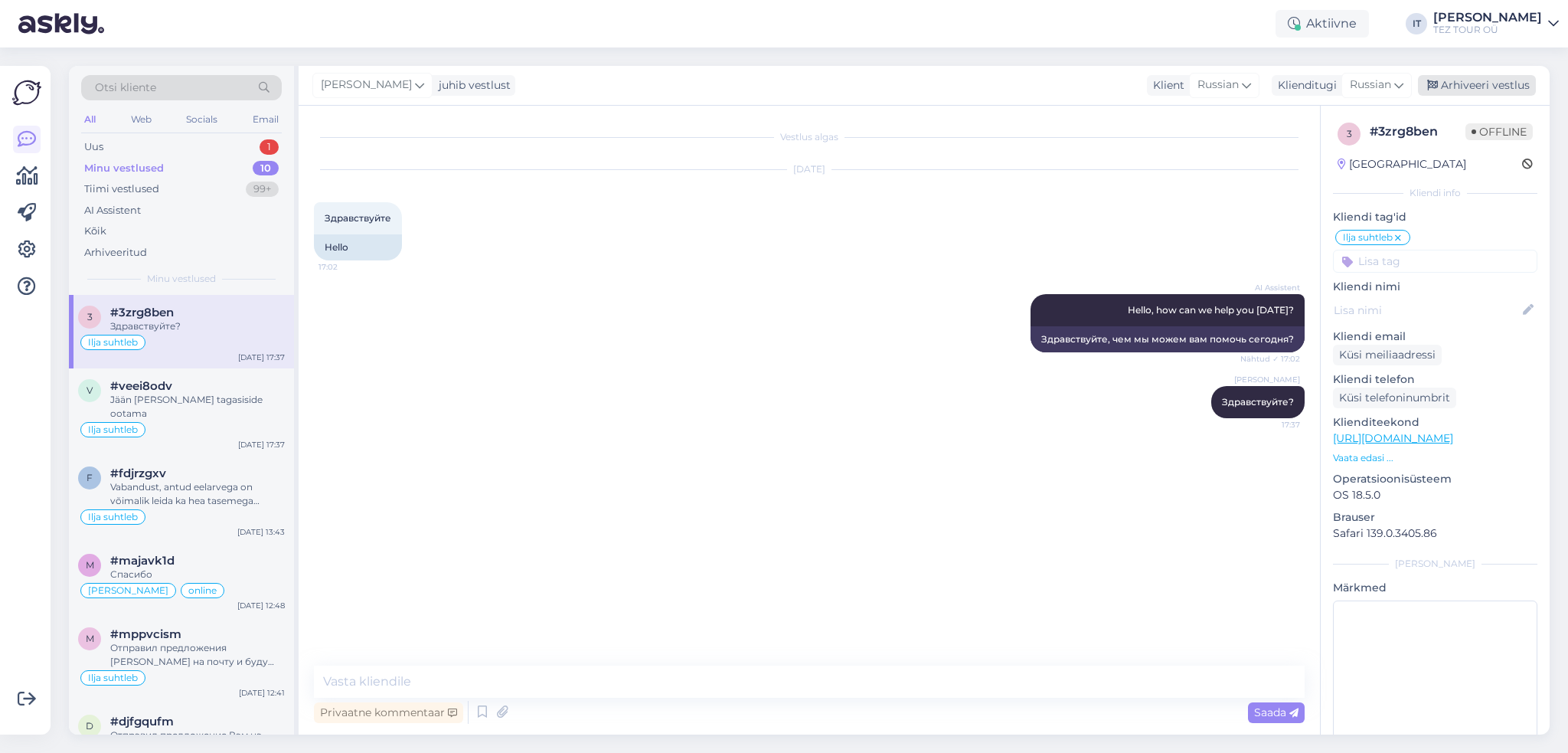
click at [1504, 87] on div "Arhiveeri vestlus" at bounding box center [1476, 85] width 118 height 21
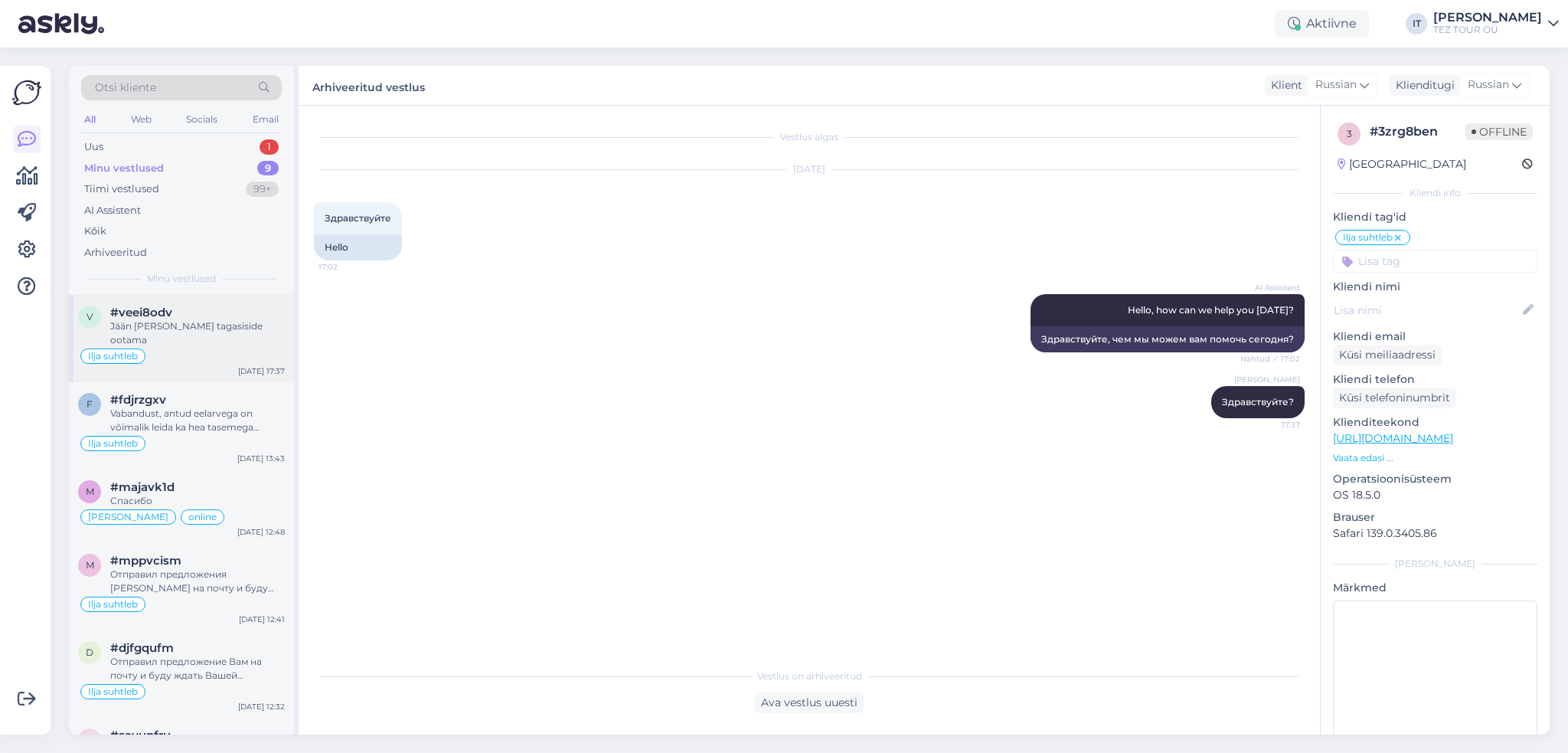
click at [118, 298] on div "v #veei8odv Jään [PERSON_NAME] tagasiside ootama Ilja suhtleb [DATE] 17:37" at bounding box center [181, 338] width 225 height 87
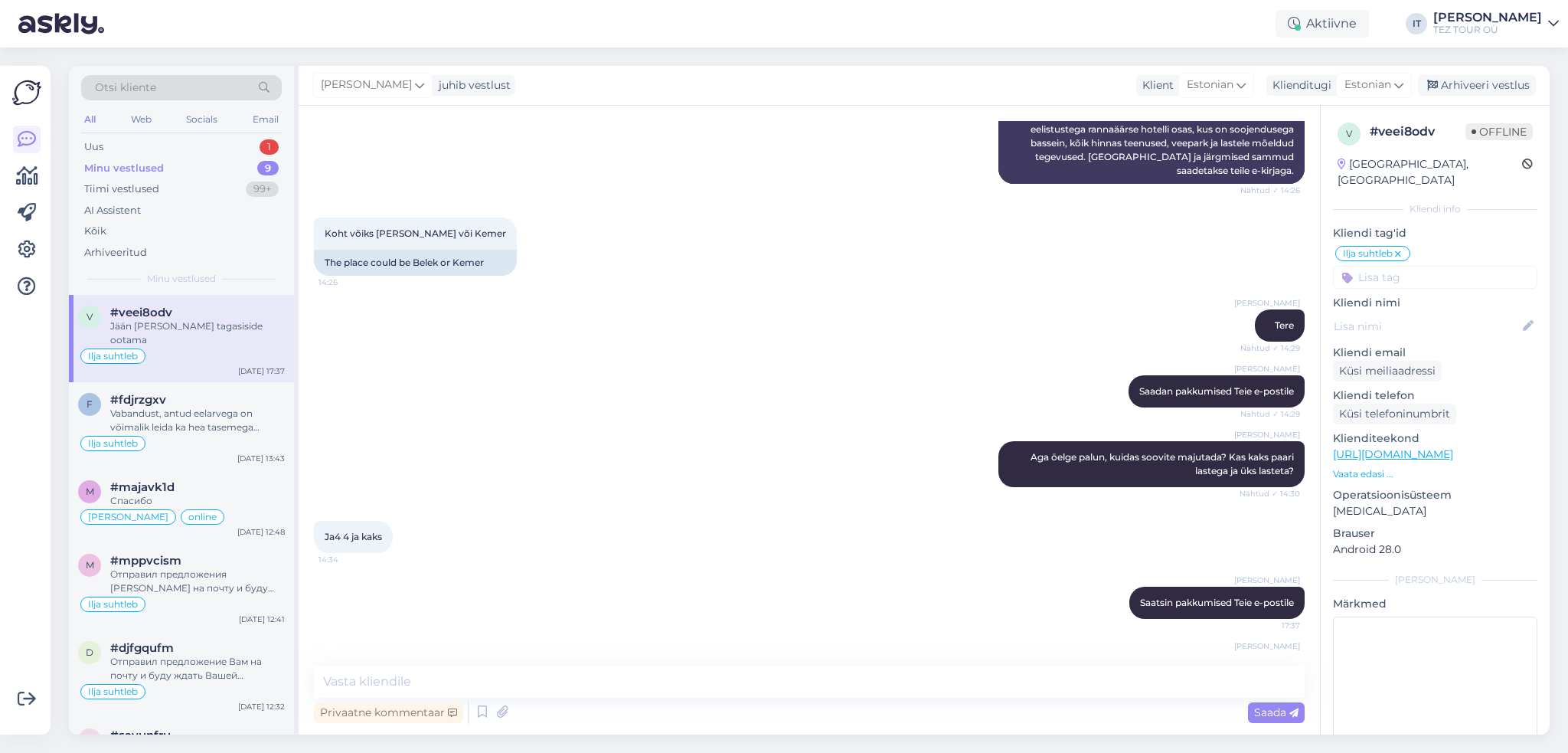
scroll to position [967, 0]
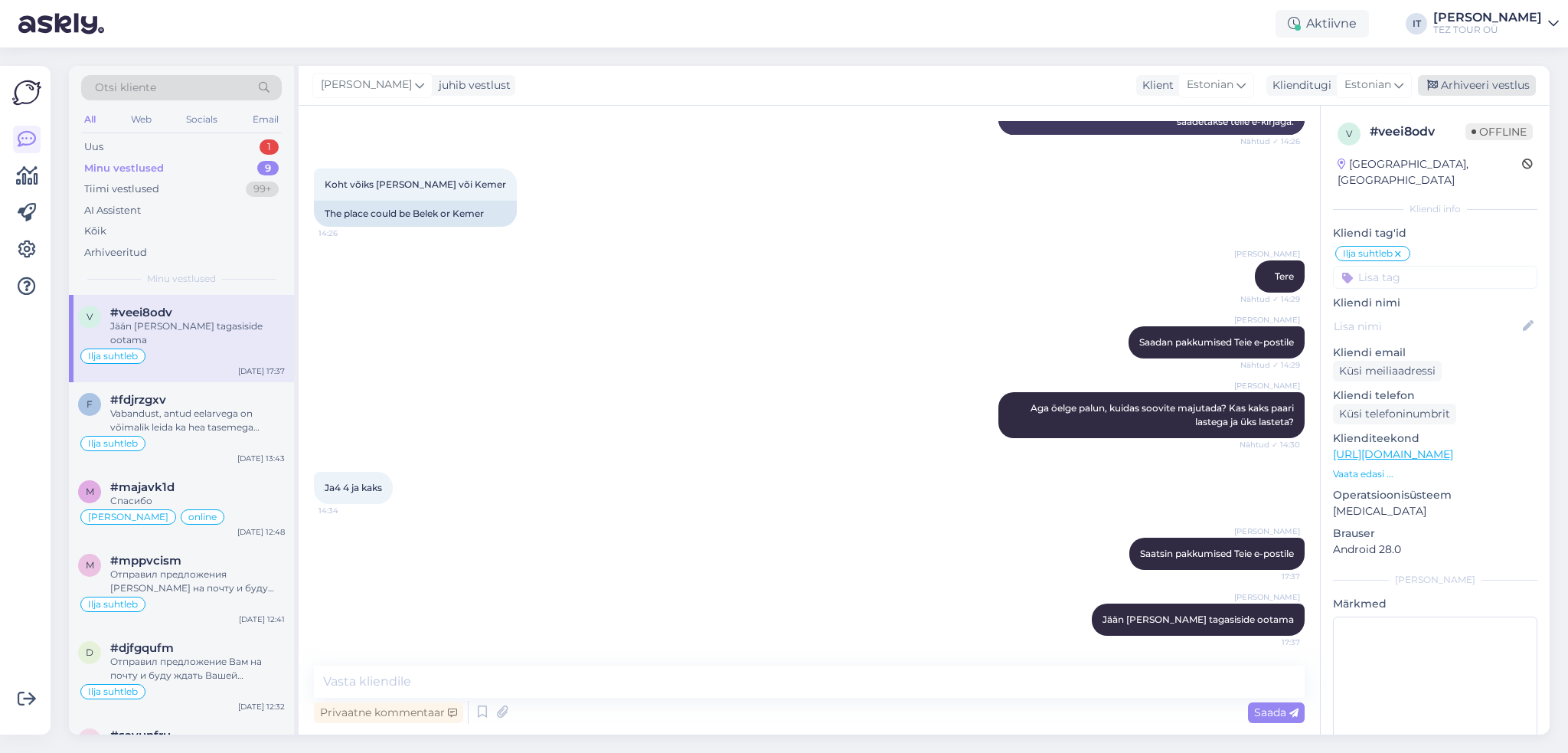
click at [1487, 85] on div "Arhiveeri vestlus" at bounding box center [1476, 85] width 118 height 21
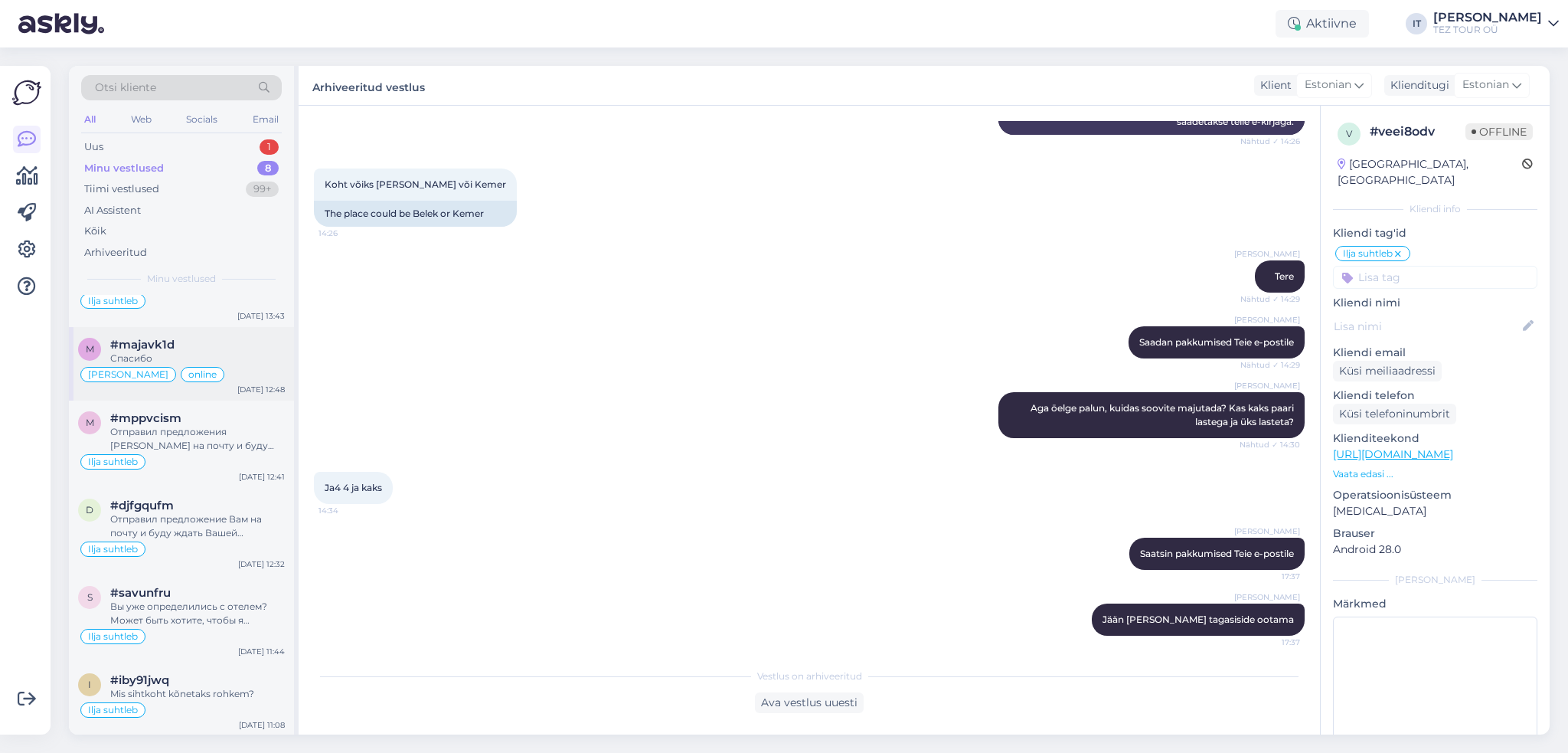
scroll to position [0, 0]
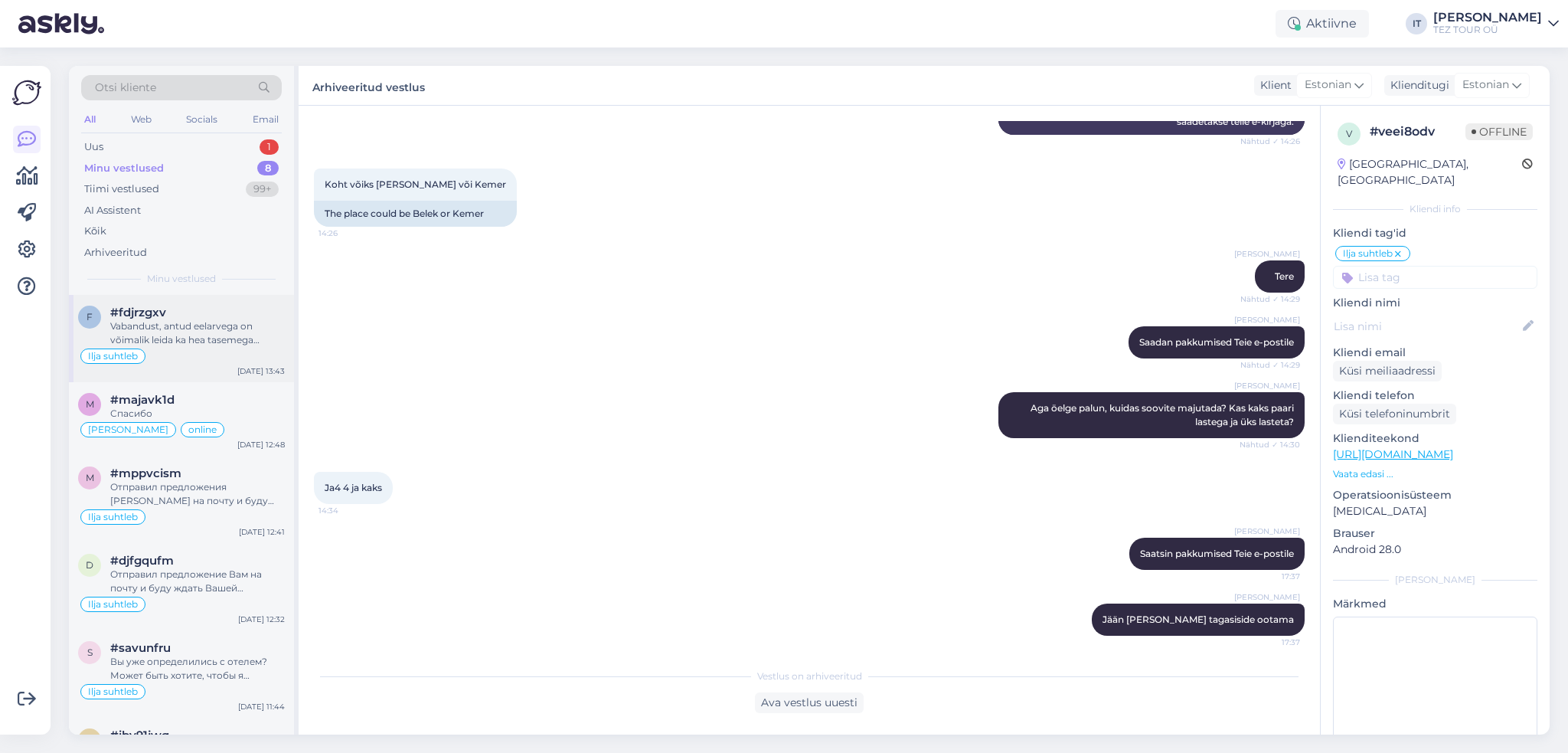
click at [236, 358] on div "Ilja suhtleb" at bounding box center [181, 356] width 206 height 18
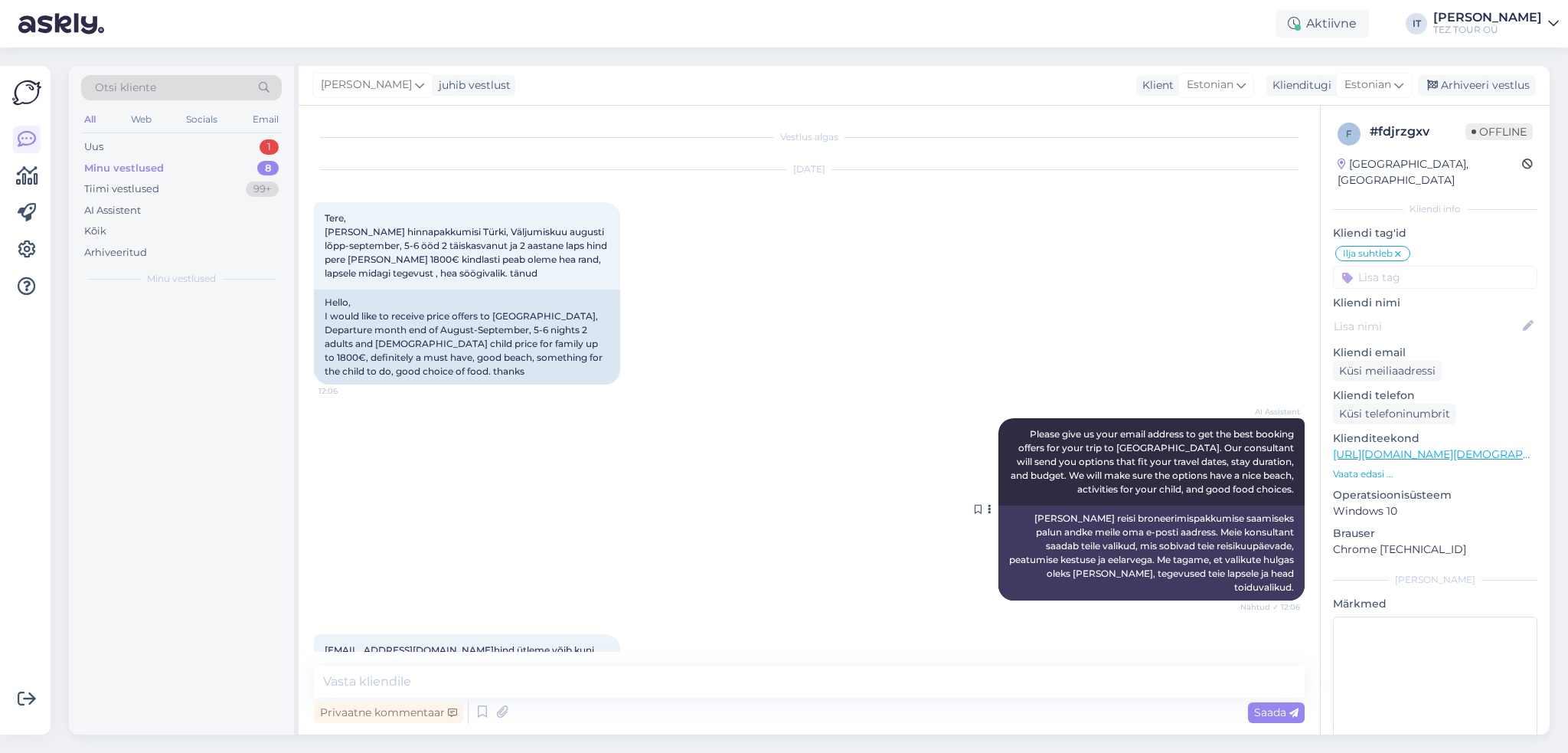
scroll to position [256, 0]
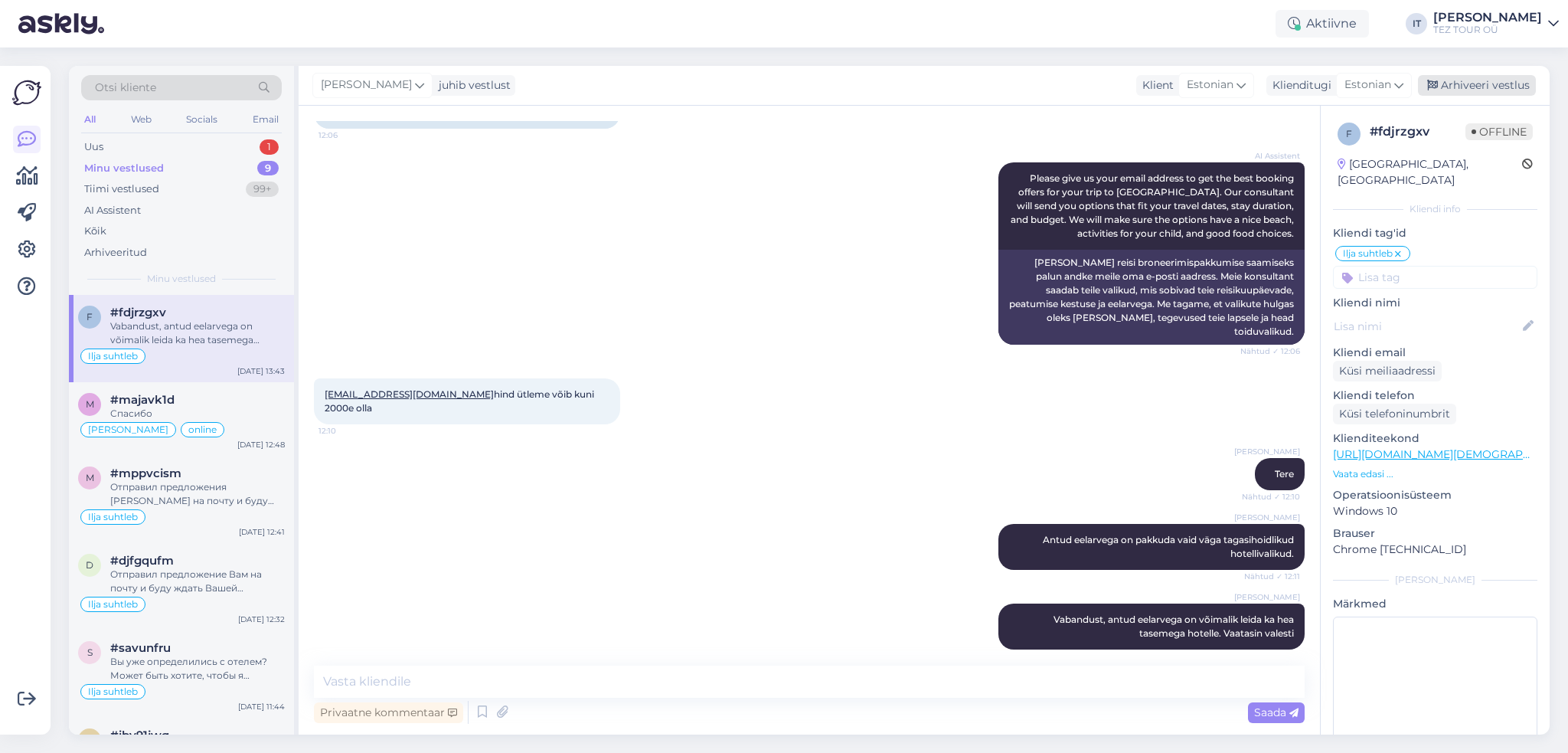
click at [1494, 88] on div "Arhiveeri vestlus" at bounding box center [1476, 85] width 118 height 21
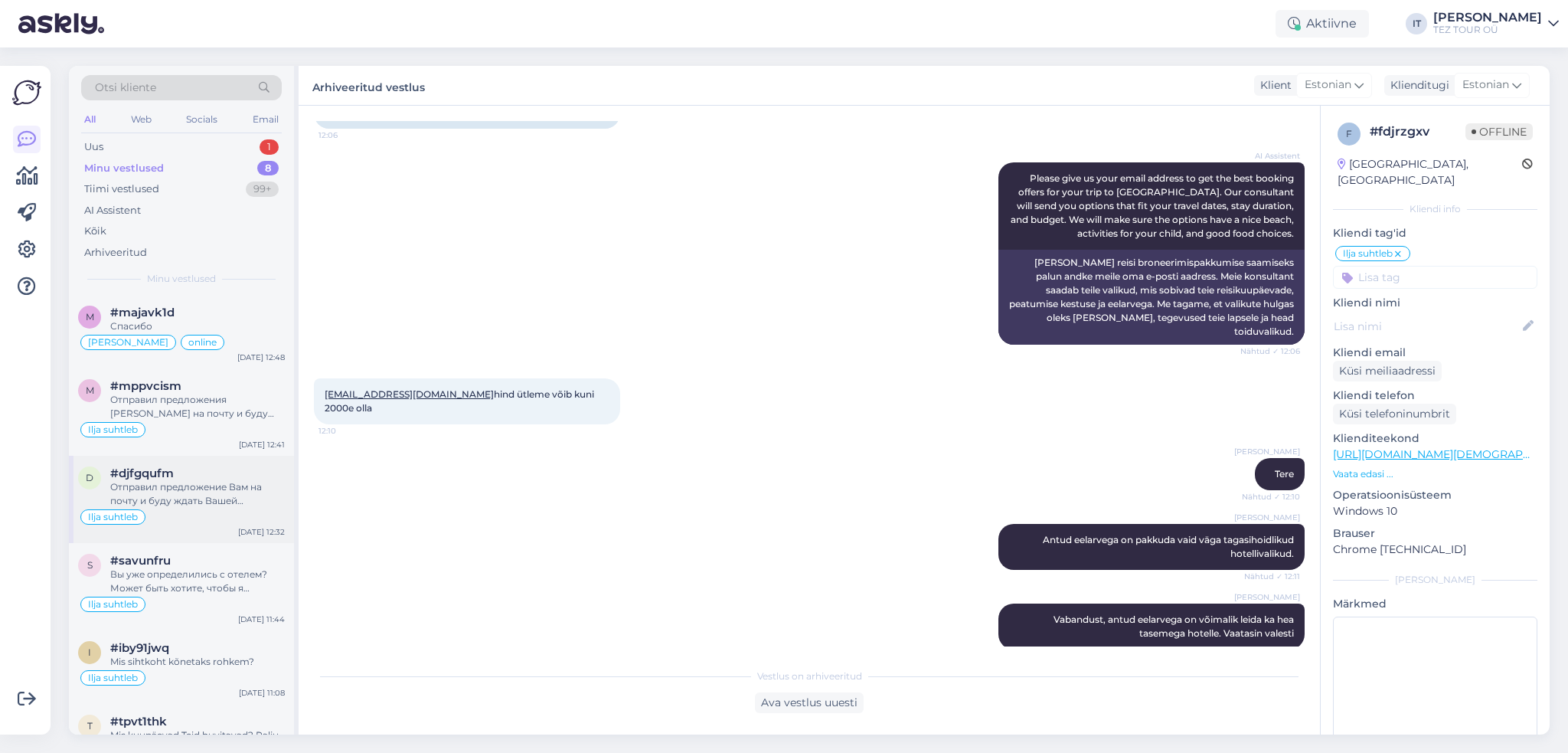
click at [206, 526] on div "d #djfgqufm Отправил предложение Вам на почту и буду ждать Вашей обратной связи…" at bounding box center [181, 499] width 225 height 87
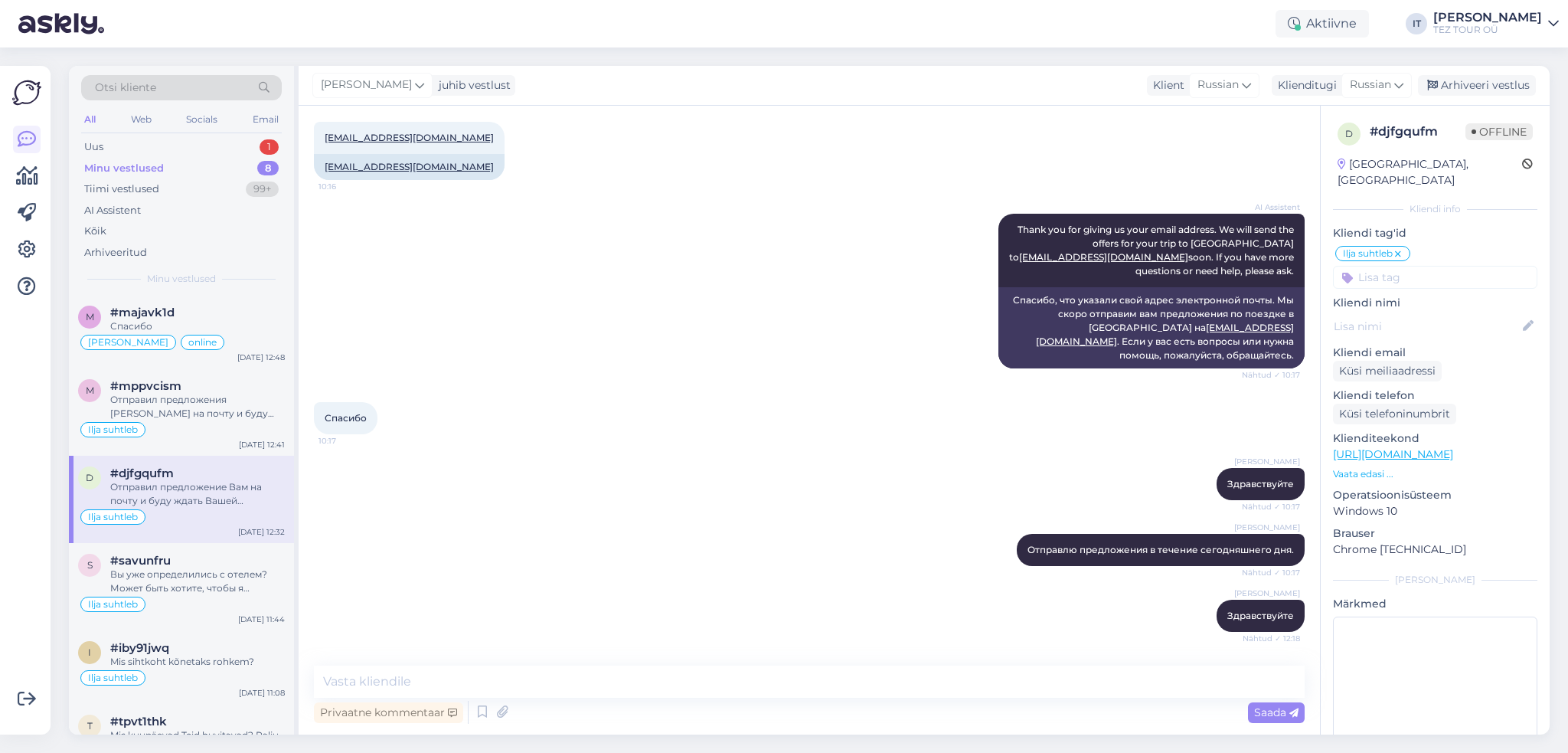
scroll to position [961, 0]
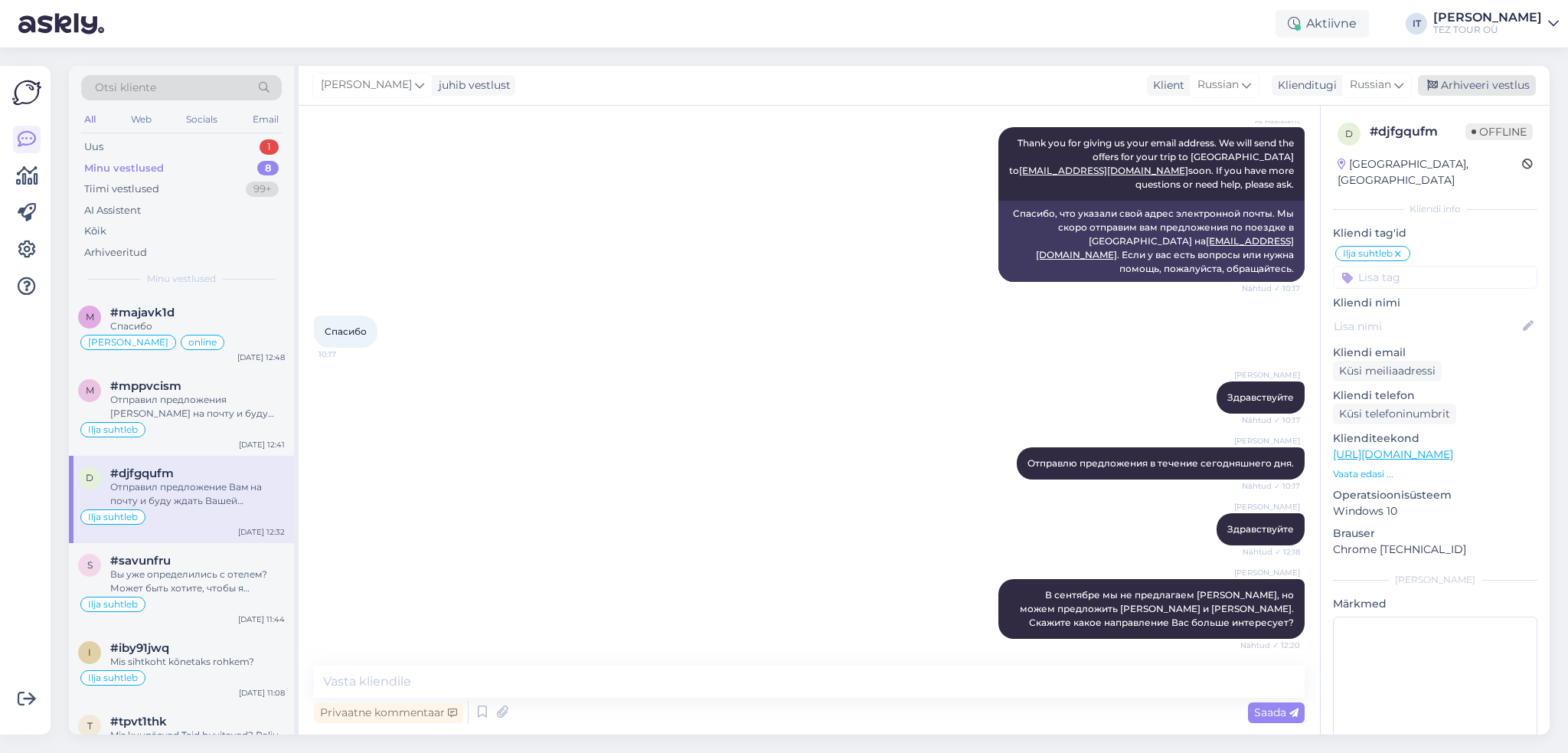
click at [1496, 91] on div "Arhiveeri vestlus" at bounding box center [1476, 85] width 118 height 21
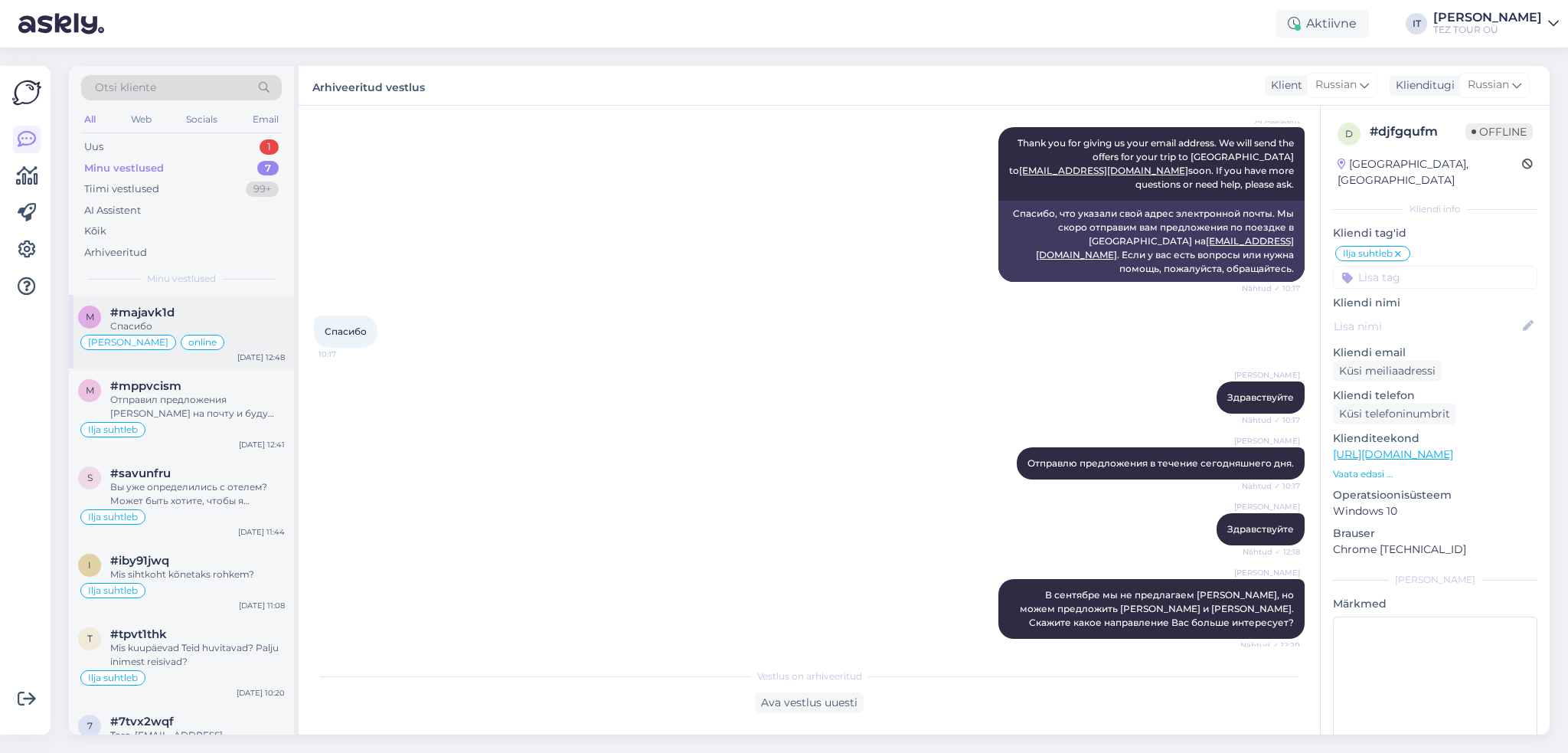
click at [206, 295] on div "m #majavk1d Спасибо Marika suhtleb online [DATE] 12:48" at bounding box center [181, 332] width 225 height 74
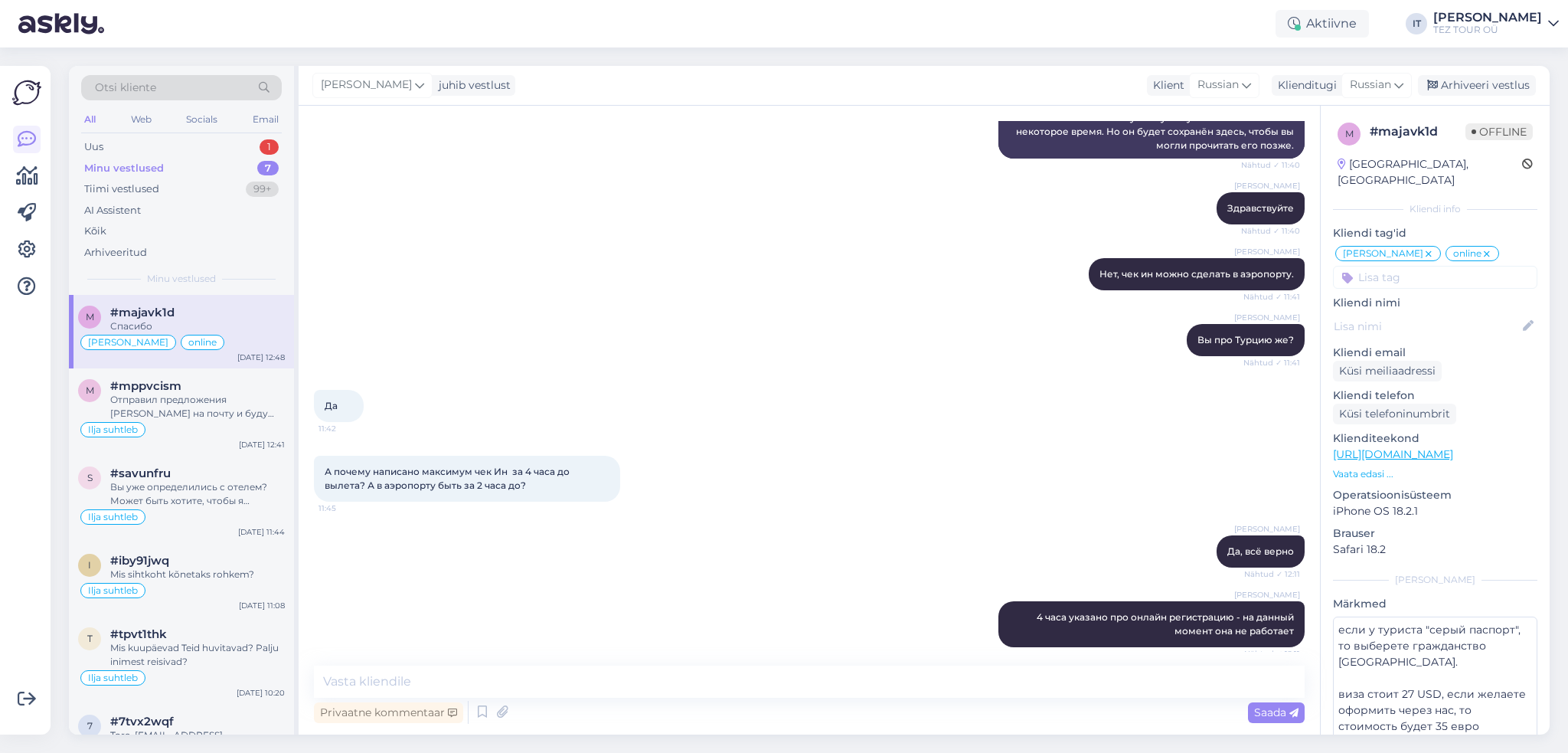
scroll to position [5738, 0]
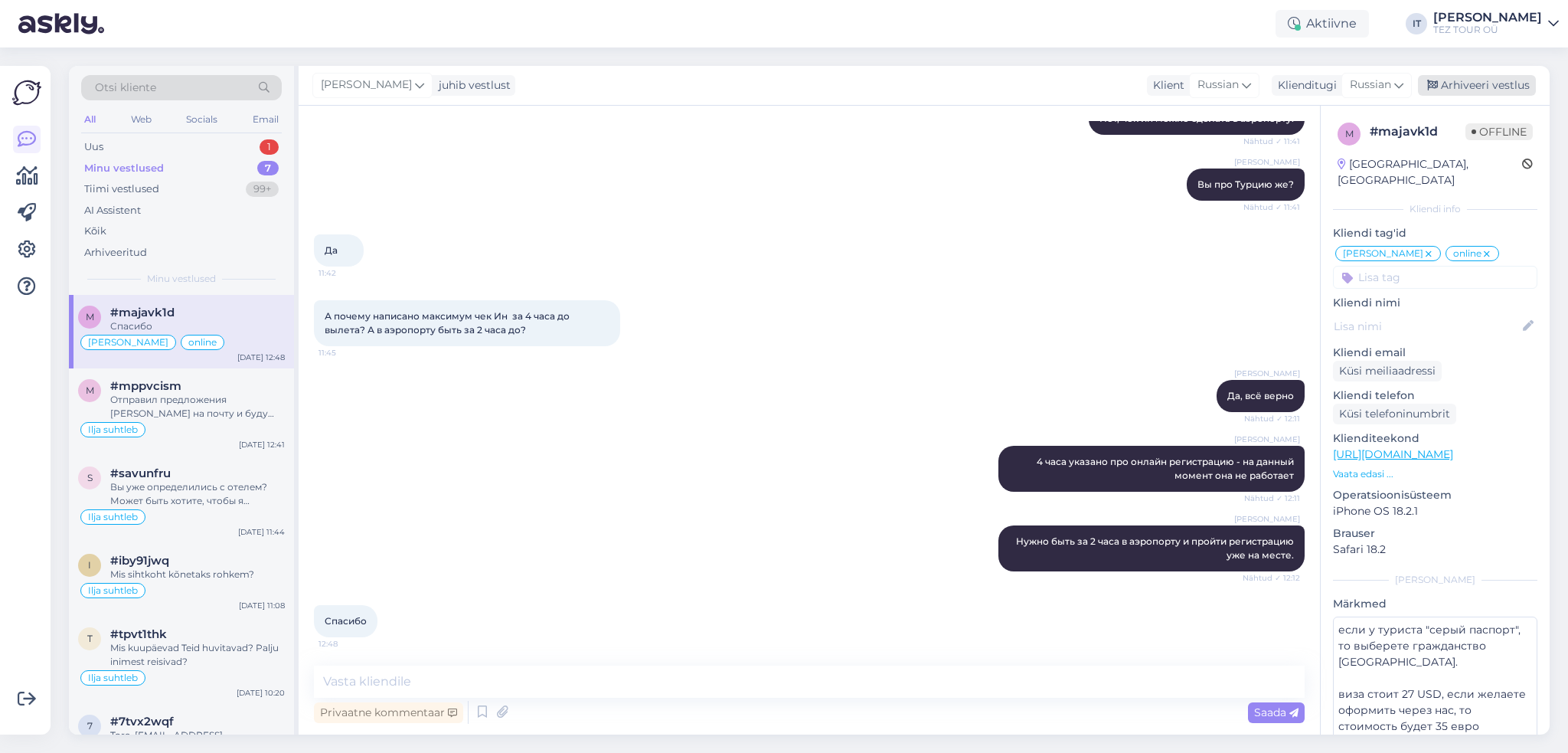
click at [1496, 82] on div "Arhiveeri vestlus" at bounding box center [1476, 85] width 118 height 21
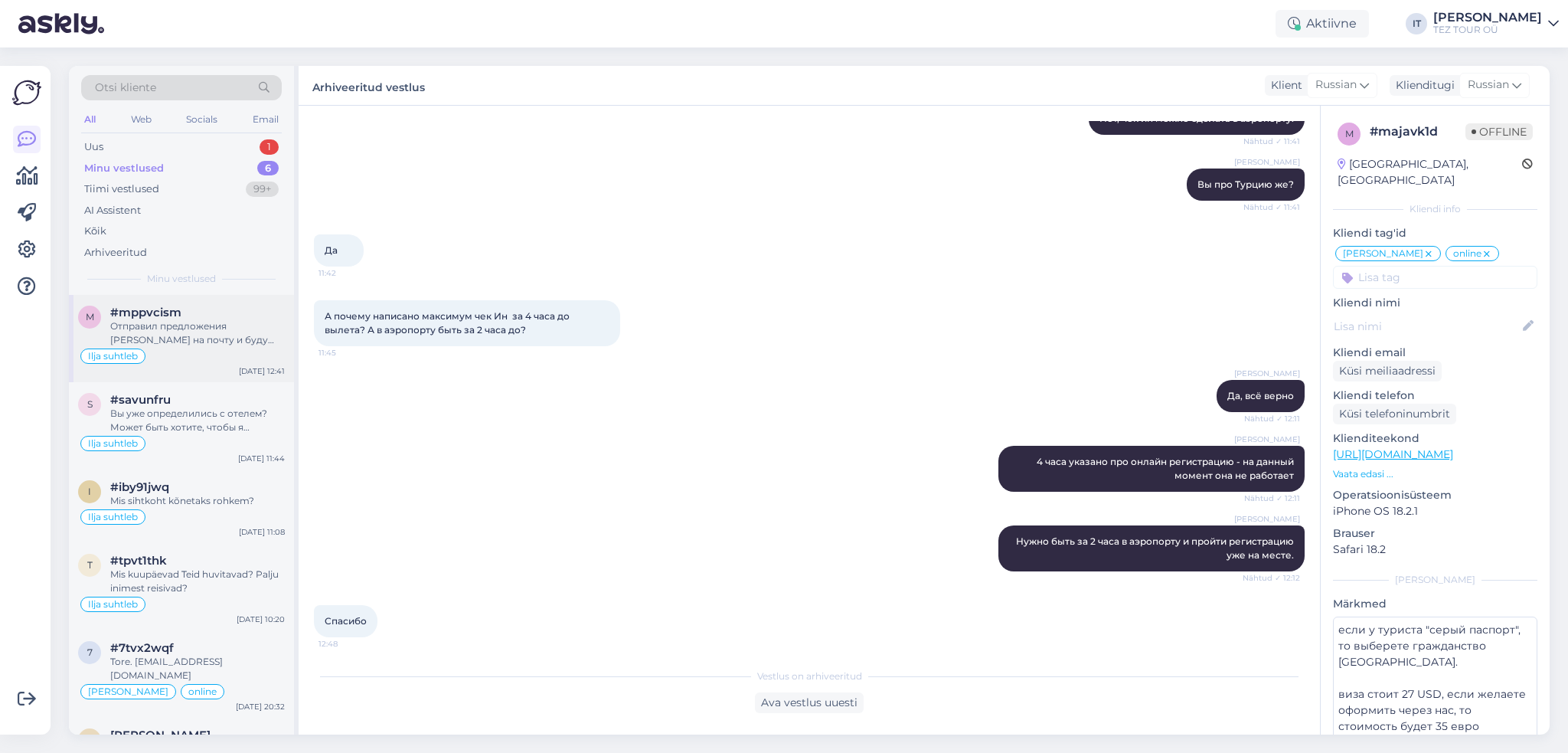
click at [230, 352] on div "Ilja suhtleb" at bounding box center [181, 356] width 206 height 18
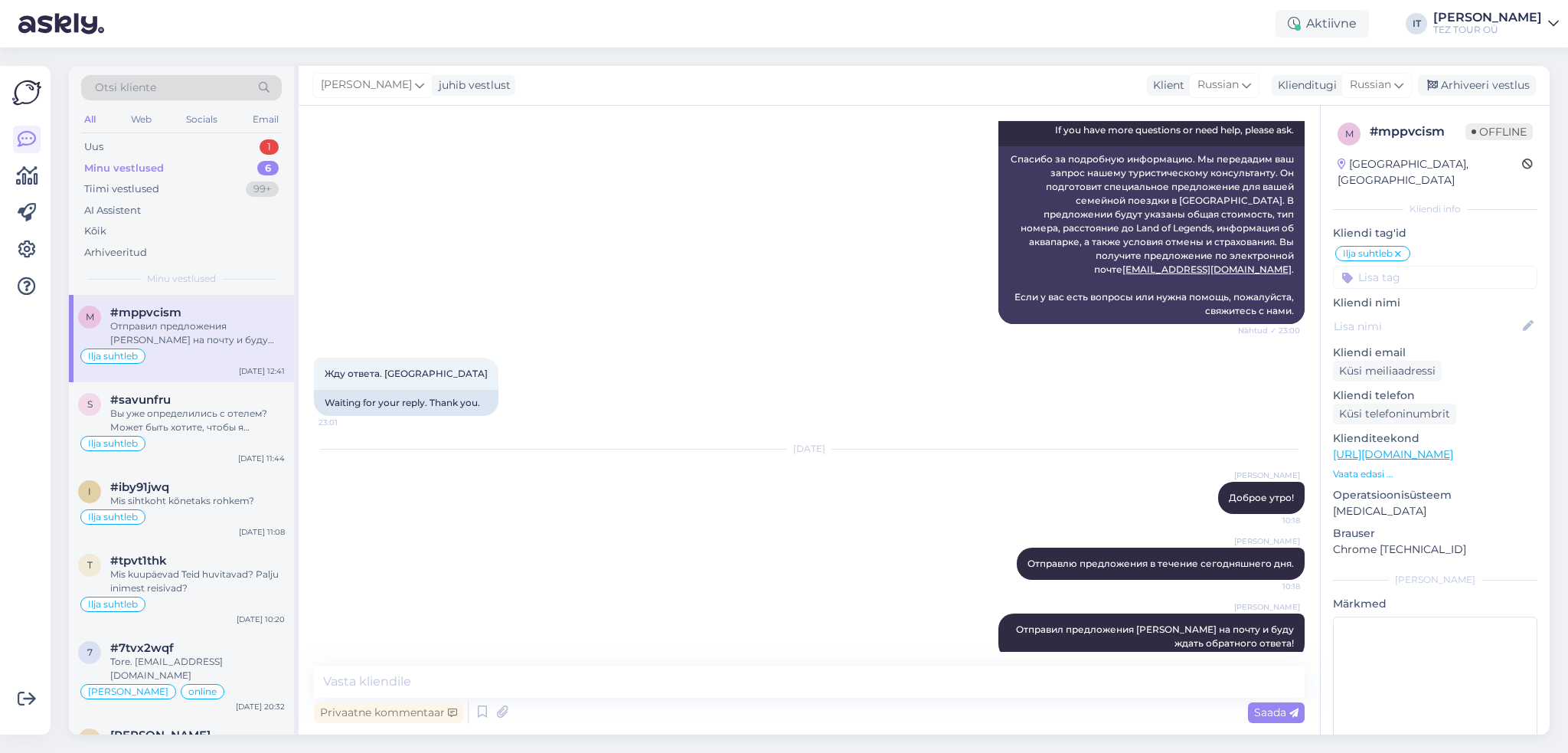
scroll to position [2097, 0]
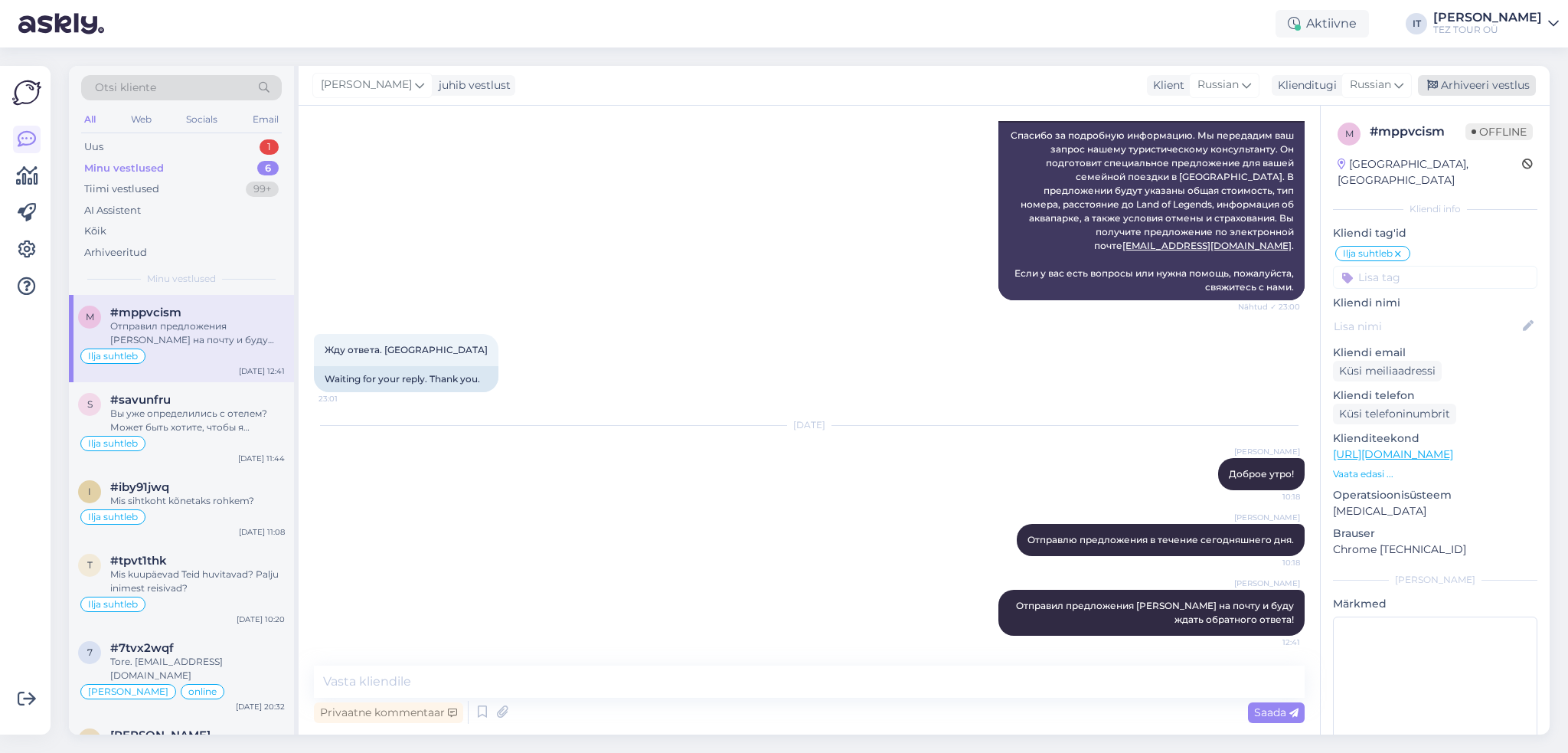
click at [1496, 85] on div "Arhiveeri vestlus" at bounding box center [1476, 85] width 118 height 21
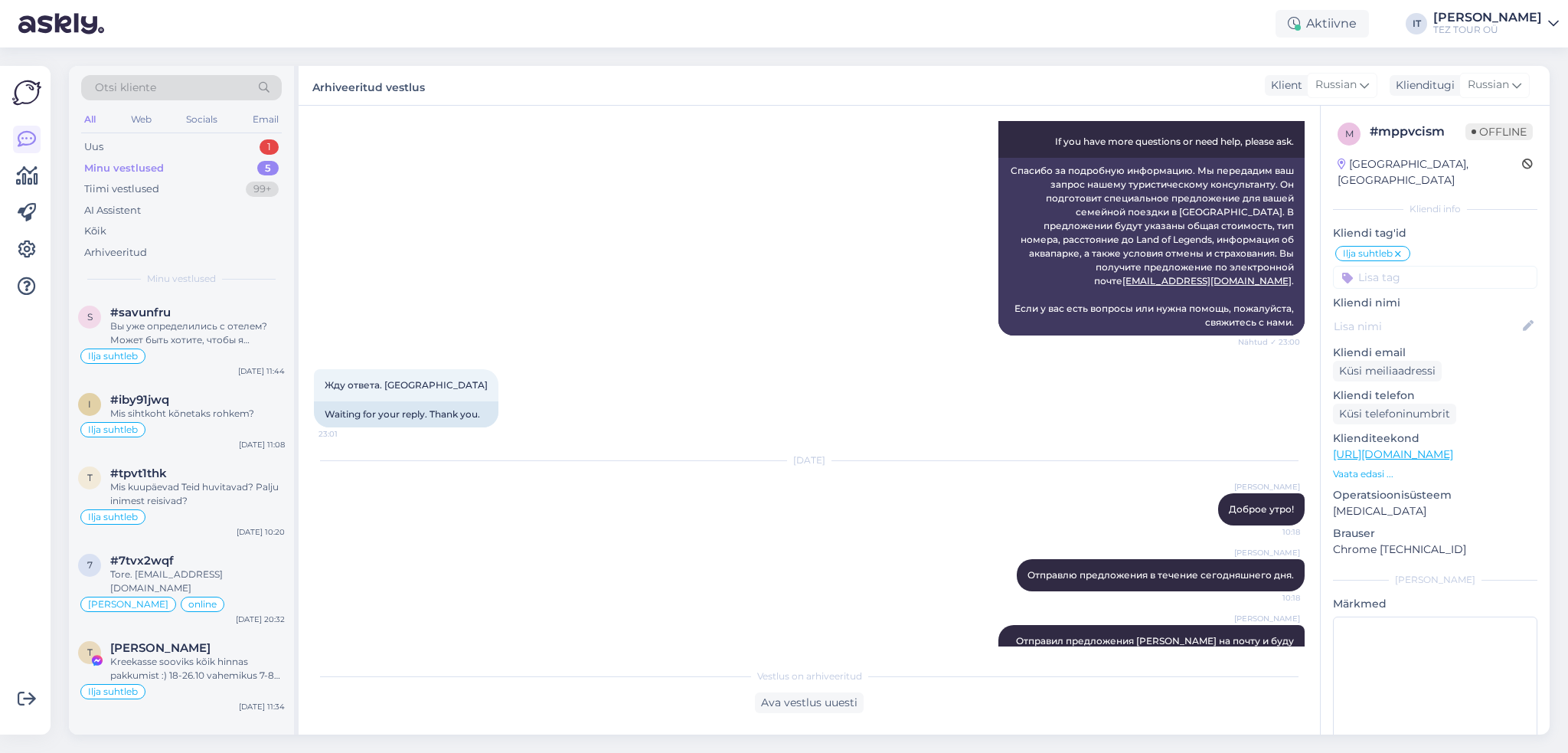
scroll to position [2102, 0]
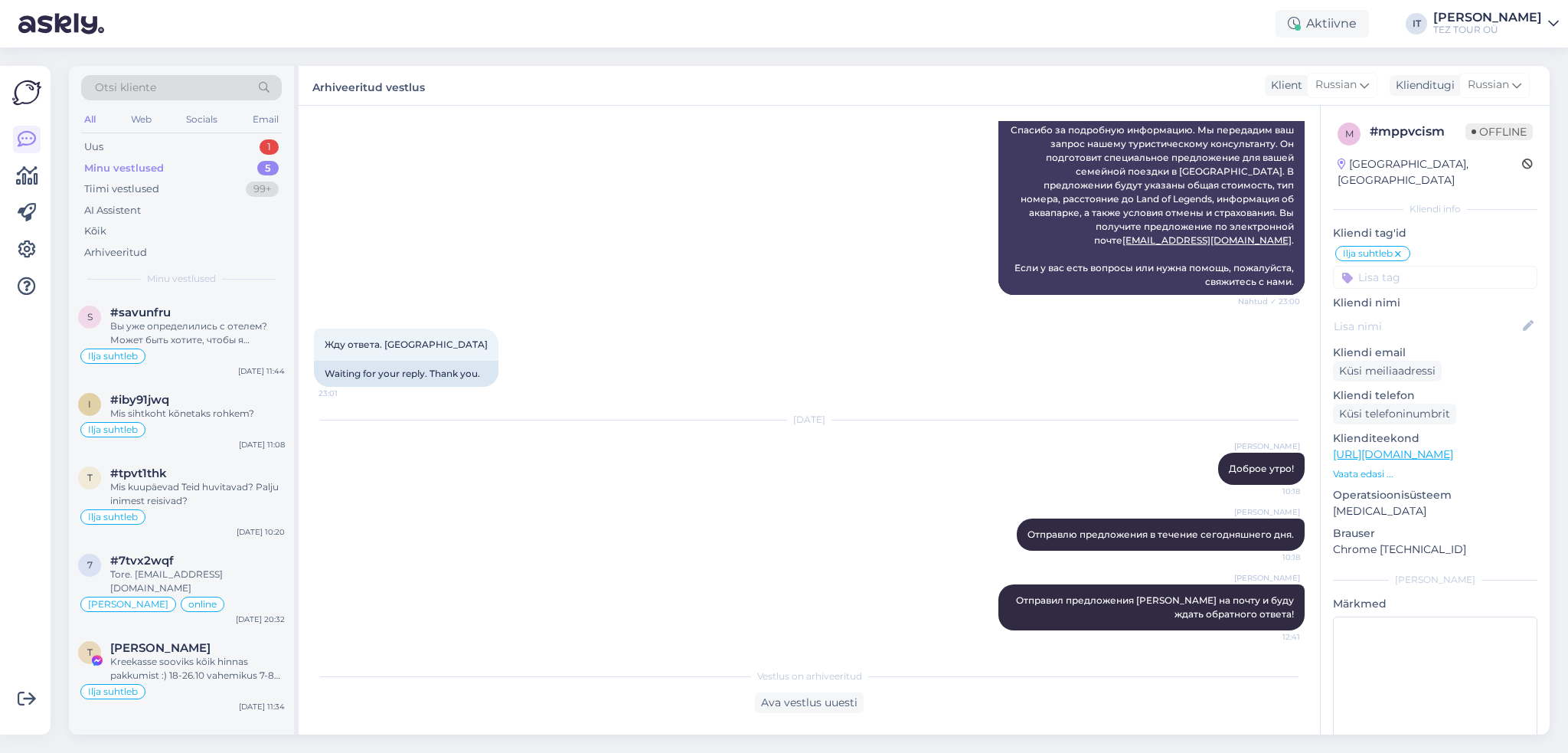
click at [167, 89] on div "Otsi kliente" at bounding box center [181, 87] width 200 height 25
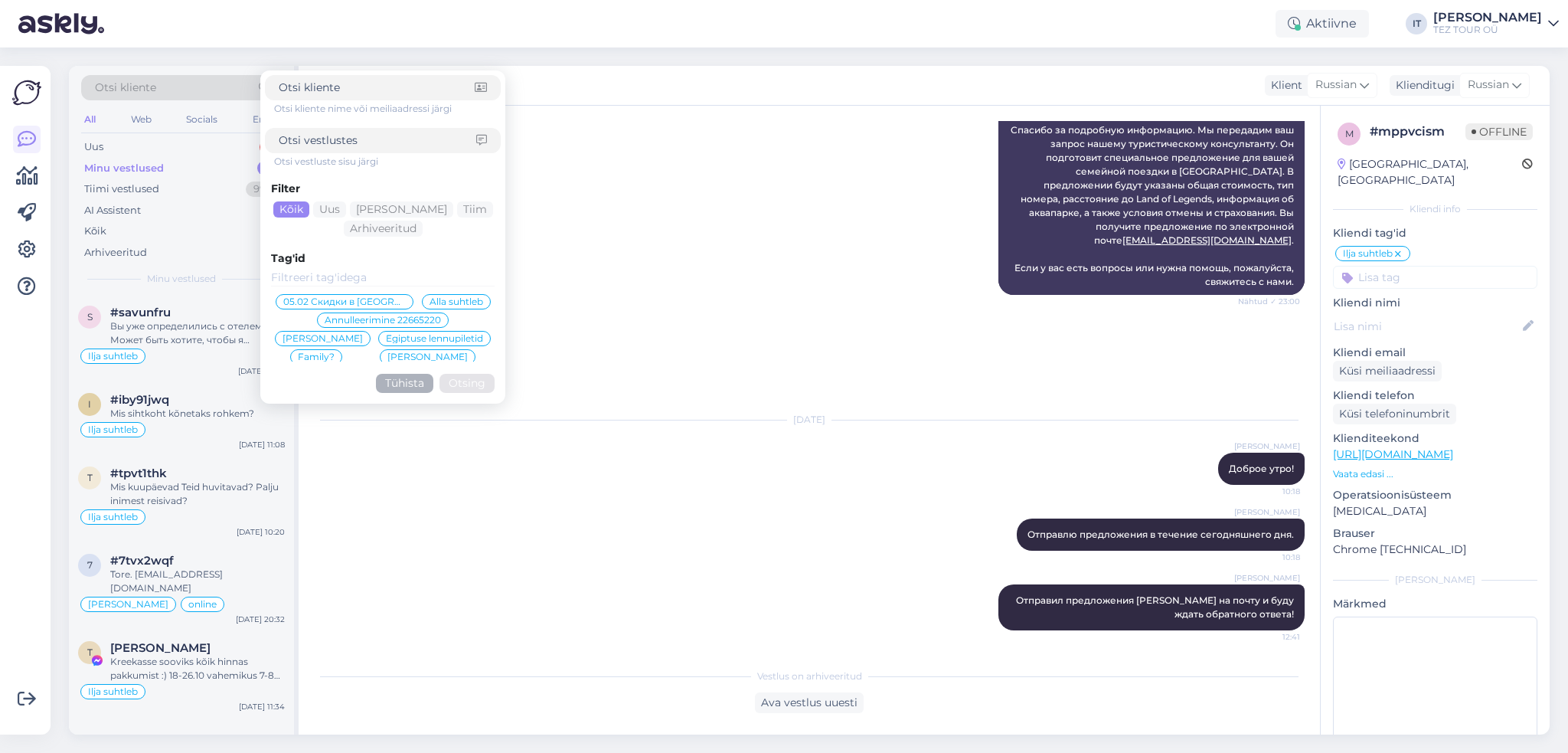
drag, startPoint x: 336, startPoint y: 87, endPoint x: 309, endPoint y: 129, distance: 49.9
click at [309, 129] on div at bounding box center [383, 141] width 236 height 25
click at [312, 135] on input at bounding box center [377, 141] width 197 height 16
click at [346, 87] on input at bounding box center [376, 87] width 196 height 16
click at [339, 128] on div at bounding box center [383, 141] width 236 height 25
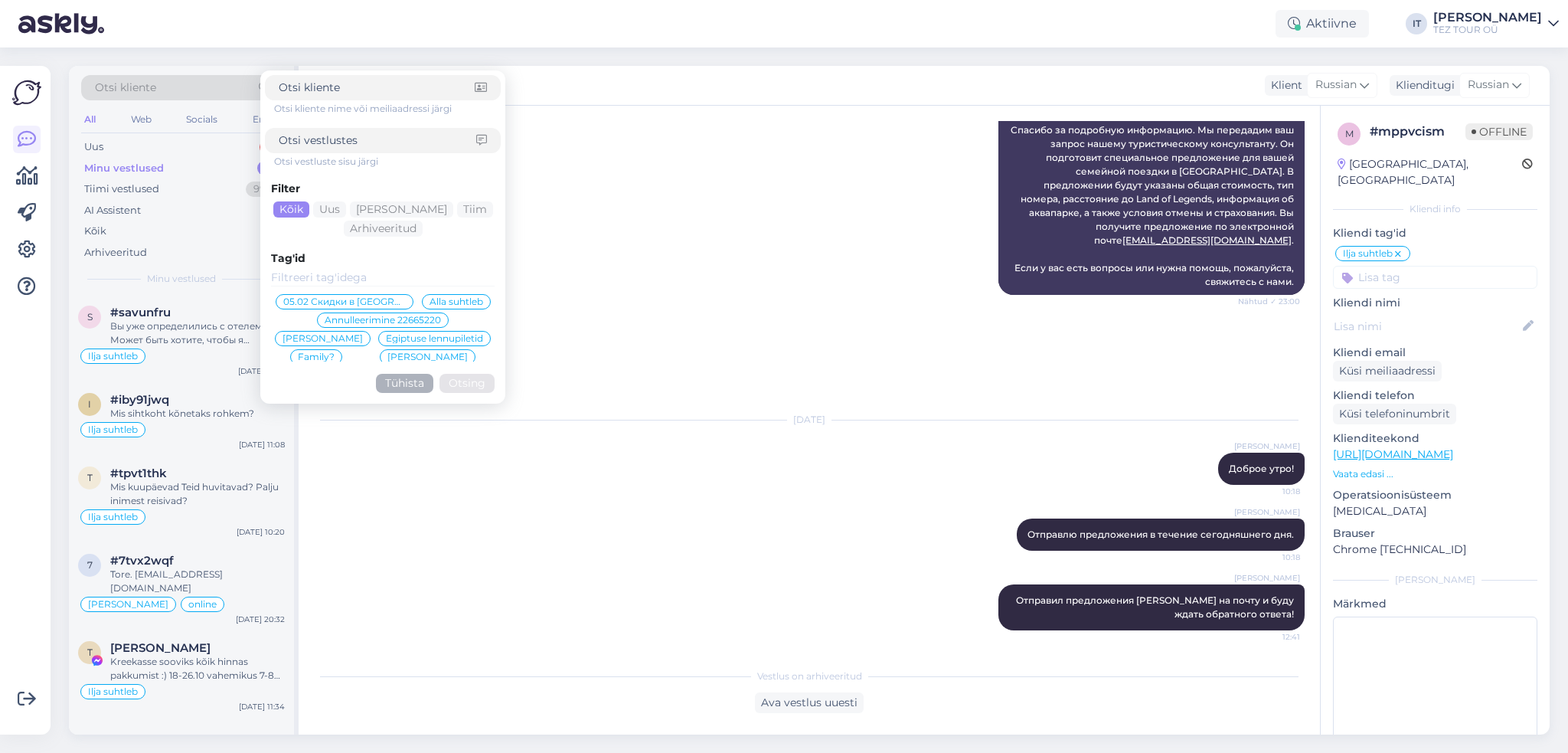
click at [337, 140] on input at bounding box center [377, 141] width 197 height 16
paste input "434ovtfm"
type input "434ovtfm"
click at [476, 384] on button "Otsing" at bounding box center [466, 382] width 55 height 19
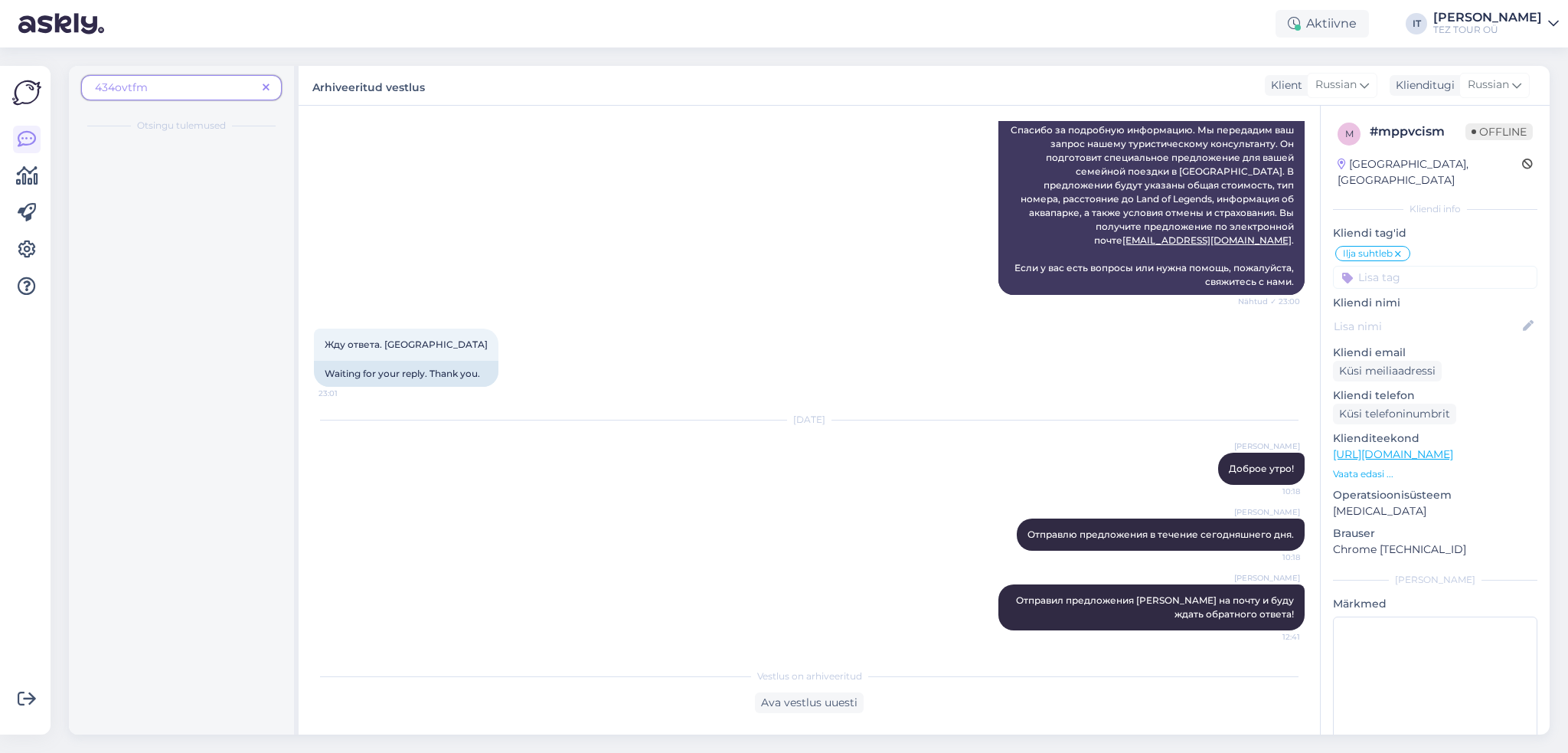
click at [262, 88] on icon at bounding box center [266, 88] width 7 height 11
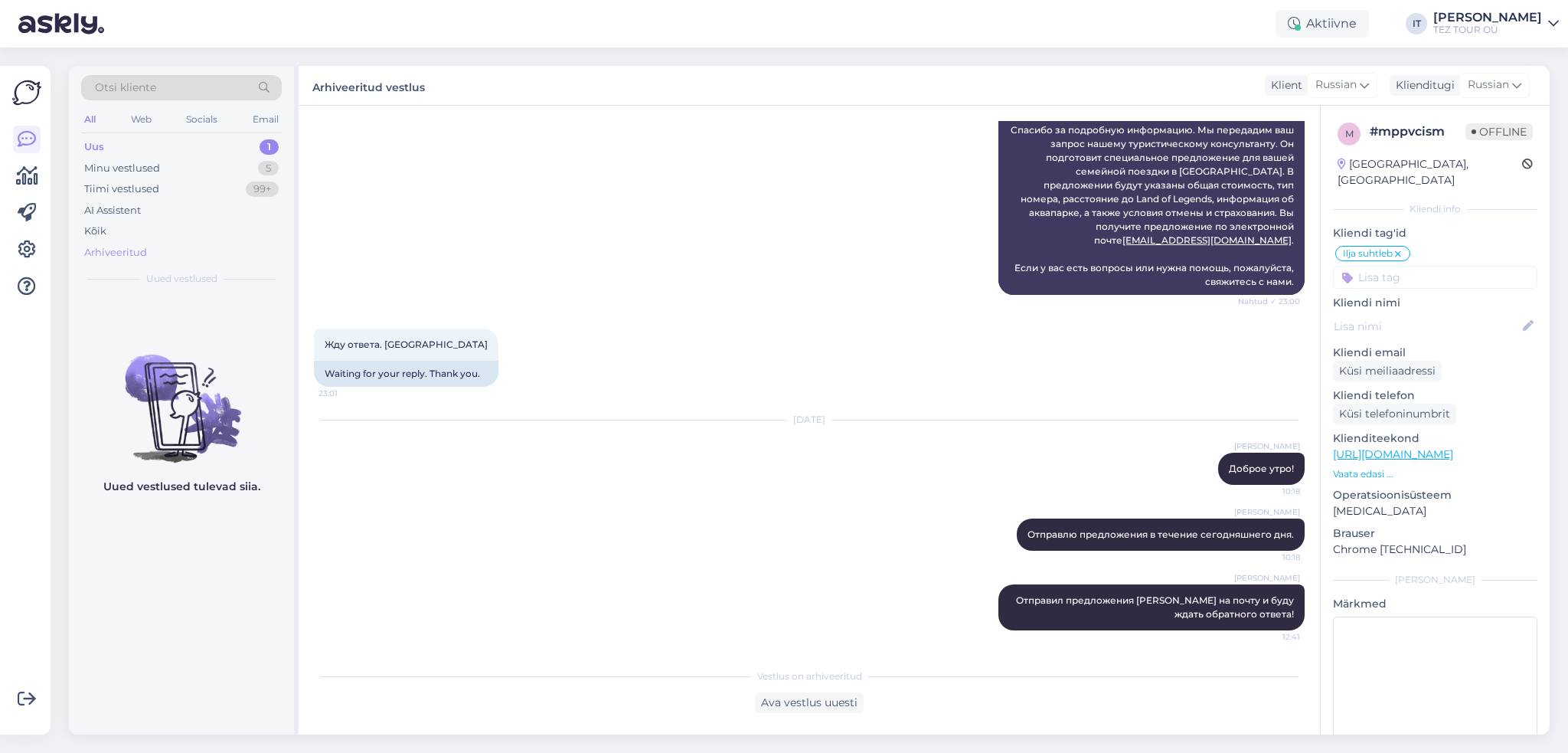
click at [150, 253] on div "Arhiveeritud" at bounding box center [181, 253] width 200 height 22
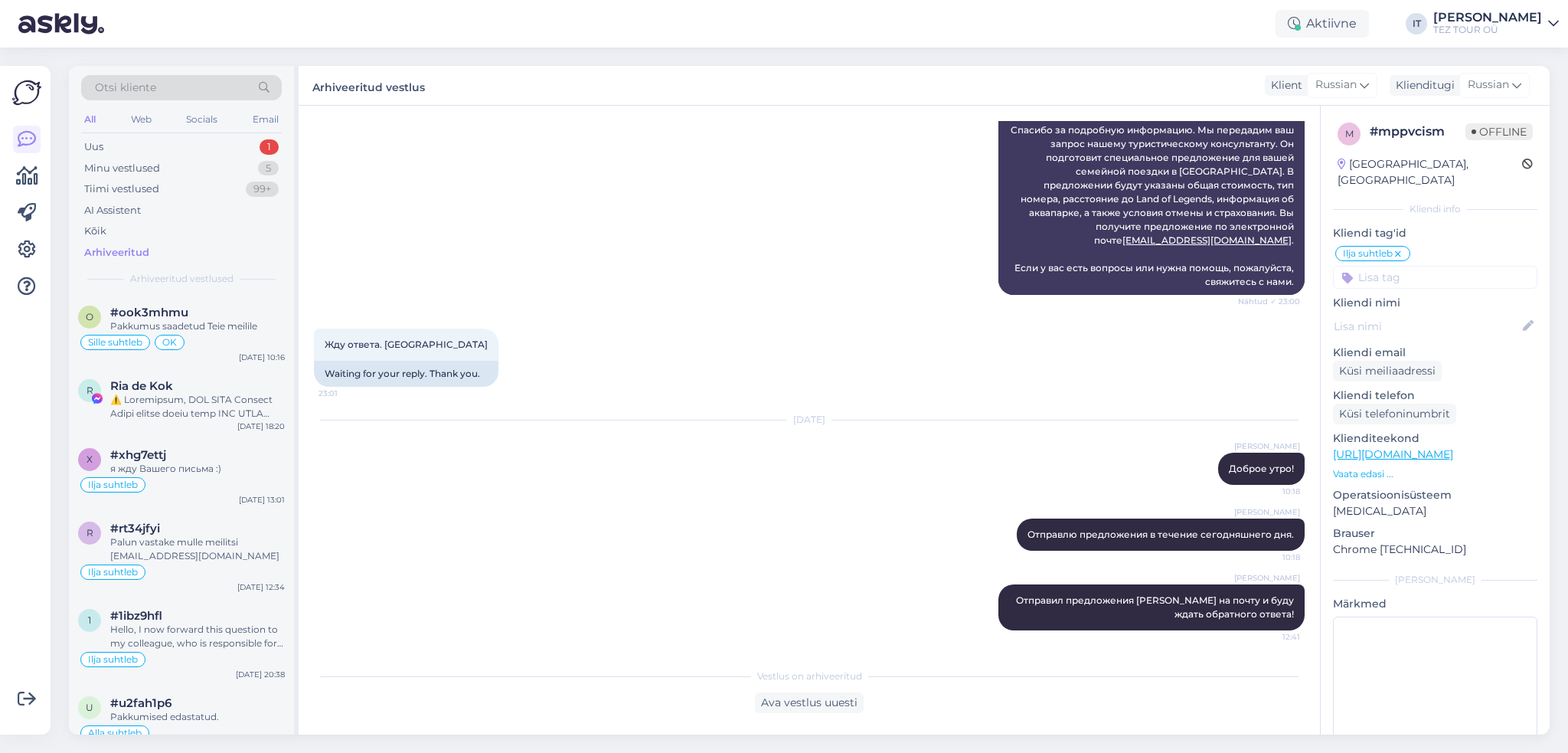
click at [147, 88] on span "Otsi kliente" at bounding box center [125, 87] width 61 height 16
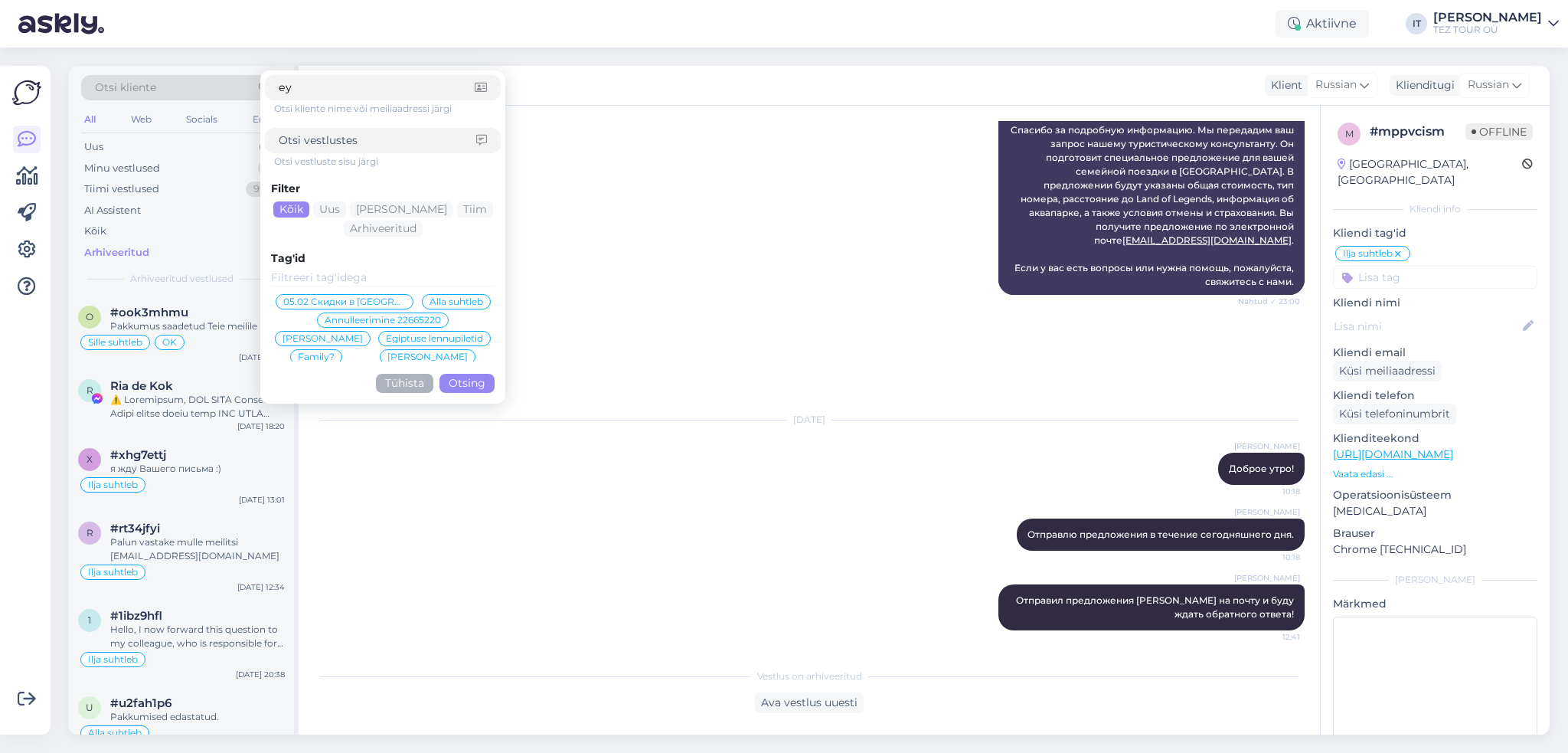
type input "е"
click at [383, 141] on input at bounding box center [377, 141] width 197 height 16
type input "у"
type input "ei kõneta"
click button "Otsing" at bounding box center [466, 382] width 55 height 19
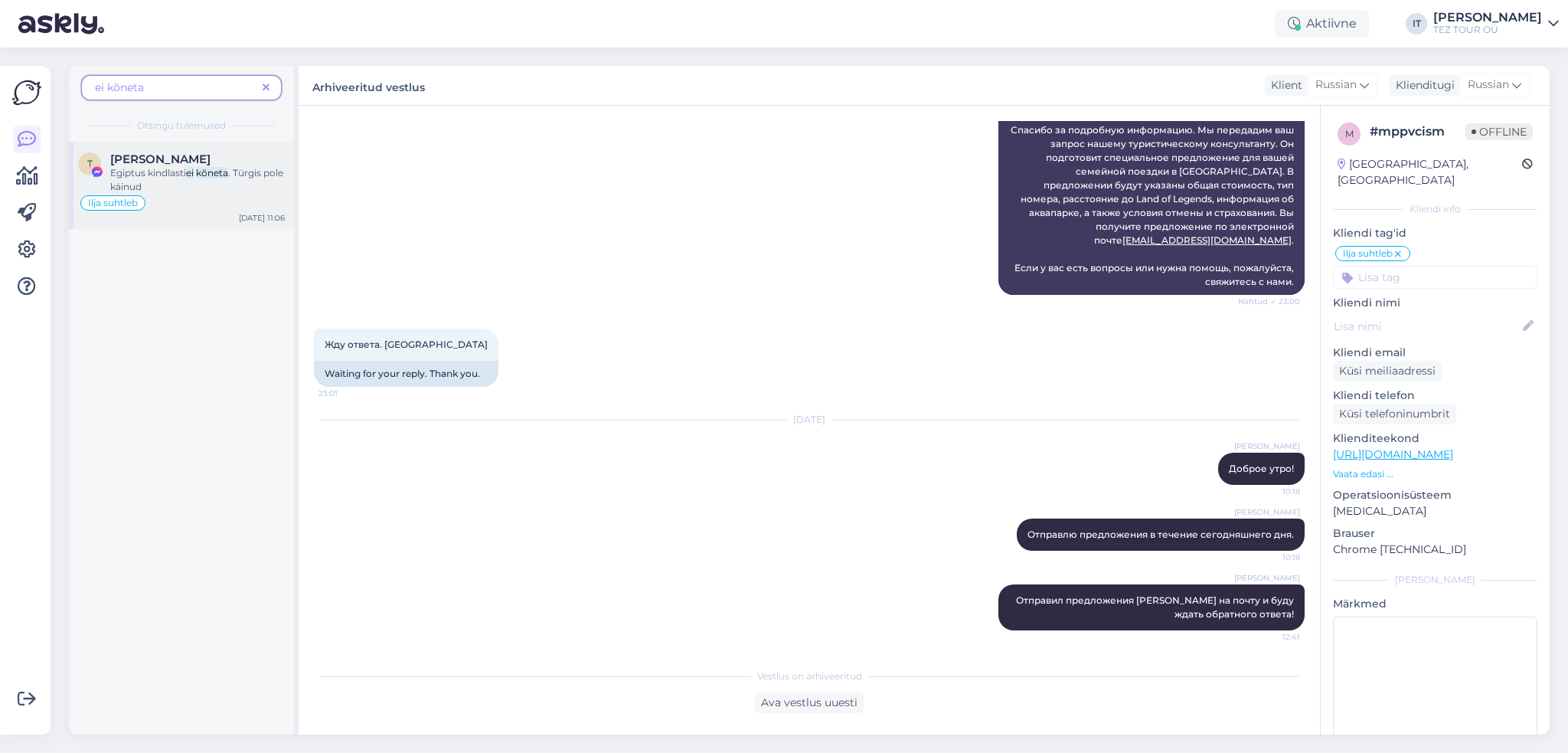
click at [215, 198] on div "Ilja suhtleb" at bounding box center [181, 203] width 206 height 18
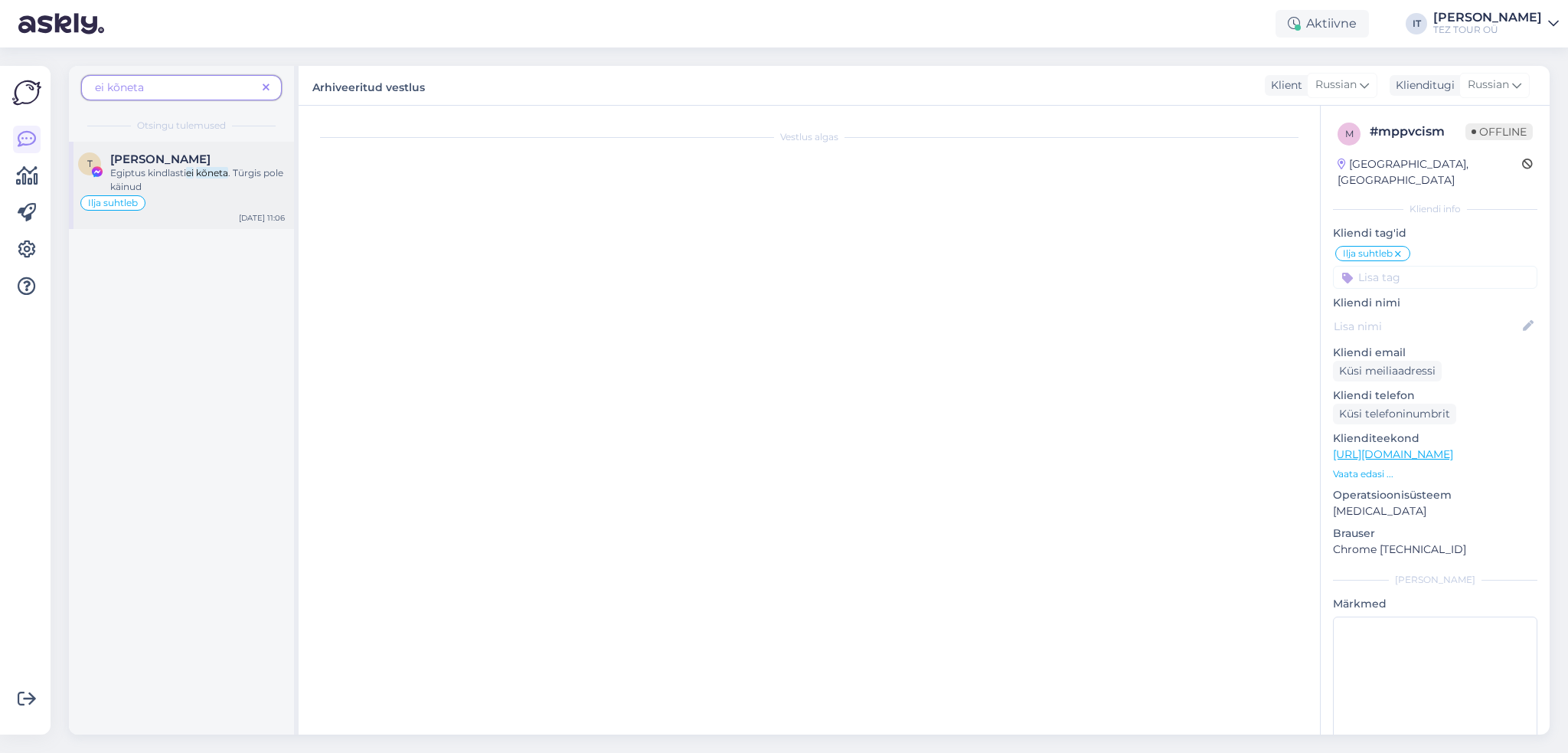
scroll to position [262, 0]
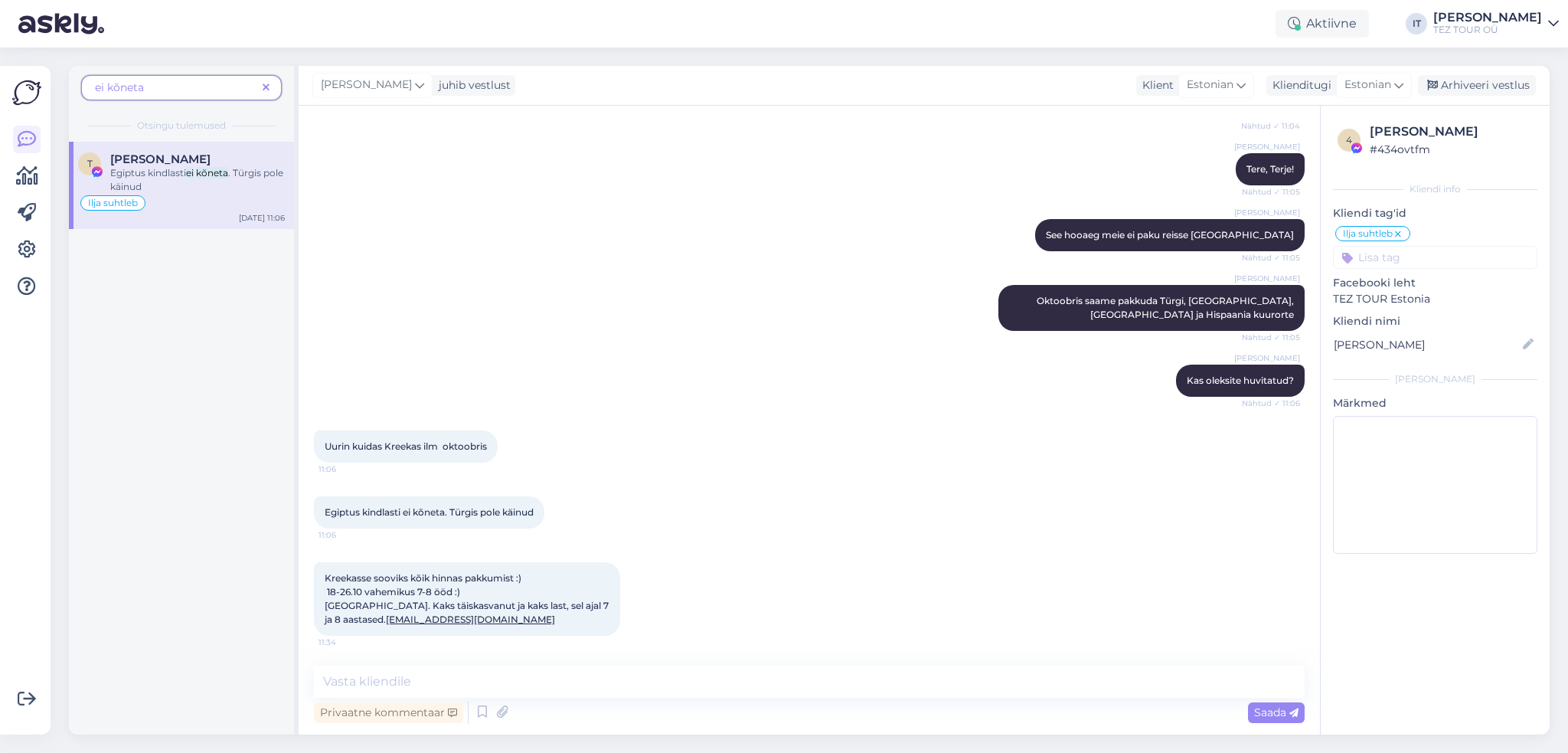
click at [1042, 701] on div "Privaatne kommentaar Saada" at bounding box center [809, 712] width 991 height 29
click at [743, 676] on textarea at bounding box center [809, 682] width 991 height 32
click at [586, 701] on div "Privaatne kommentaar Saada" at bounding box center [809, 712] width 991 height 29
click at [583, 693] on textarea at bounding box center [809, 682] width 991 height 32
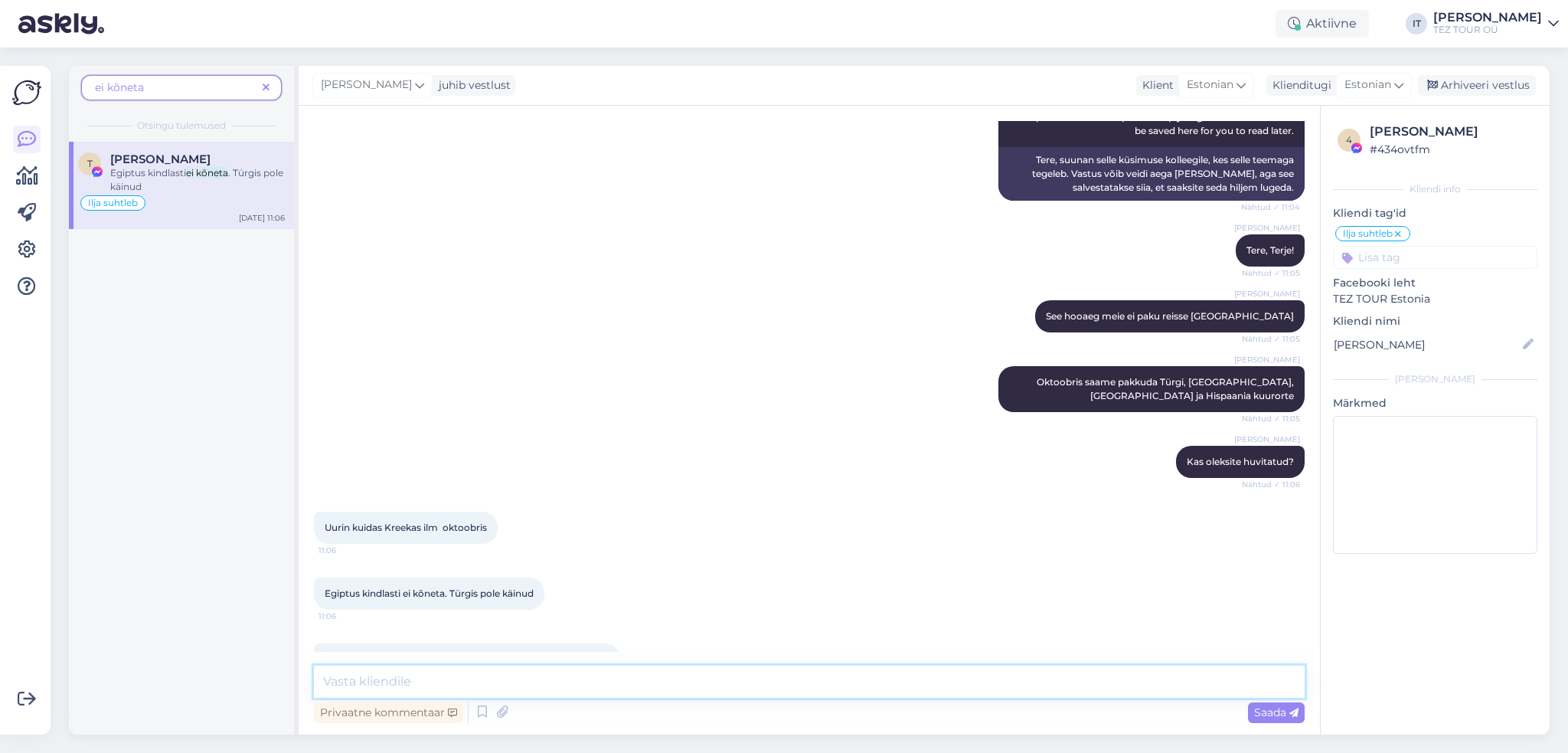
scroll to position [0, 0]
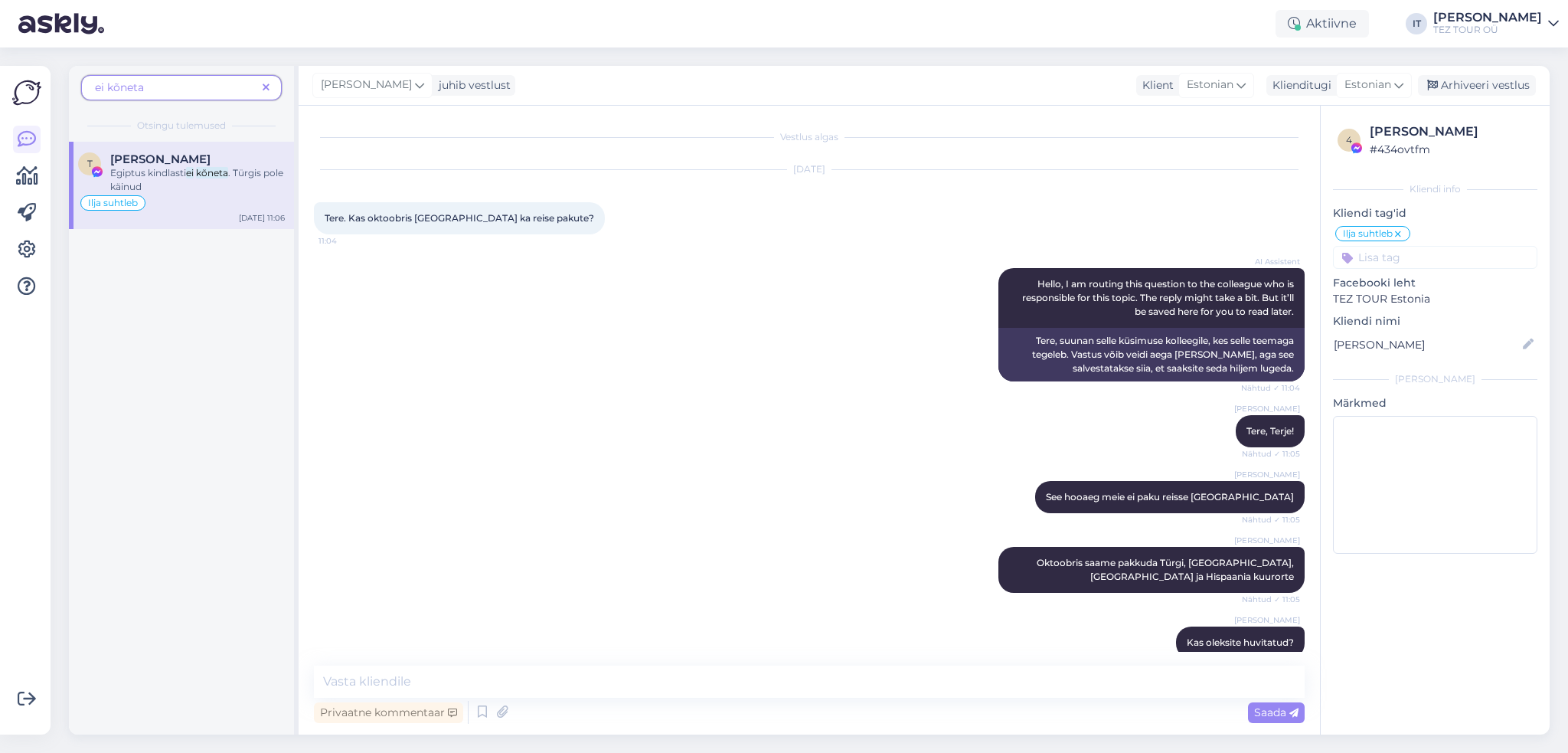
drag, startPoint x: 790, startPoint y: 173, endPoint x: 875, endPoint y: 172, distance: 85.0
click at [875, 172] on div "[DATE]" at bounding box center [809, 169] width 991 height 14
click at [876, 225] on div "[DATE] Tere. Kas oktoobris [GEOGRAPHIC_DATA] ka reise pakute? 11:04" at bounding box center [809, 202] width 991 height 98
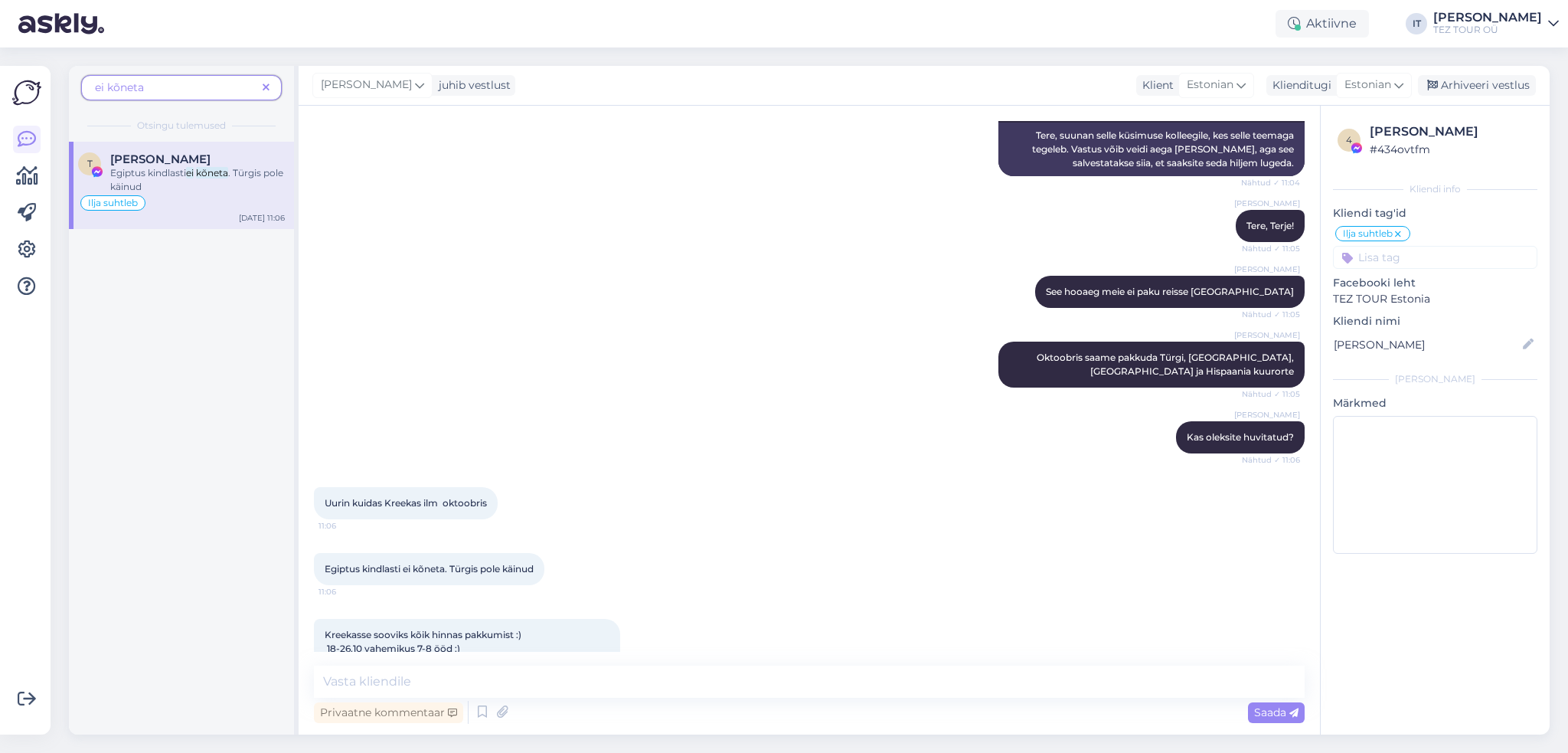
scroll to position [262, 0]
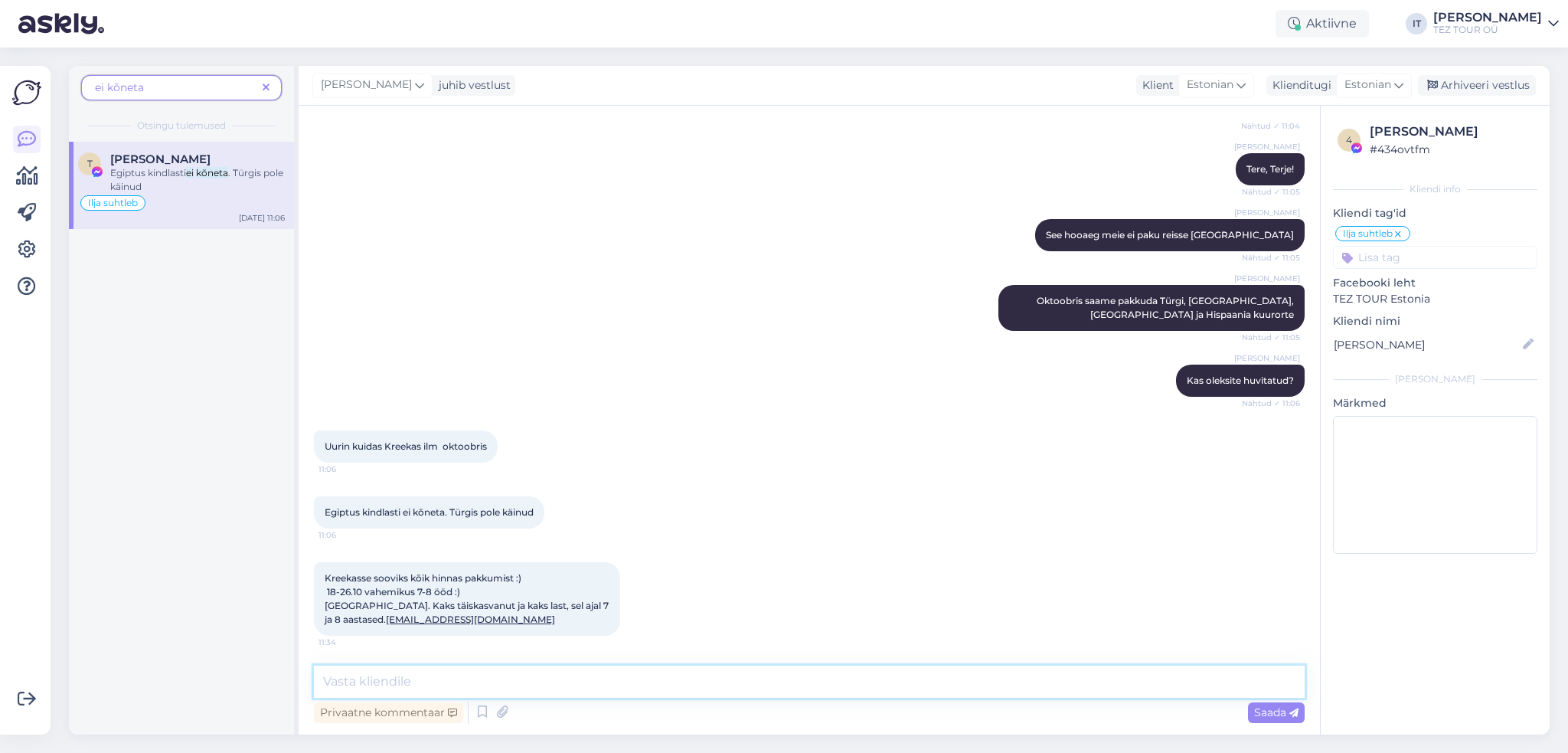
click at [546, 683] on textarea at bounding box center [809, 682] width 991 height 32
type textarea "Tere, Terje!"
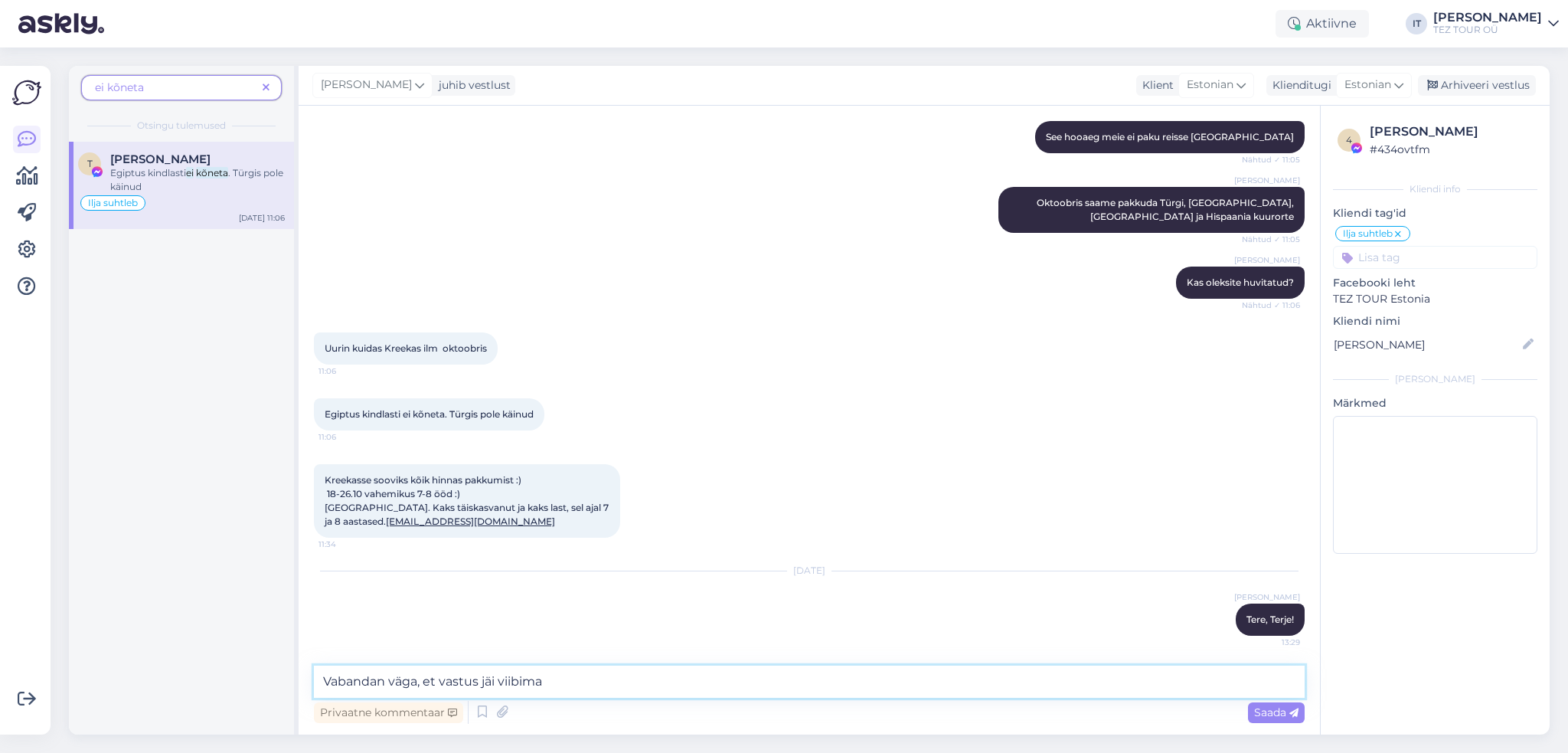
drag, startPoint x: 555, startPoint y: 684, endPoint x: 151, endPoint y: 689, distance: 404.0
click at [151, 688] on div "ei kõneta Otsingu tulemused T [PERSON_NAME] Egiptus kindlasti ei kõneta . Türgi…" at bounding box center [809, 399] width 1481 height 668
click at [654, 686] on textarea "Vabandan väga, et vastus jäi viibima" at bounding box center [809, 682] width 991 height 32
type textarea "Vabandan väga, et vastus jäi viibima."
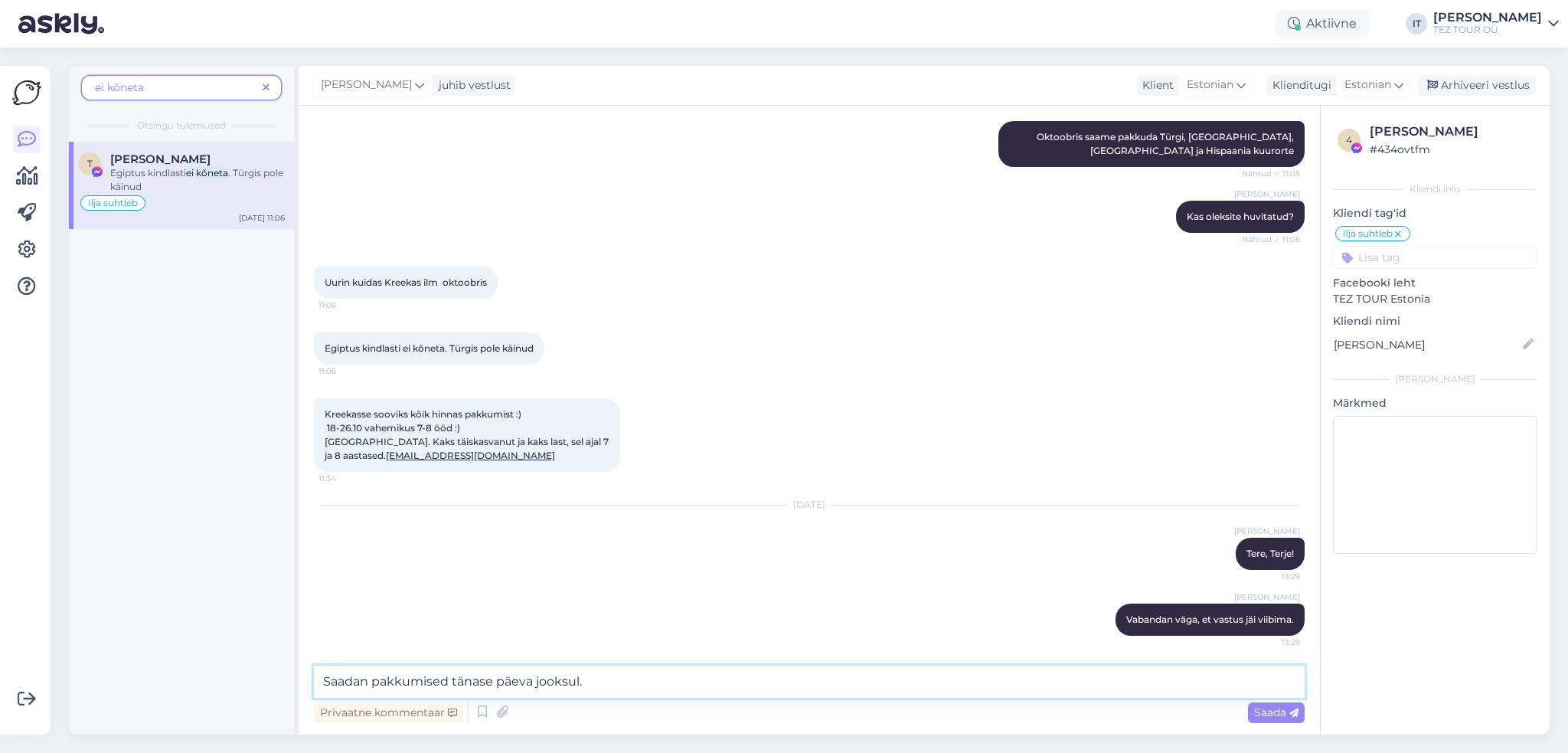
click at [451, 680] on textarea "Saadan pakkumised tänase päeva jooksul." at bounding box center [809, 682] width 991 height 32
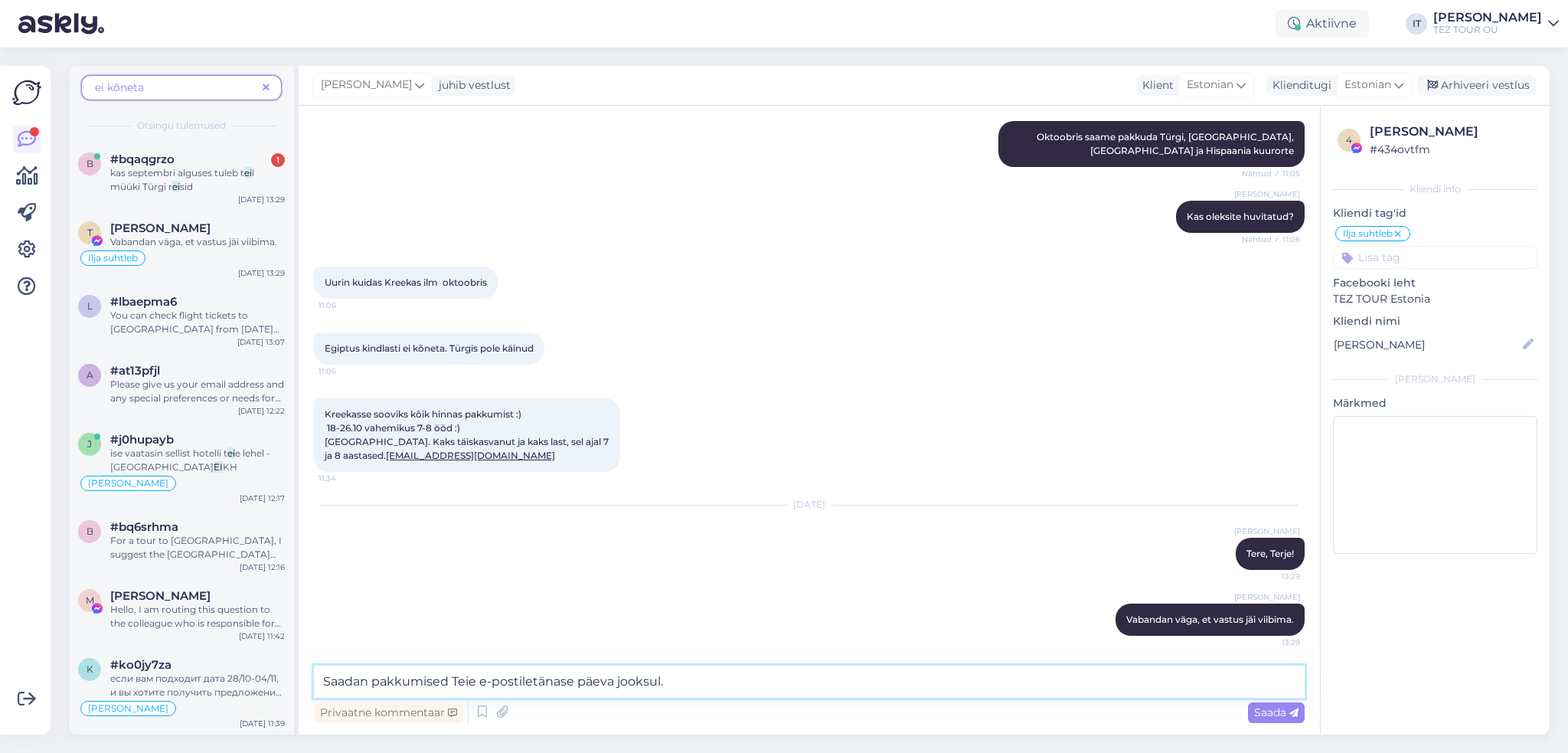
type textarea "Saadan pakkumised Teie e-postile tänase päeva jooksul."
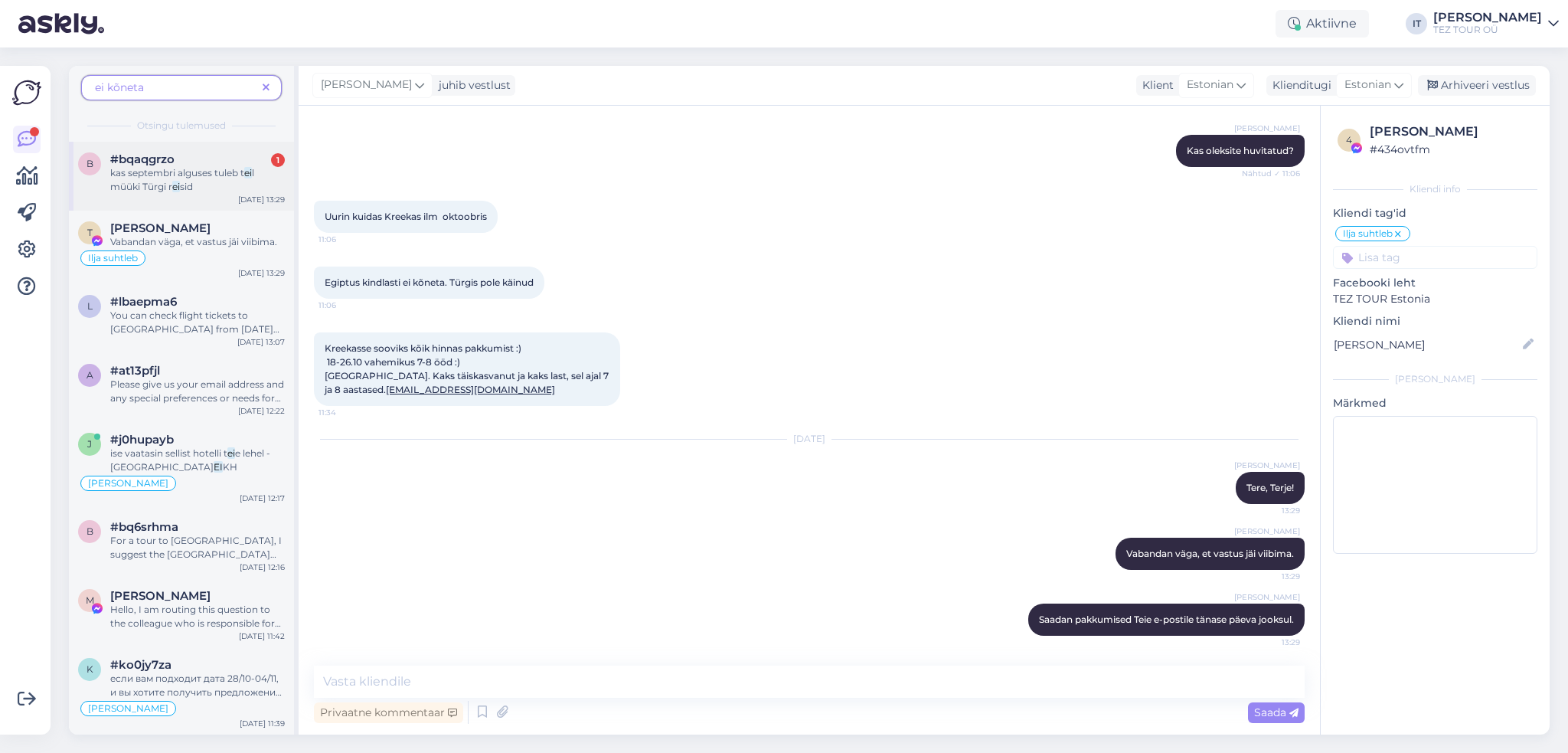
click at [242, 188] on div "kas septembri alguses tuleb t ei l müüki Türgi r ei sid" at bounding box center [197, 179] width 175 height 28
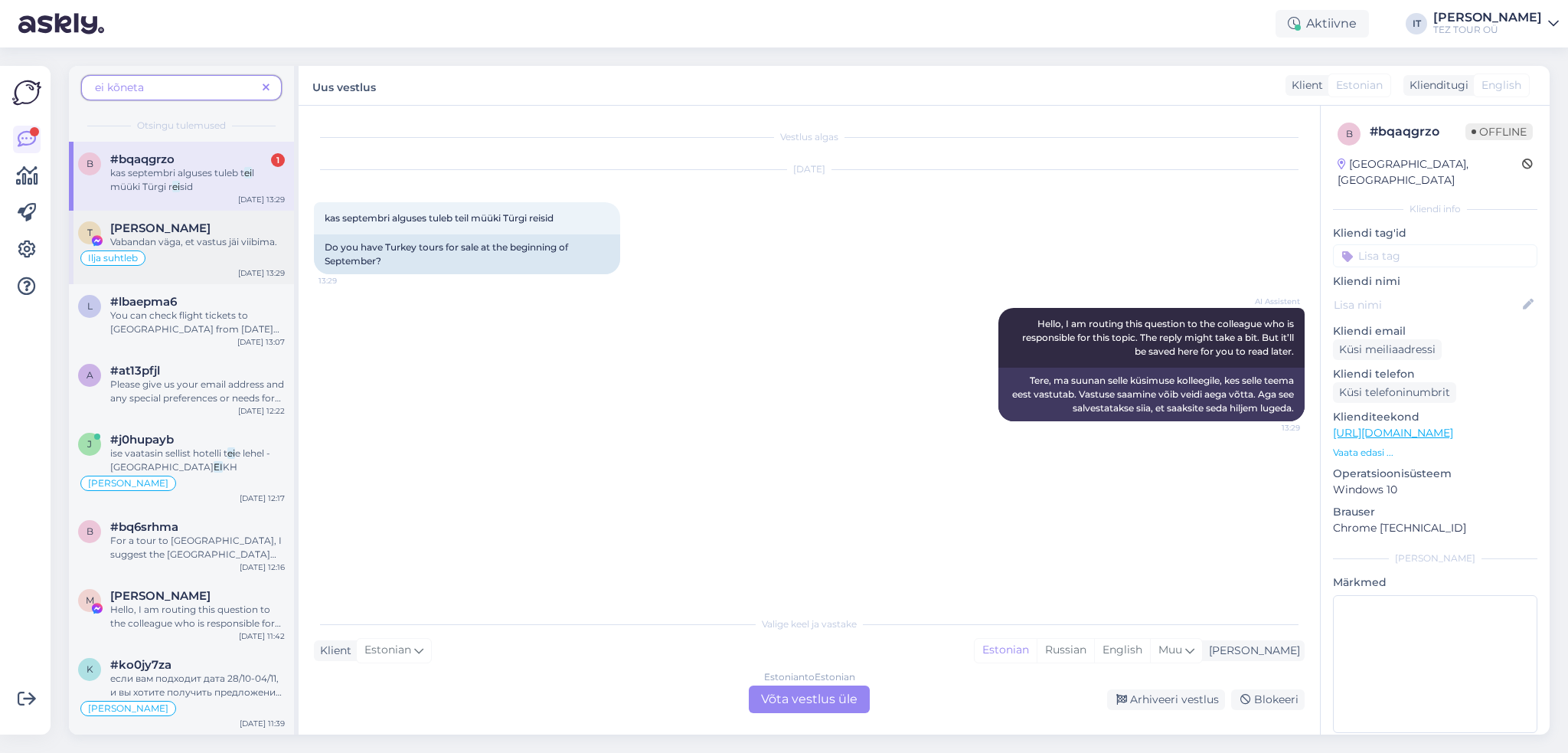
click at [215, 266] on div "T [PERSON_NAME] Vabandan väga, et vastus jäi viibima. Ilja suhtleb [DATE] 13:29" at bounding box center [181, 247] width 225 height 74
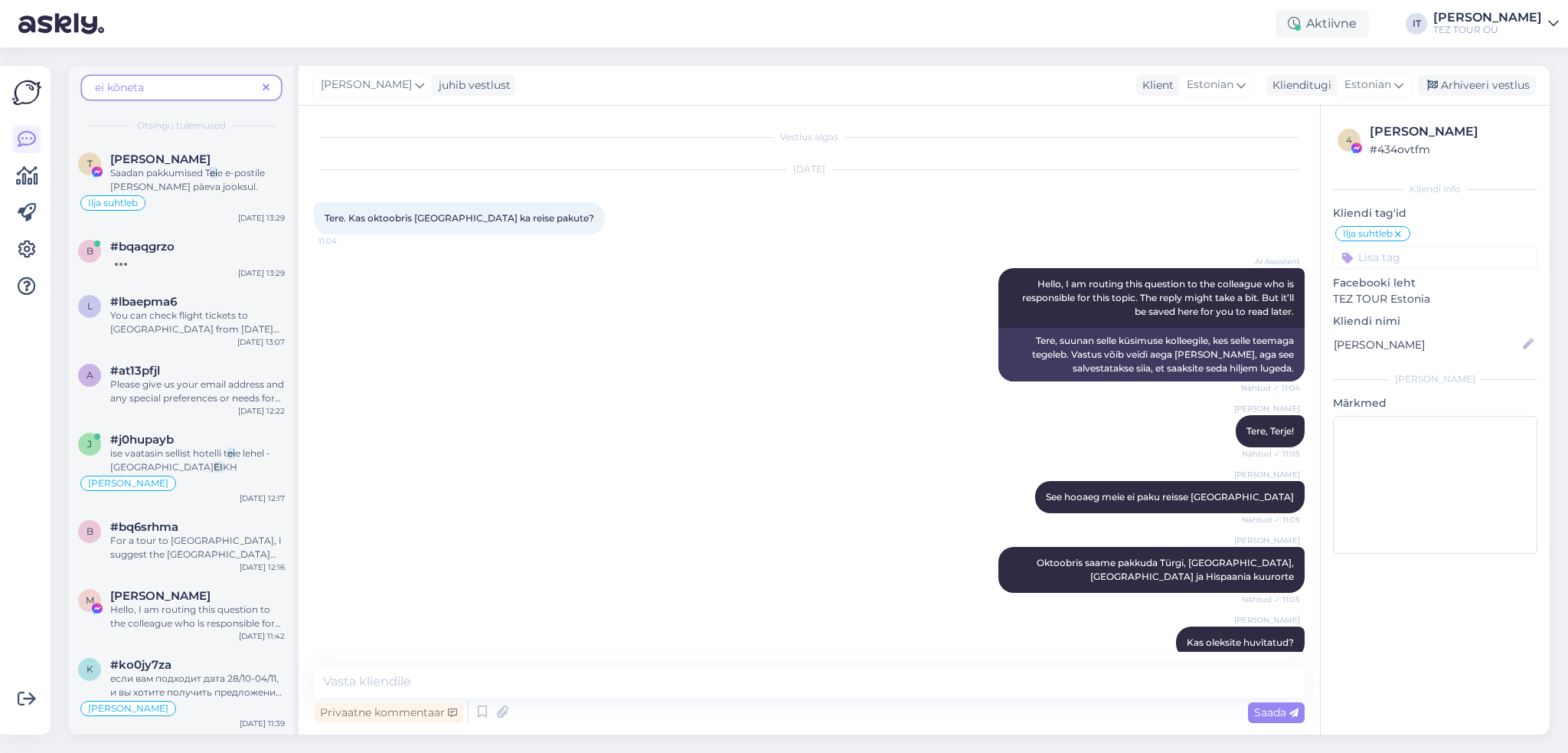
scroll to position [491, 0]
